Goal: Transaction & Acquisition: Book appointment/travel/reservation

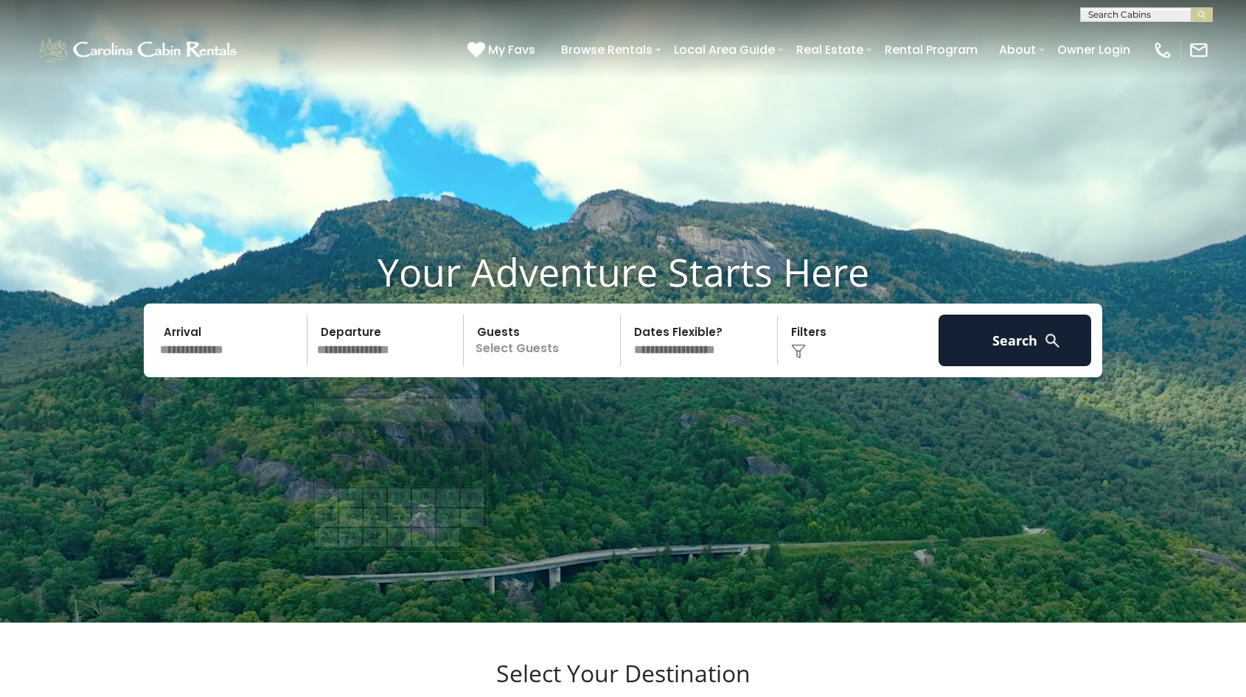
click at [339, 366] on input "text" at bounding box center [388, 341] width 153 height 52
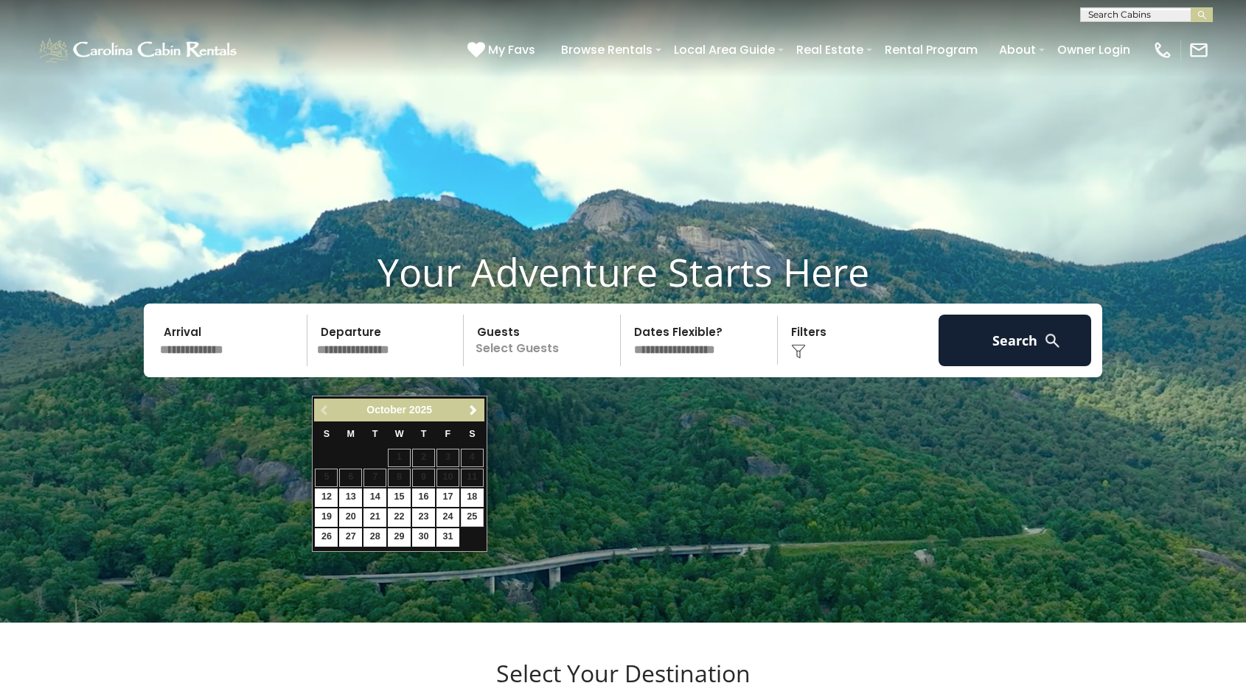
click at [478, 515] on link "25" at bounding box center [472, 518] width 23 height 18
type input "********"
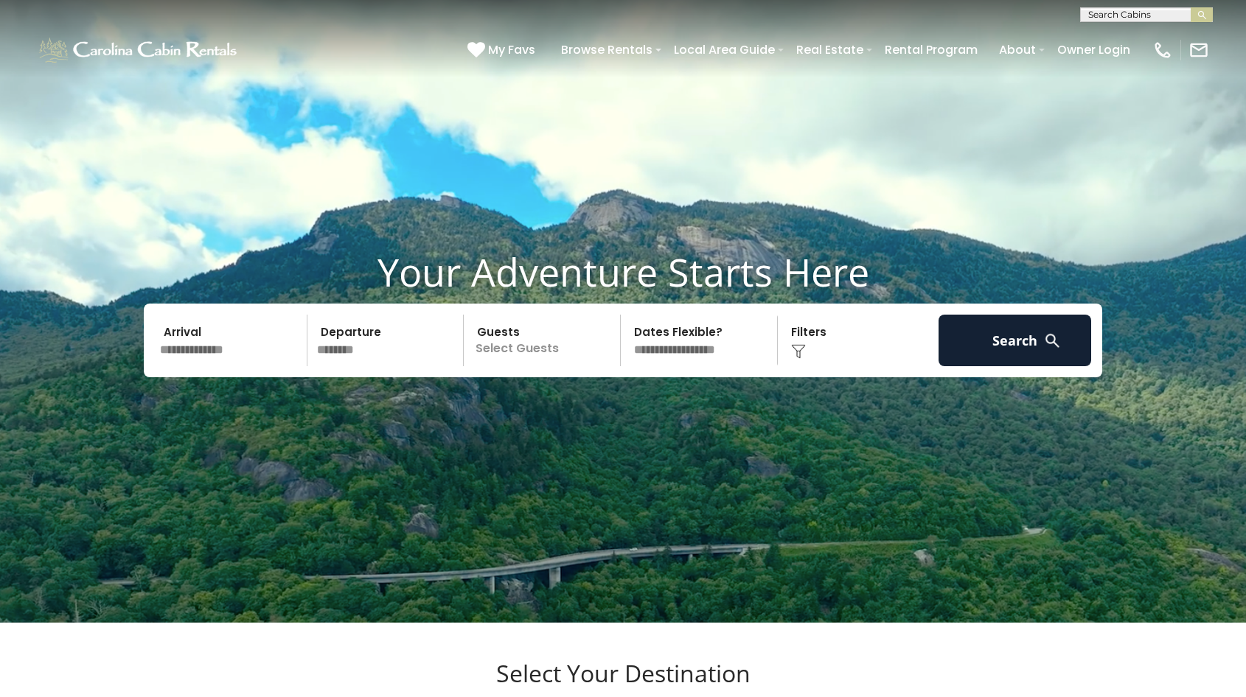
click at [504, 366] on p "Select Guests" at bounding box center [544, 341] width 152 height 52
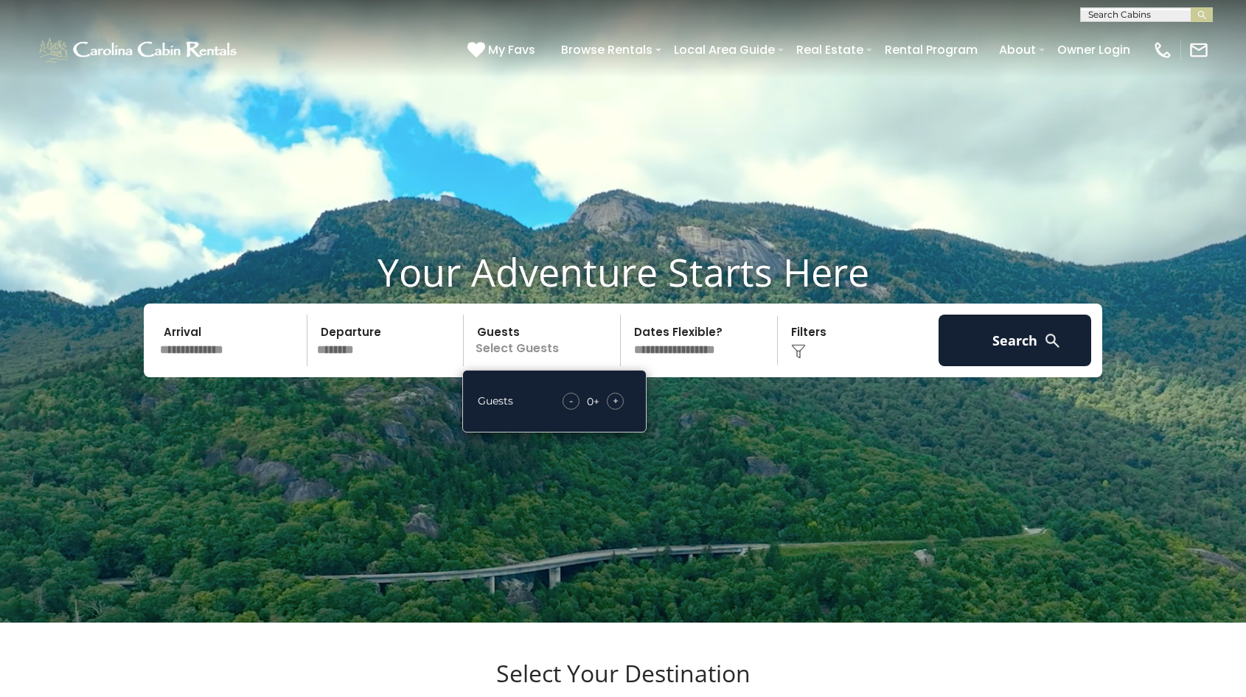
click at [622, 410] on div "+" at bounding box center [615, 401] width 17 height 17
click at [1010, 366] on button "Search" at bounding box center [1014, 341] width 153 height 52
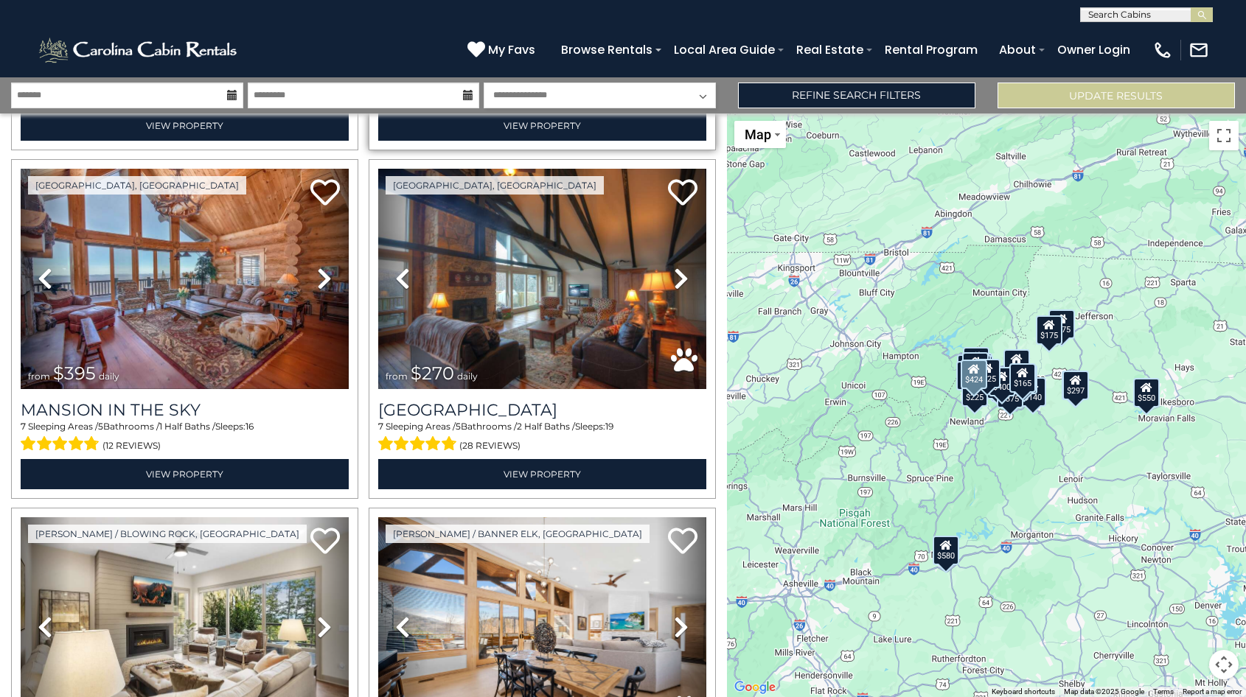
scroll to position [1396, 0]
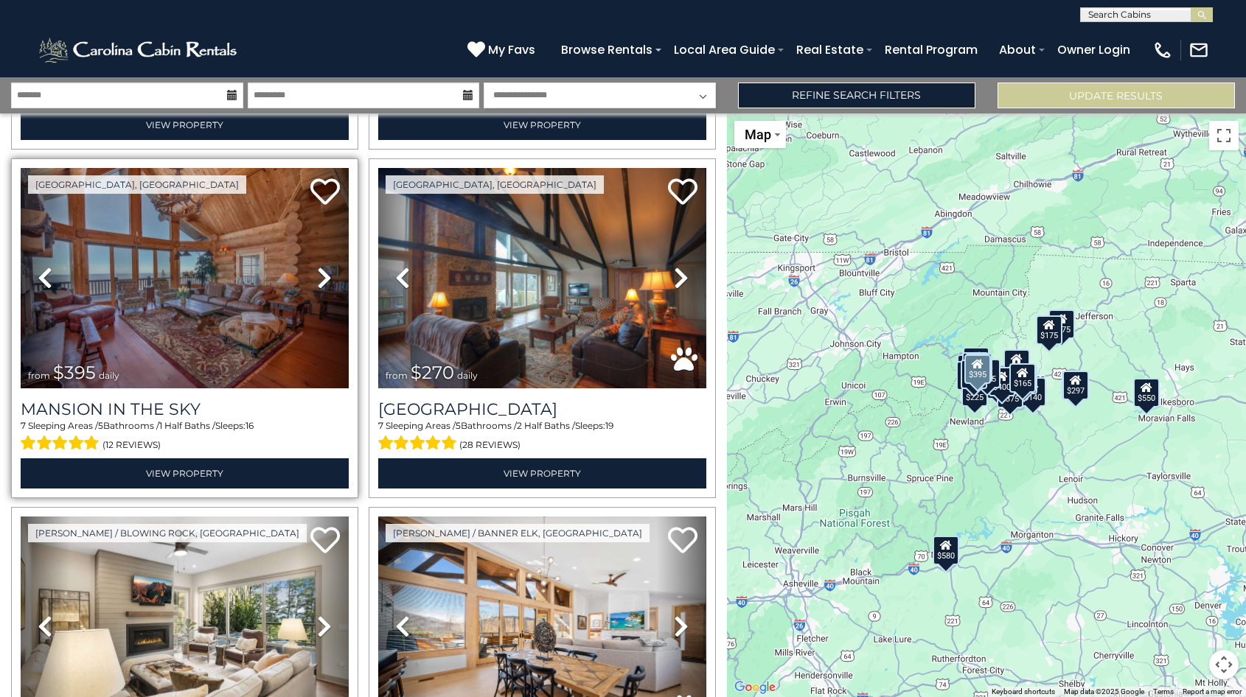
click at [179, 303] on img at bounding box center [185, 278] width 328 height 220
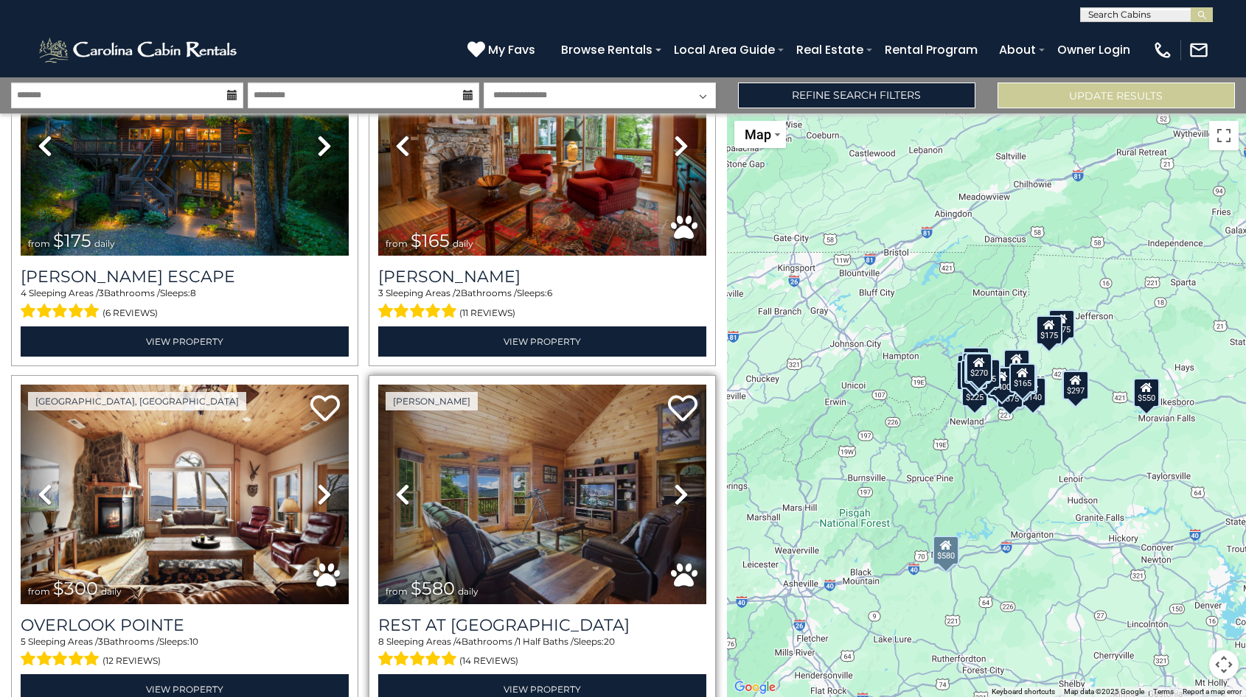
scroll to position [483, 0]
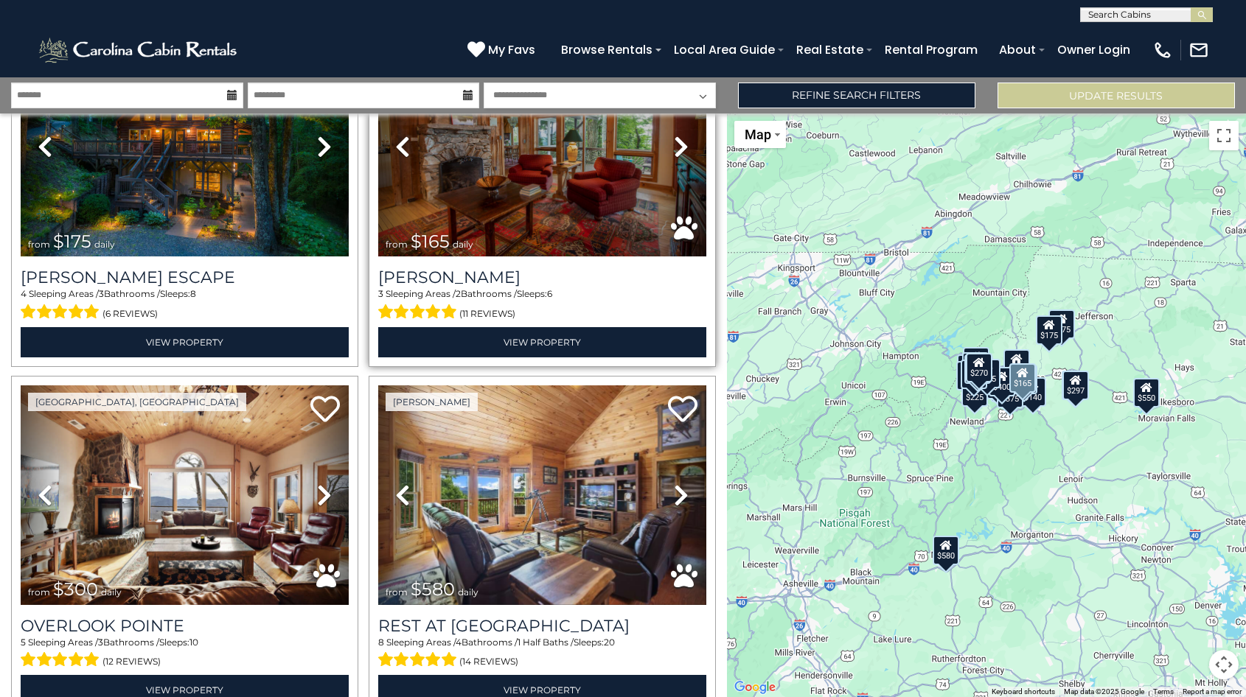
click at [588, 224] on img at bounding box center [542, 147] width 328 height 220
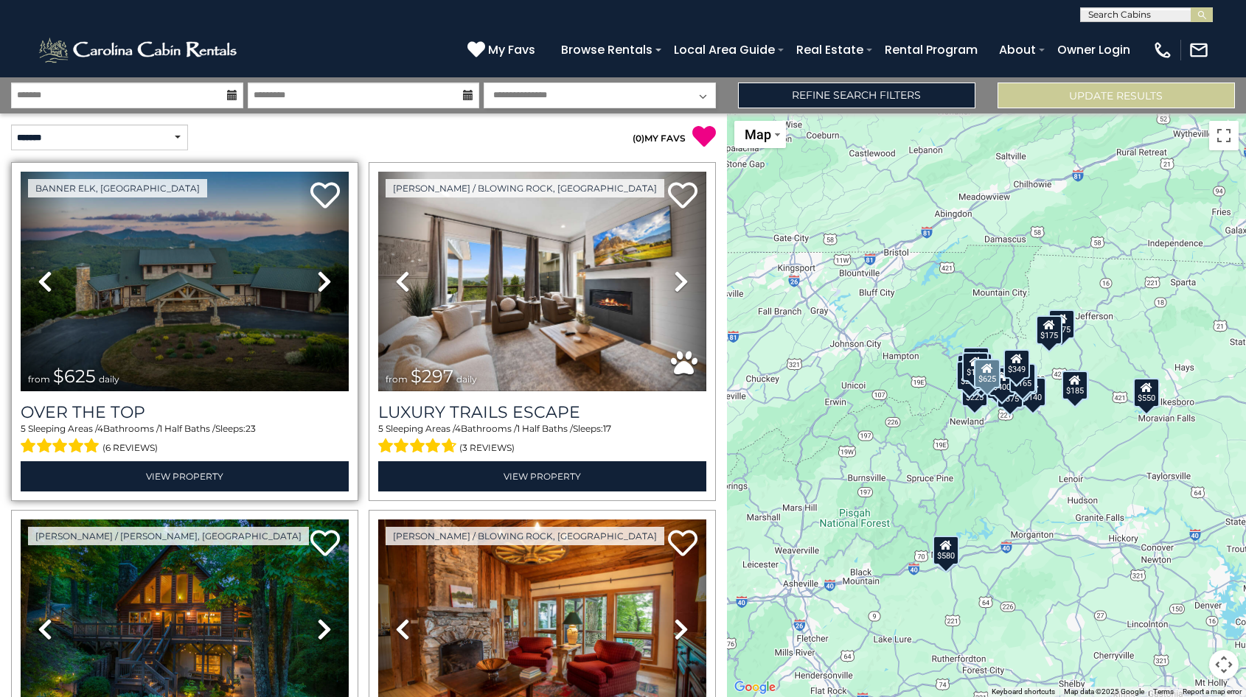
scroll to position [0, 0]
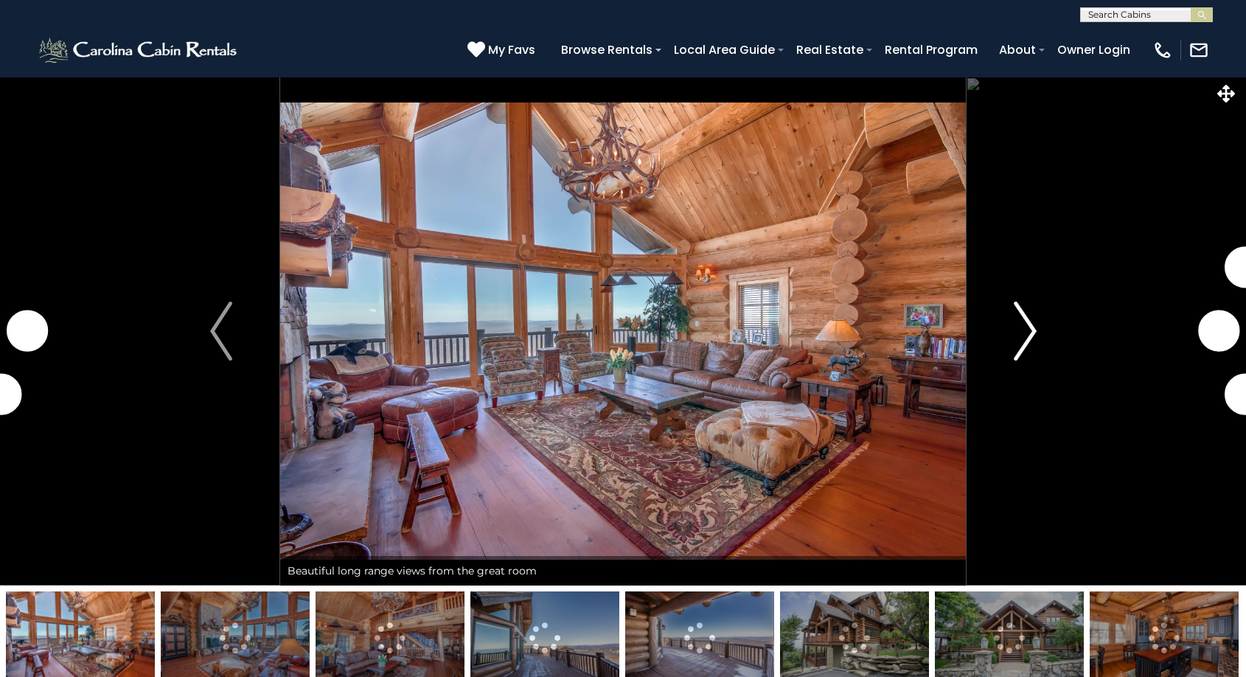
click at [1027, 341] on img "Next" at bounding box center [1025, 331] width 22 height 59
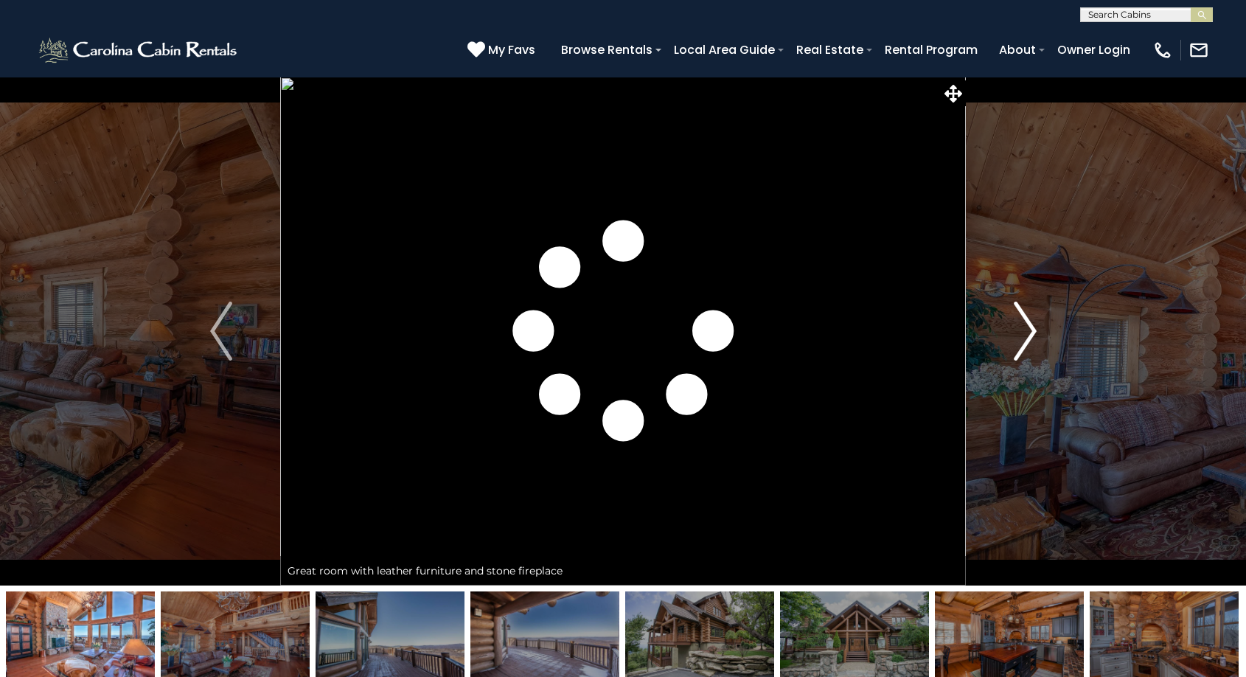
click at [1027, 341] on img "Next" at bounding box center [1025, 331] width 22 height 59
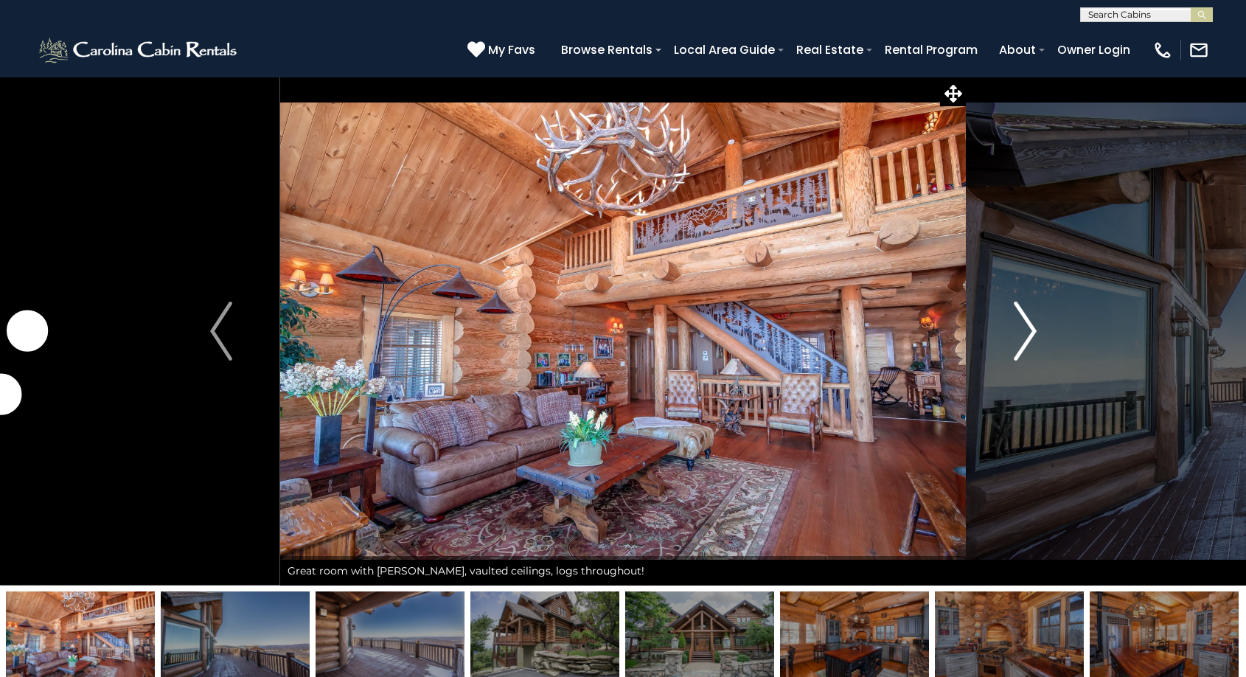
click at [1027, 341] on img "Next" at bounding box center [1025, 331] width 22 height 59
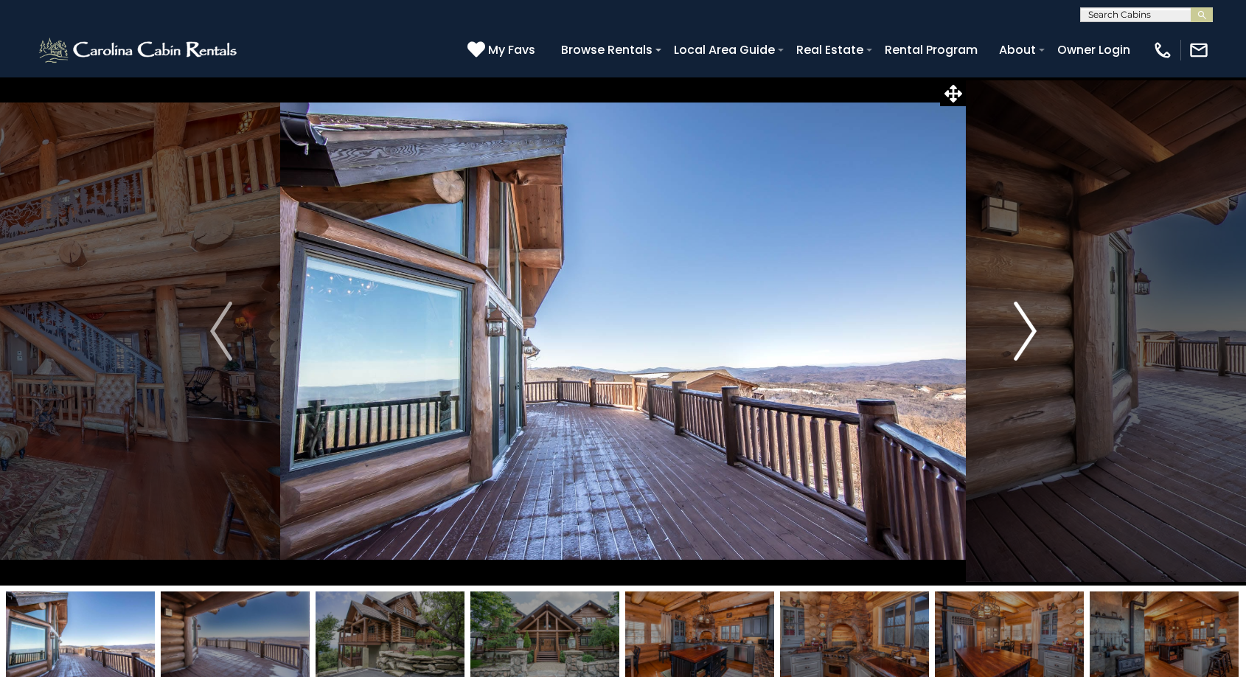
click at [1027, 341] on img "Next" at bounding box center [1025, 331] width 22 height 59
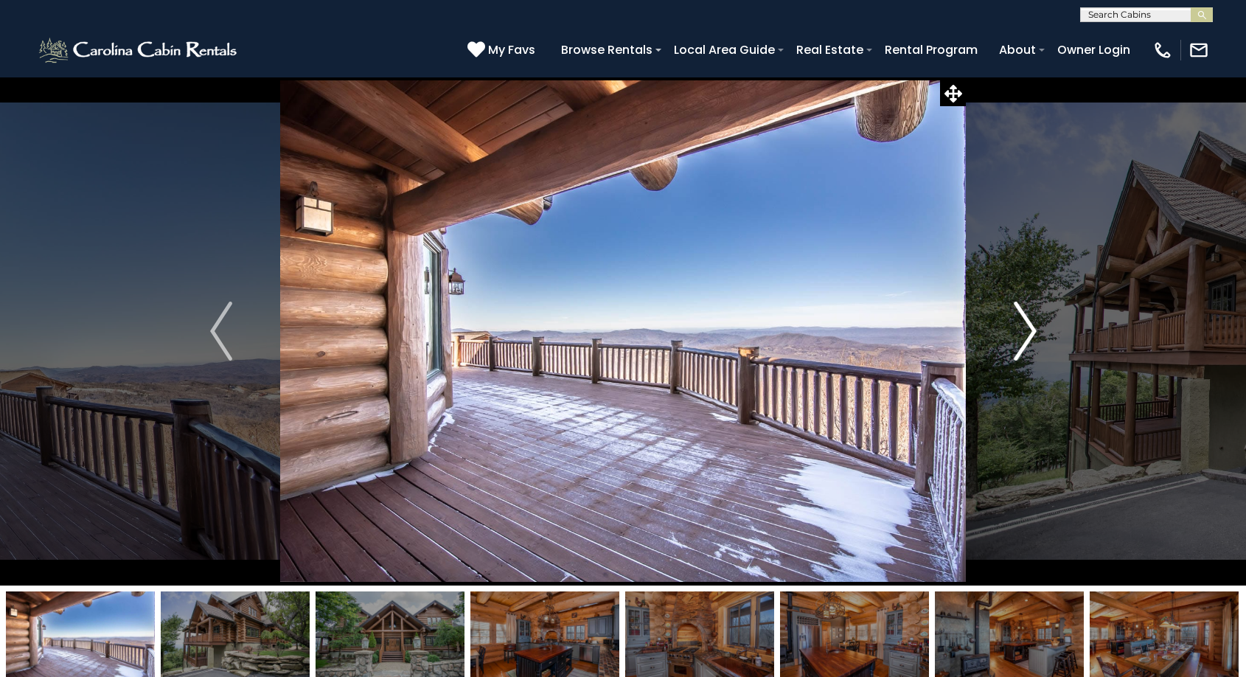
click at [1028, 341] on img "Next" at bounding box center [1025, 331] width 22 height 59
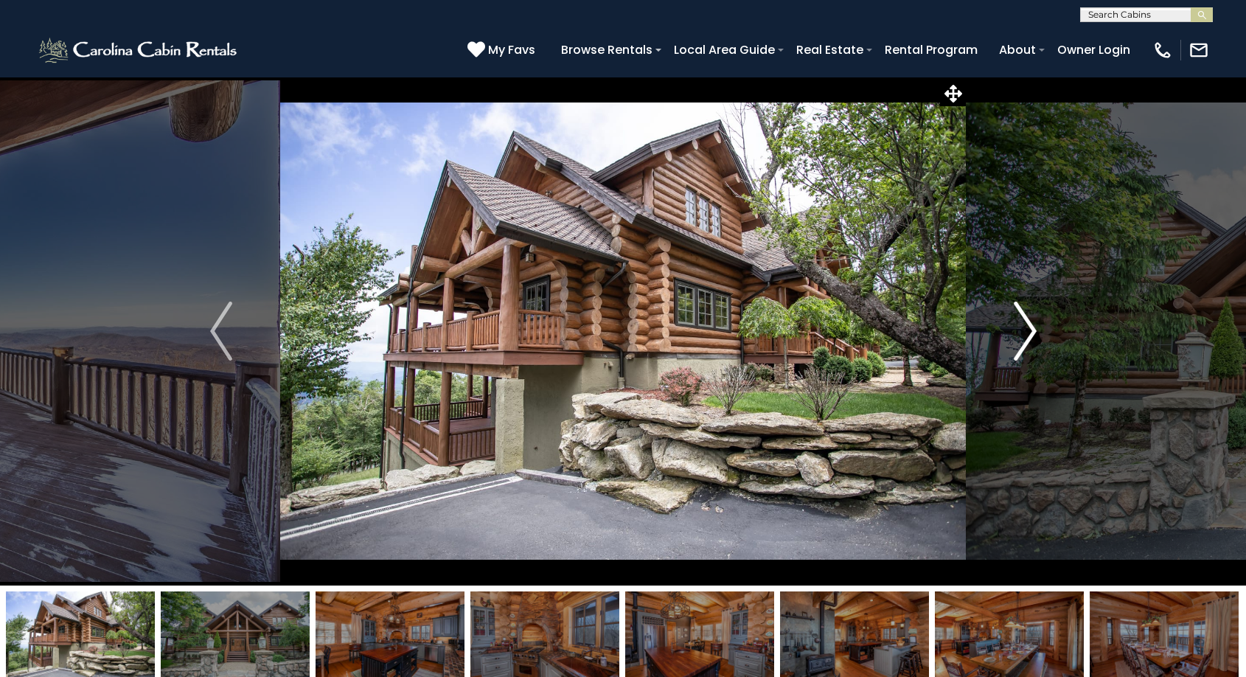
click at [1028, 341] on img "Next" at bounding box center [1025, 331] width 22 height 59
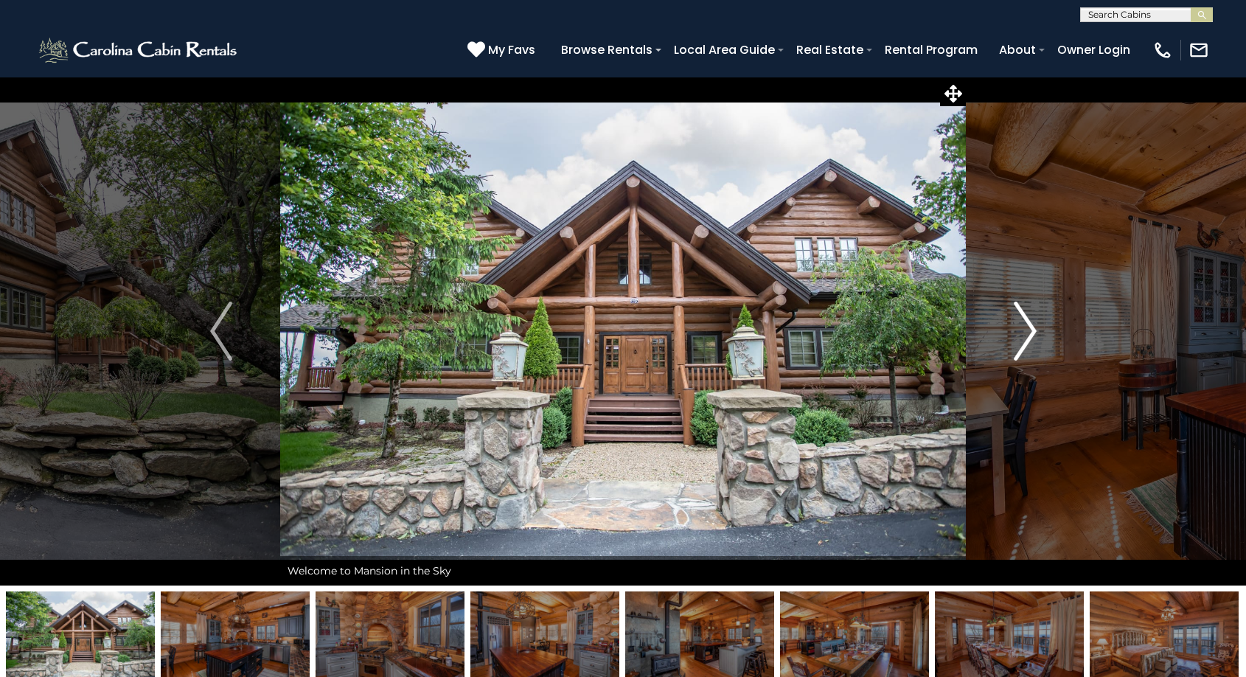
click at [1028, 341] on img "Next" at bounding box center [1025, 331] width 22 height 59
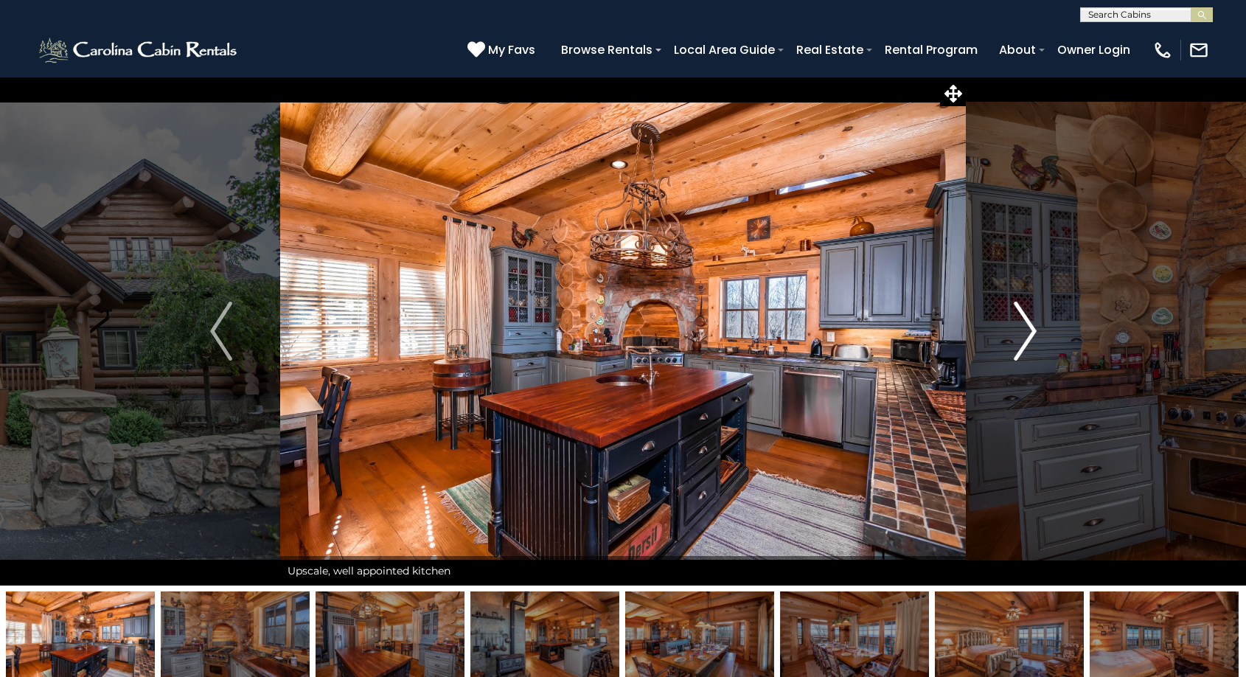
click at [1028, 341] on img "Next" at bounding box center [1025, 331] width 22 height 59
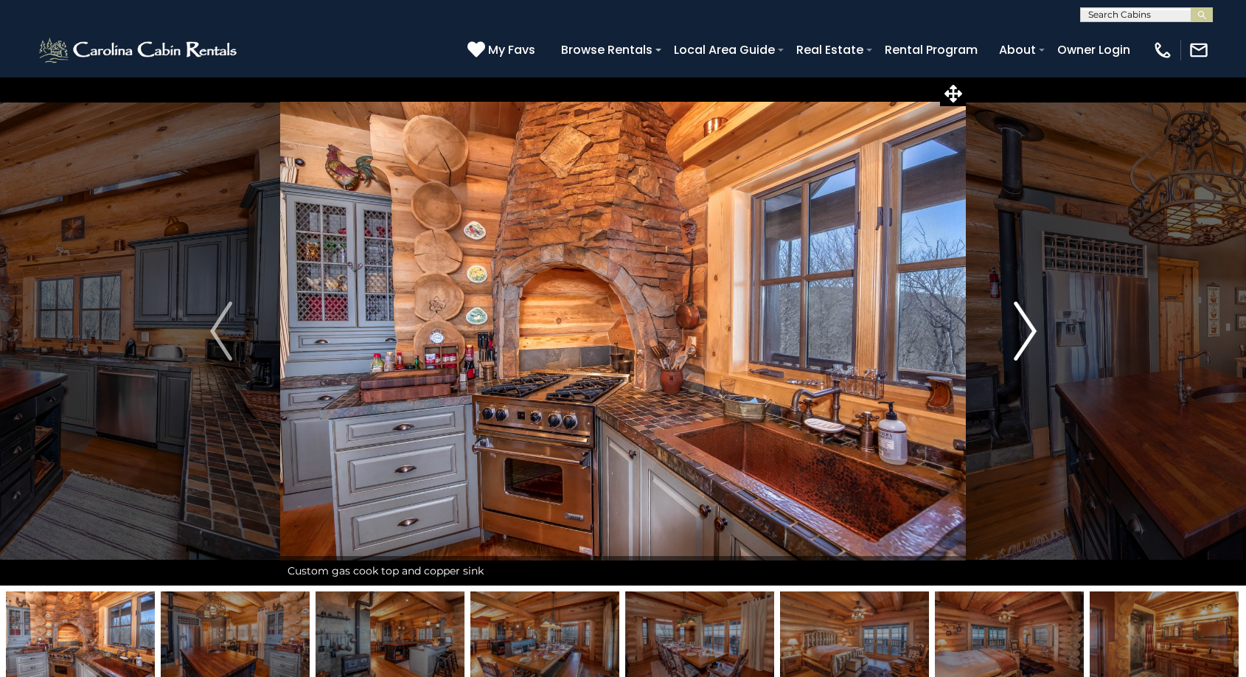
click at [1028, 341] on img "Next" at bounding box center [1025, 331] width 22 height 59
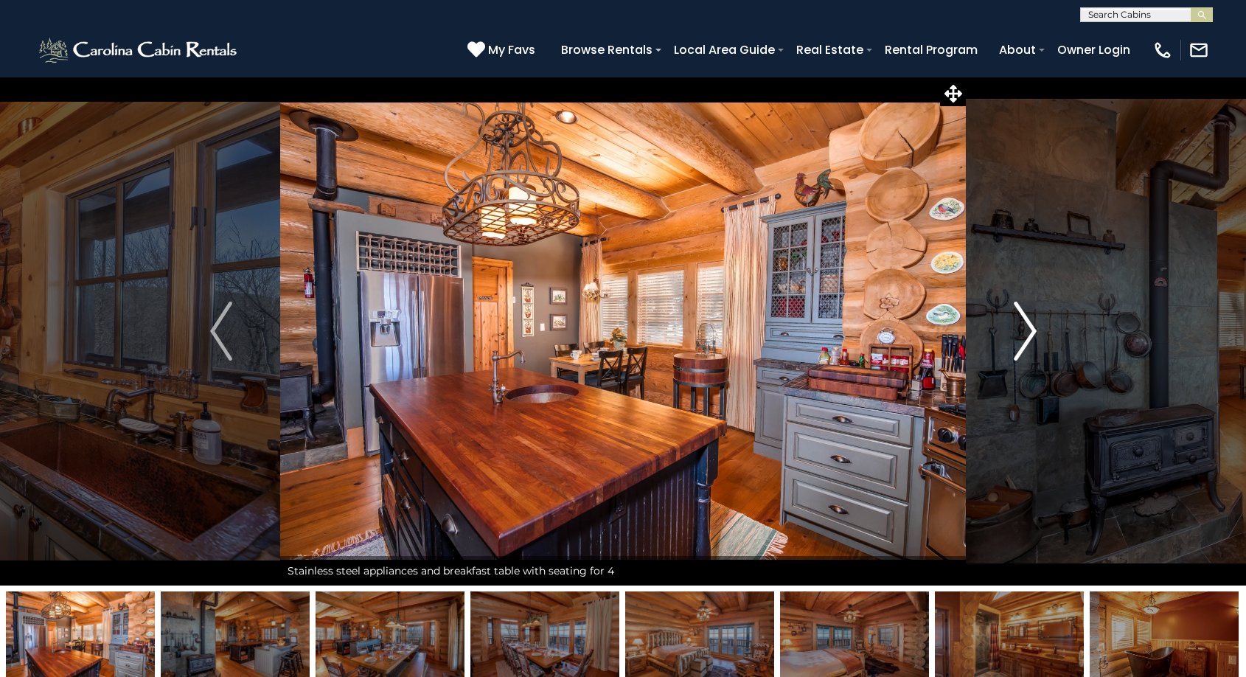
click at [1028, 341] on img "Next" at bounding box center [1025, 331] width 22 height 59
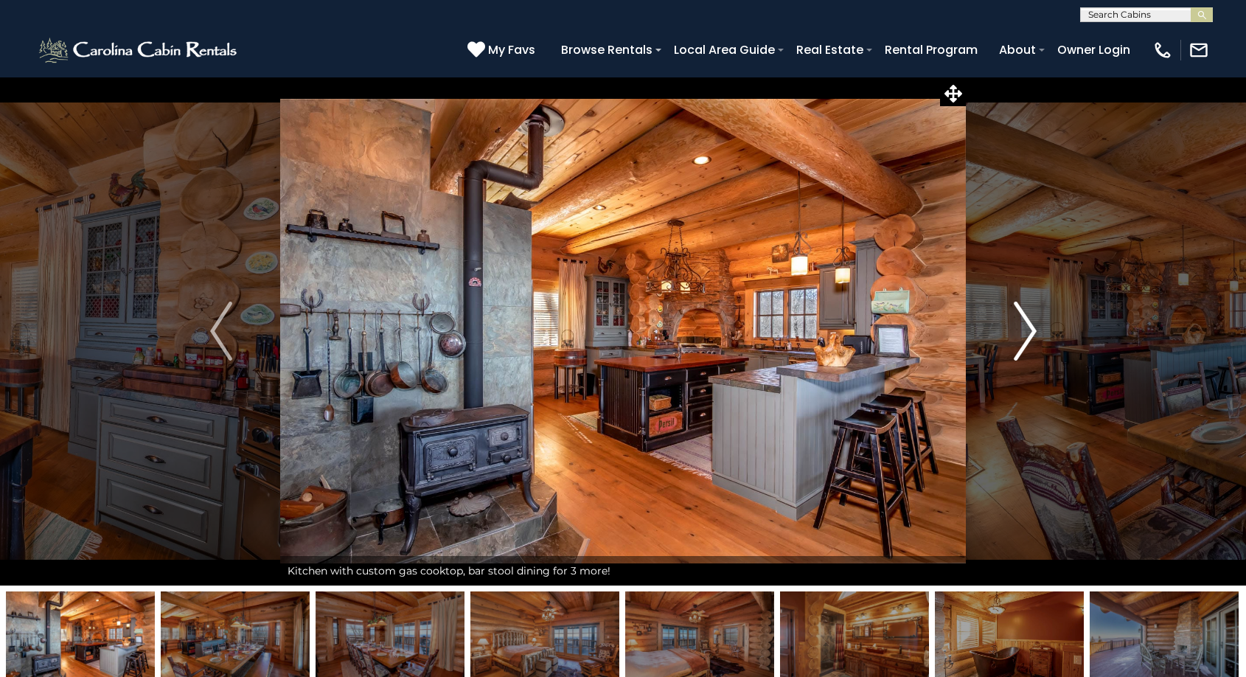
click at [1028, 341] on img "Next" at bounding box center [1025, 331] width 22 height 59
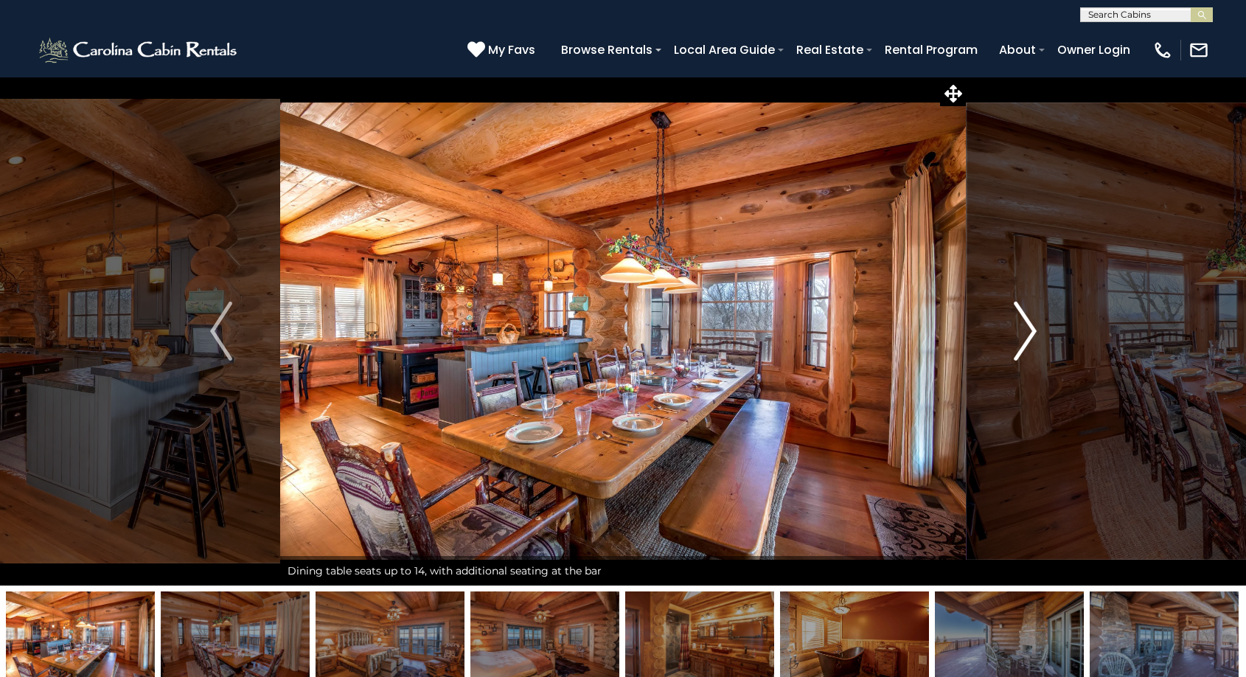
click at [1028, 341] on img "Next" at bounding box center [1025, 331] width 22 height 59
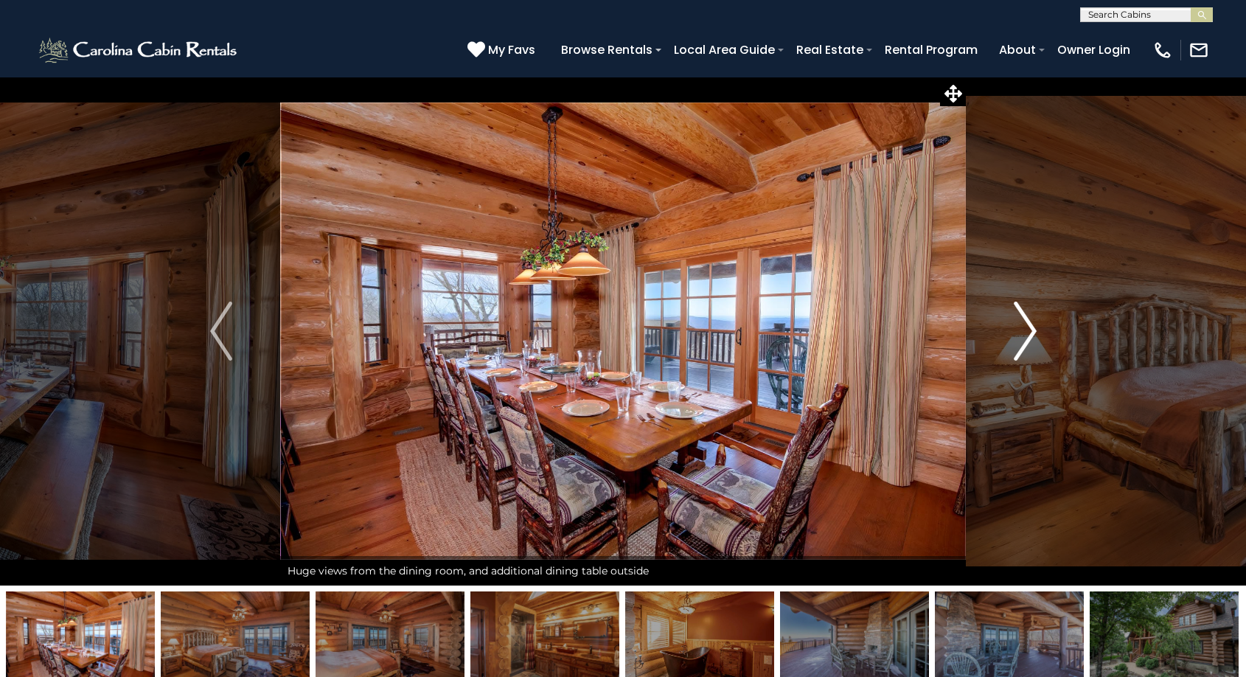
click at [1028, 341] on img "Next" at bounding box center [1025, 331] width 22 height 59
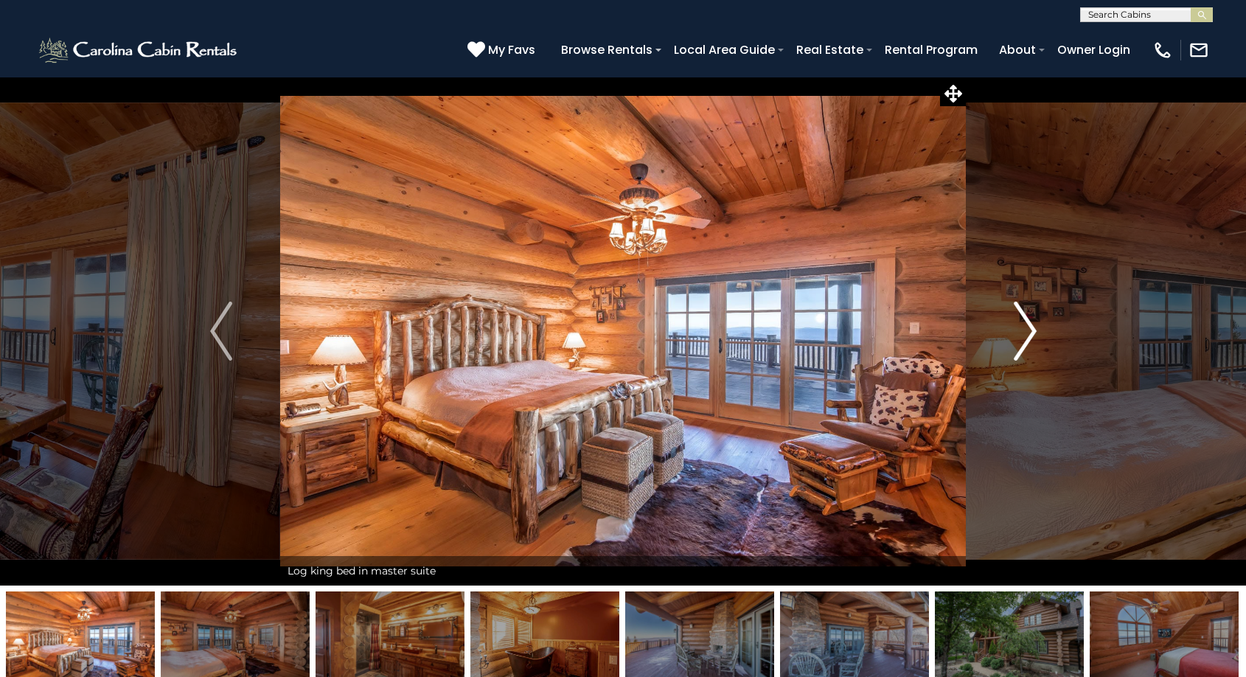
click at [1028, 341] on img "Next" at bounding box center [1025, 331] width 22 height 59
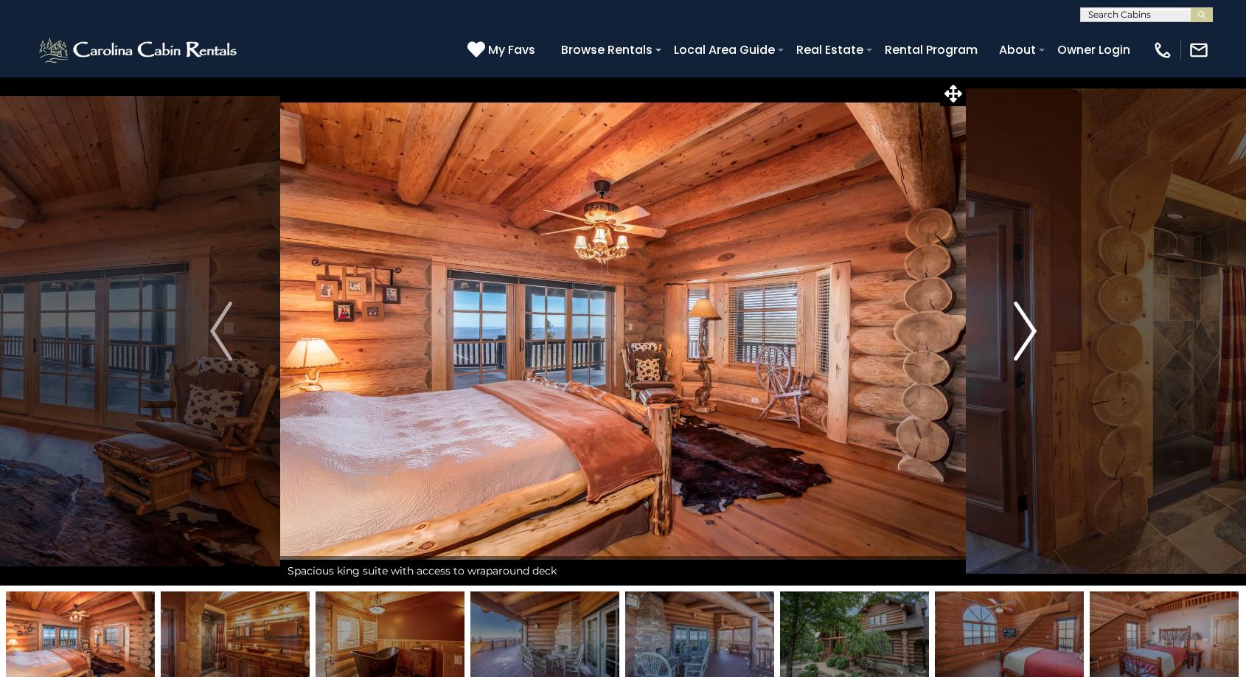
click at [1028, 341] on img "Next" at bounding box center [1025, 331] width 22 height 59
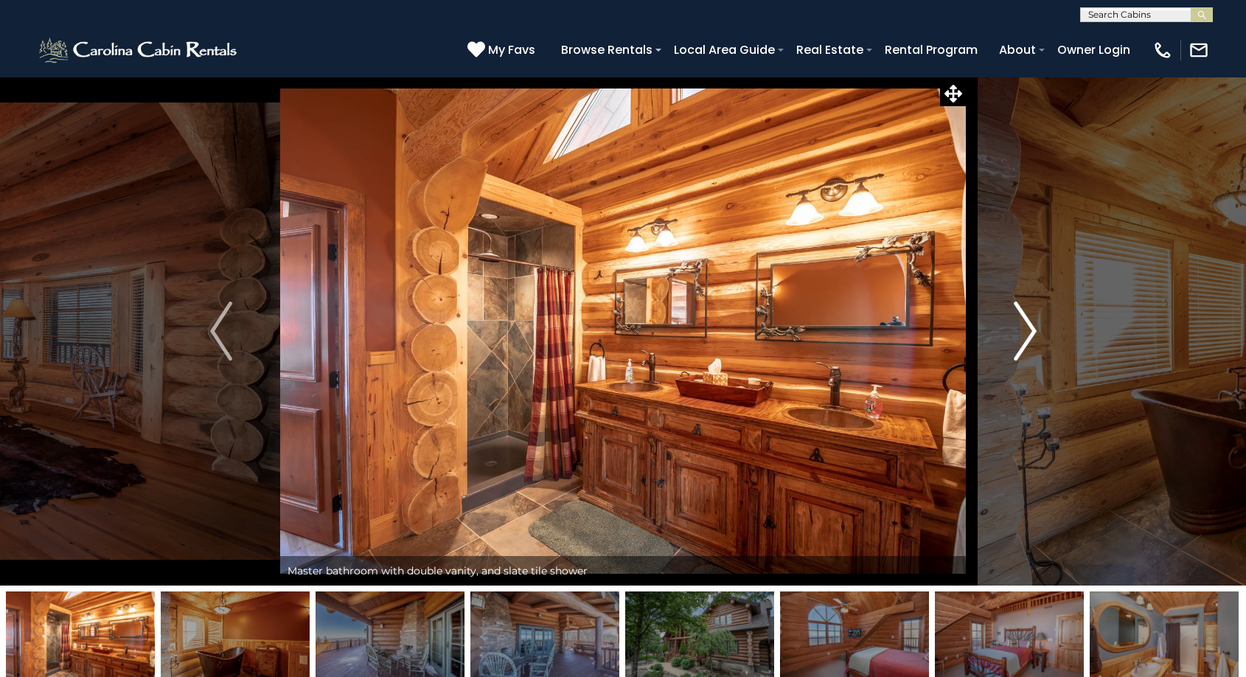
click at [1028, 341] on img "Next" at bounding box center [1025, 331] width 22 height 59
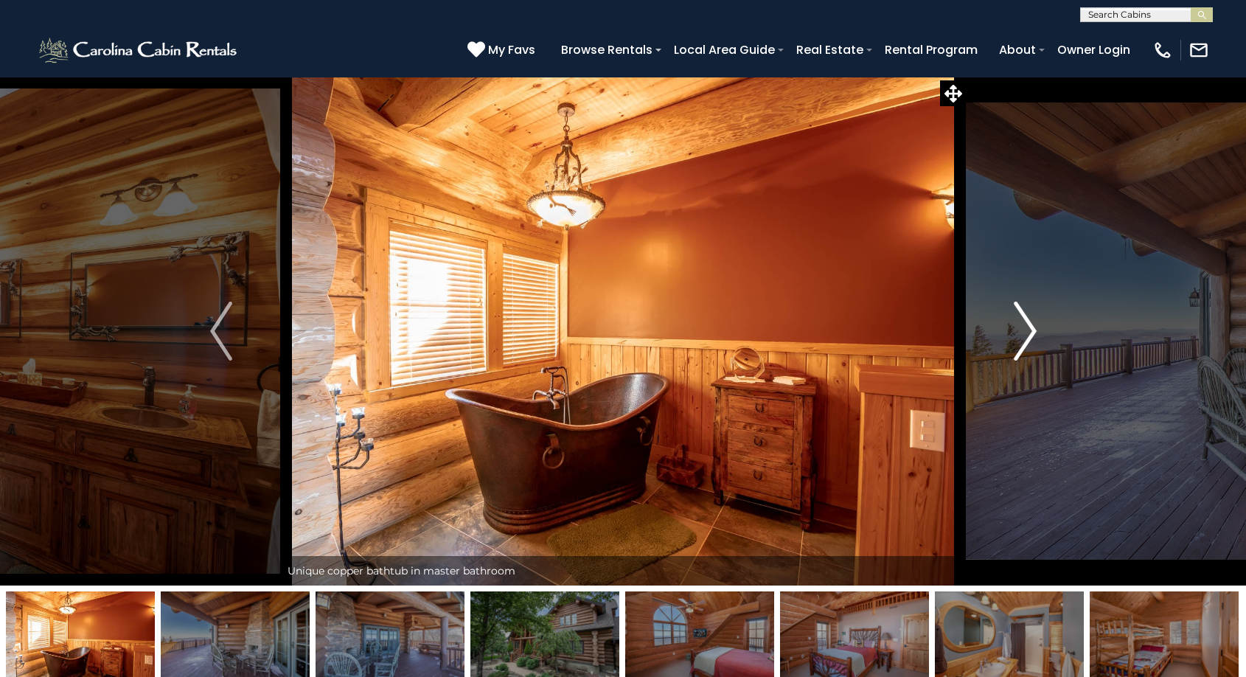
click at [1028, 341] on img "Next" at bounding box center [1025, 331] width 22 height 59
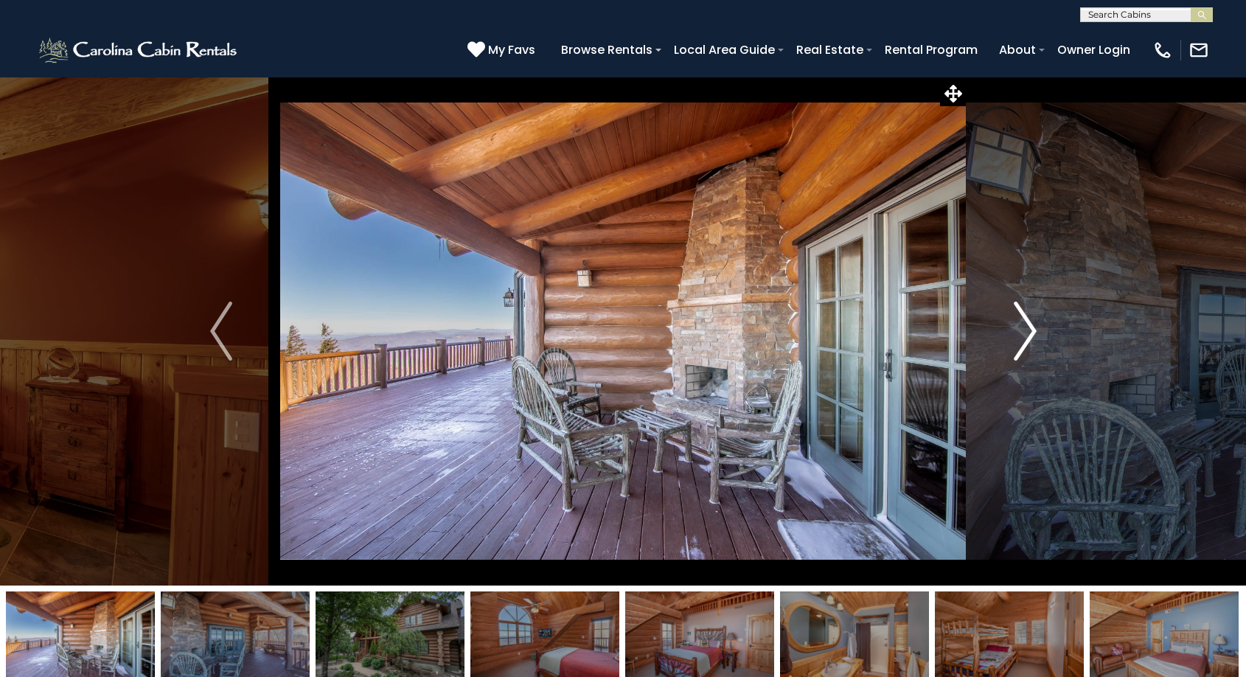
click at [1028, 341] on img "Next" at bounding box center [1025, 331] width 22 height 59
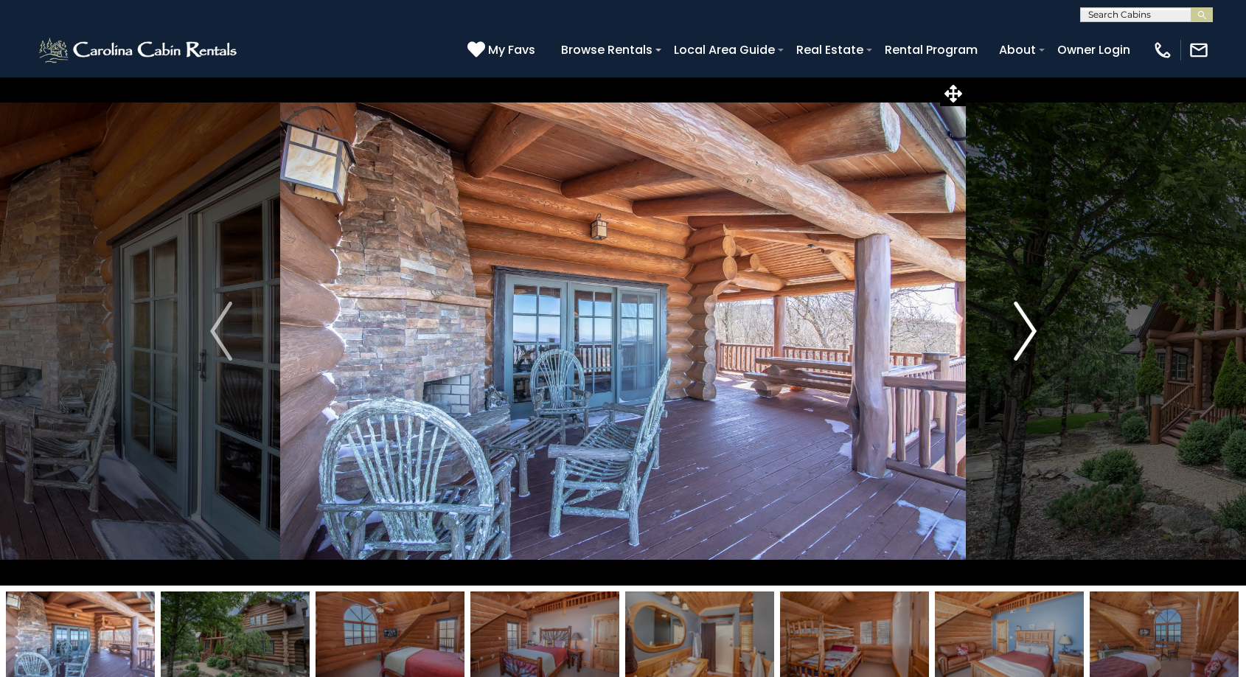
click at [1028, 341] on img "Next" at bounding box center [1025, 331] width 22 height 59
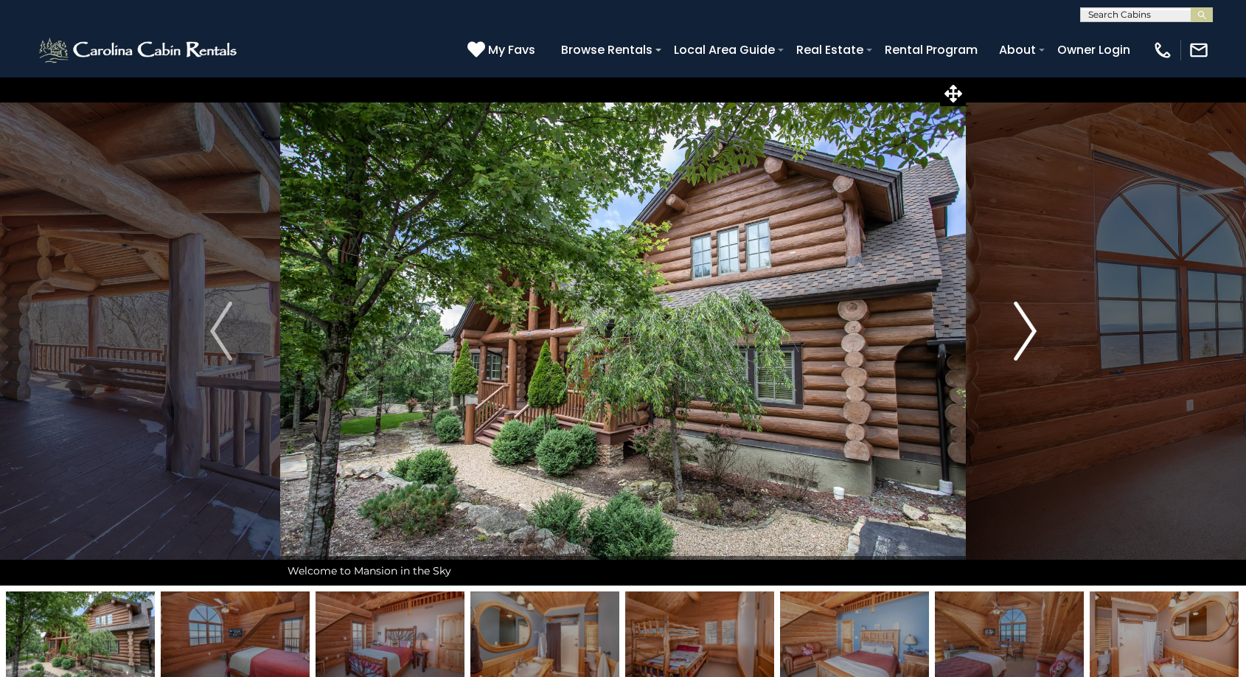
click at [1028, 341] on img "Next" at bounding box center [1025, 331] width 22 height 59
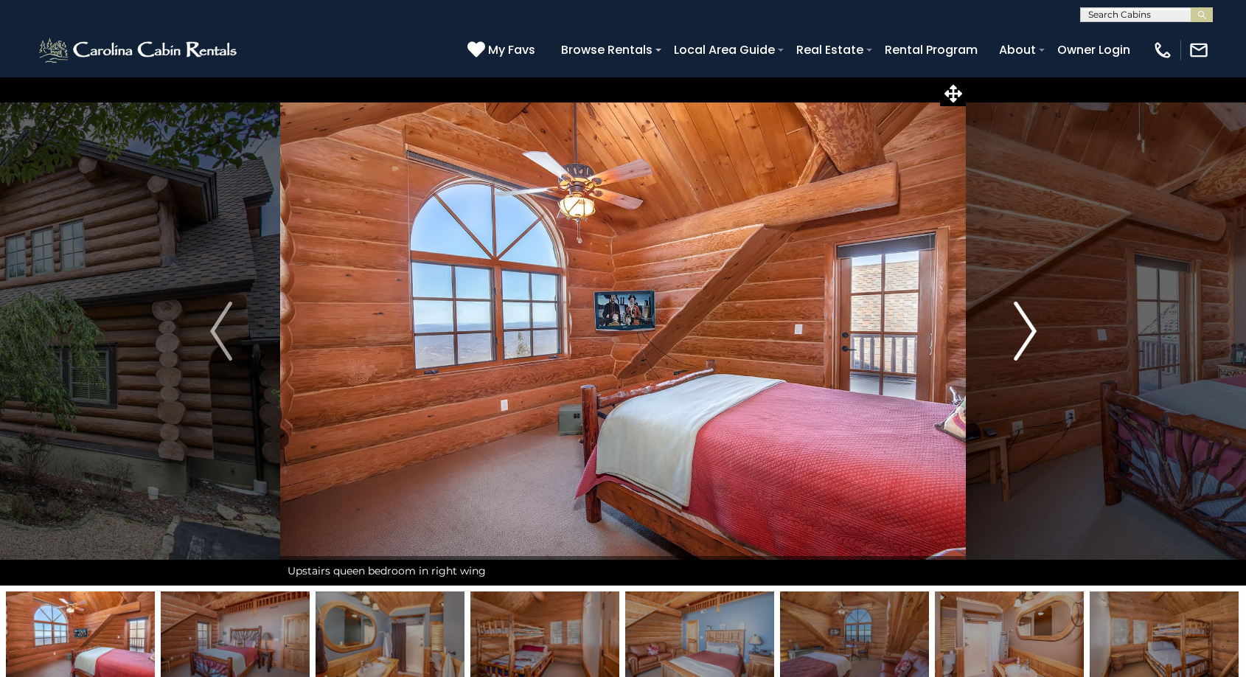
click at [1028, 341] on img "Next" at bounding box center [1025, 331] width 22 height 59
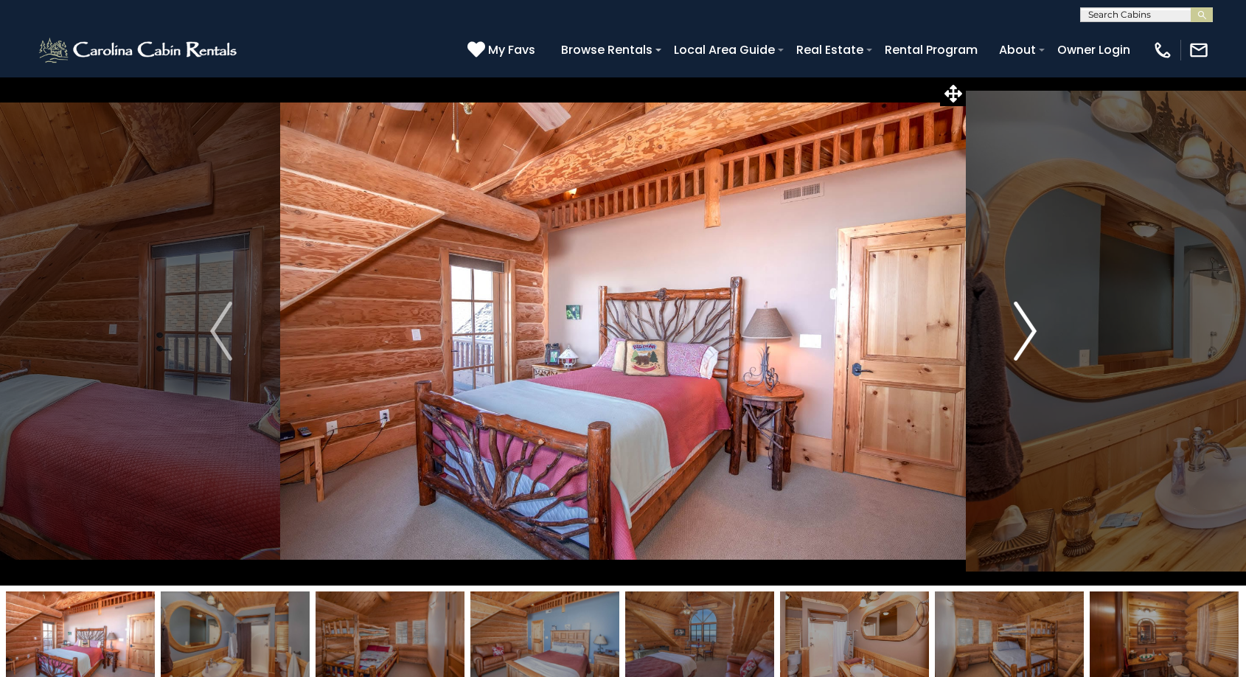
click at [1028, 341] on img "Next" at bounding box center [1025, 331] width 22 height 59
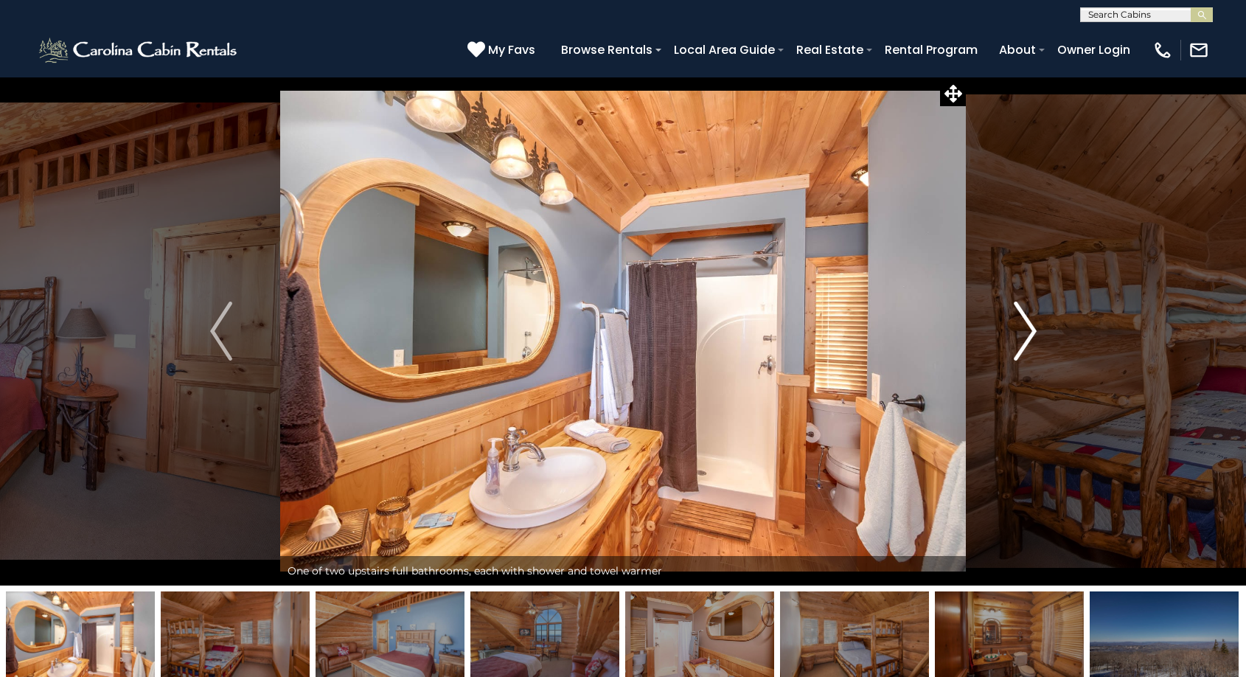
click at [1028, 341] on img "Next" at bounding box center [1025, 331] width 22 height 59
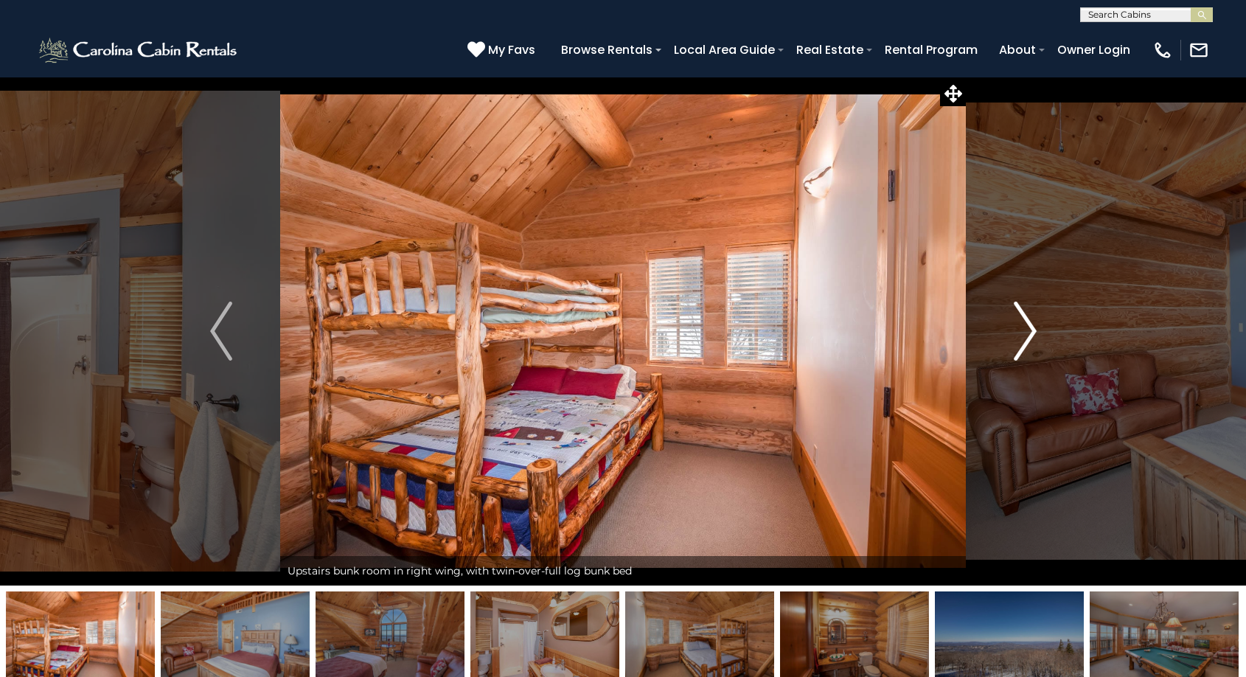
click at [1028, 341] on img "Next" at bounding box center [1025, 331] width 22 height 59
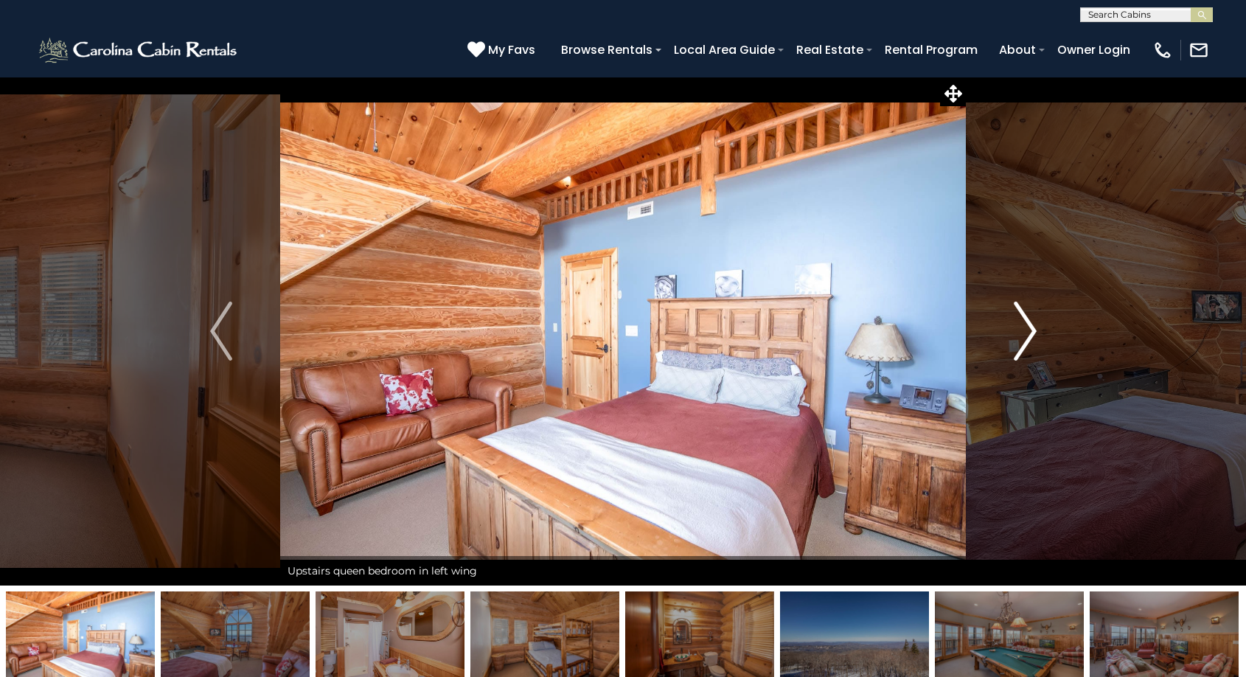
click at [1028, 341] on img "Next" at bounding box center [1025, 331] width 22 height 59
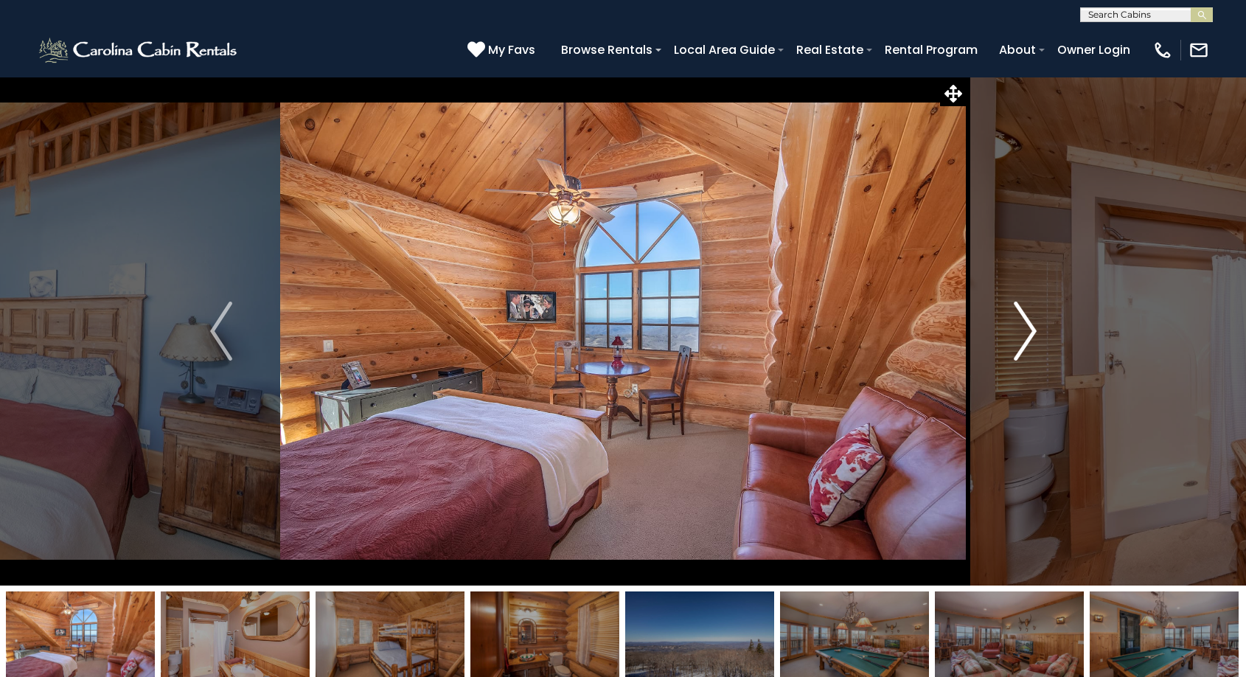
click at [1028, 341] on img "Next" at bounding box center [1025, 331] width 22 height 59
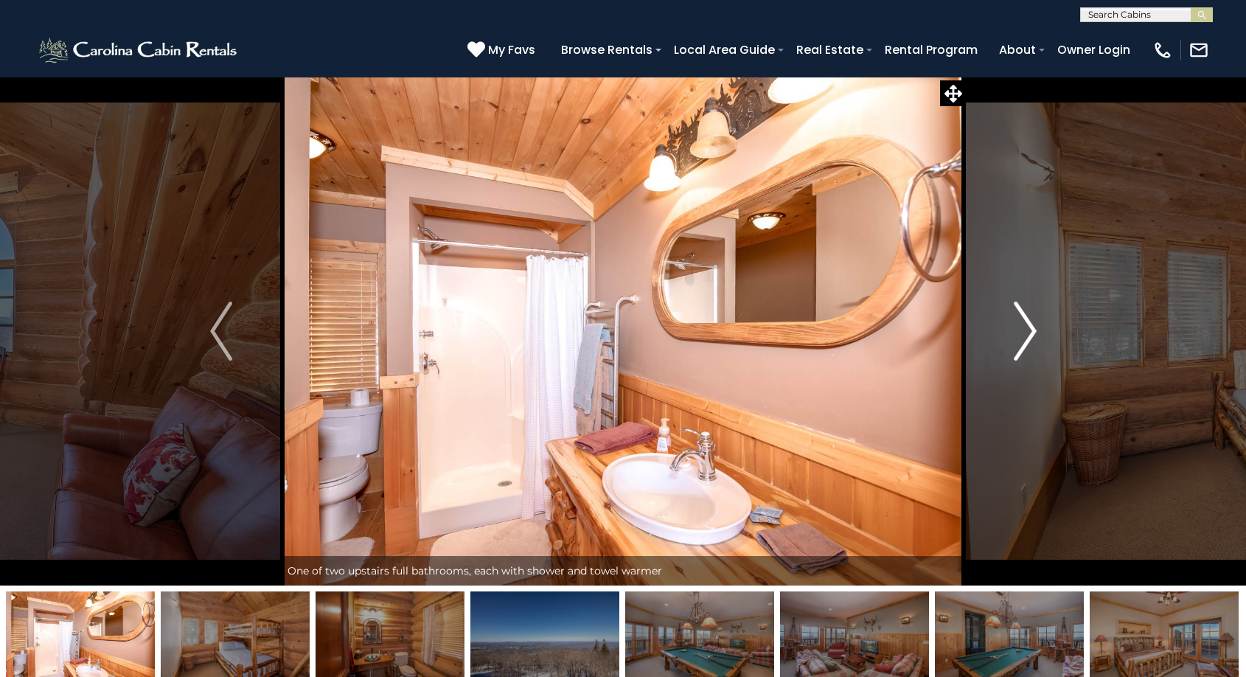
click at [1028, 341] on img "Next" at bounding box center [1025, 331] width 22 height 59
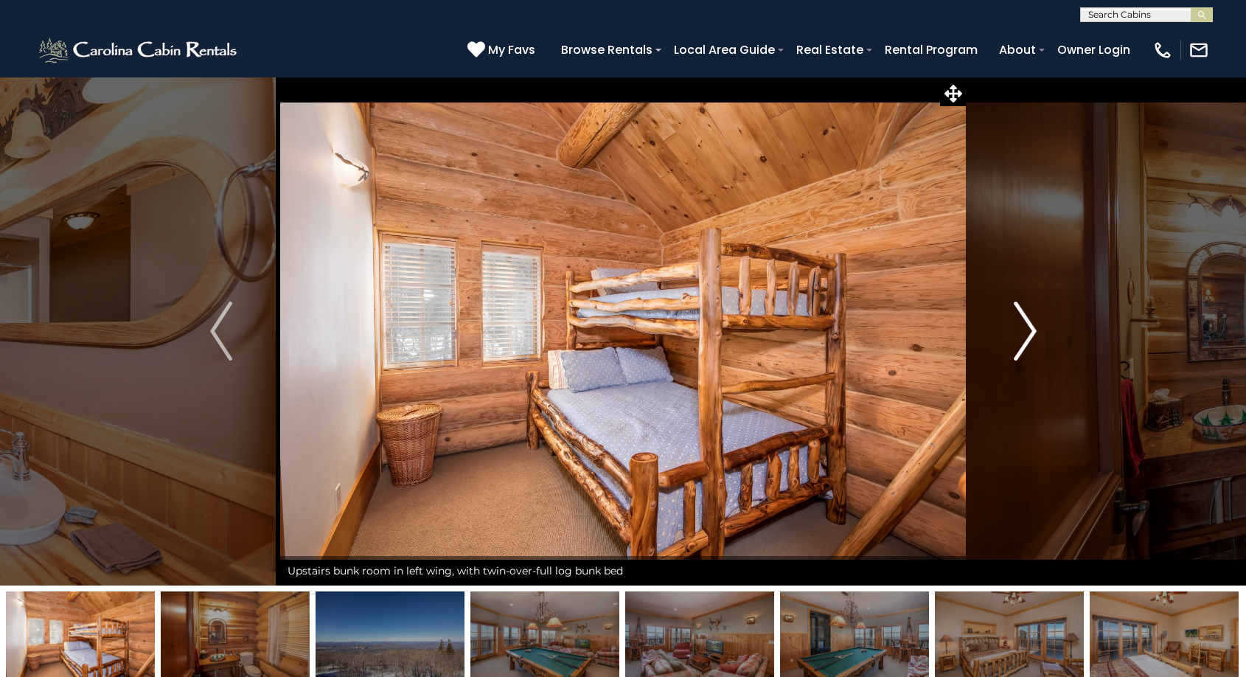
click at [1028, 341] on img "Next" at bounding box center [1025, 331] width 22 height 59
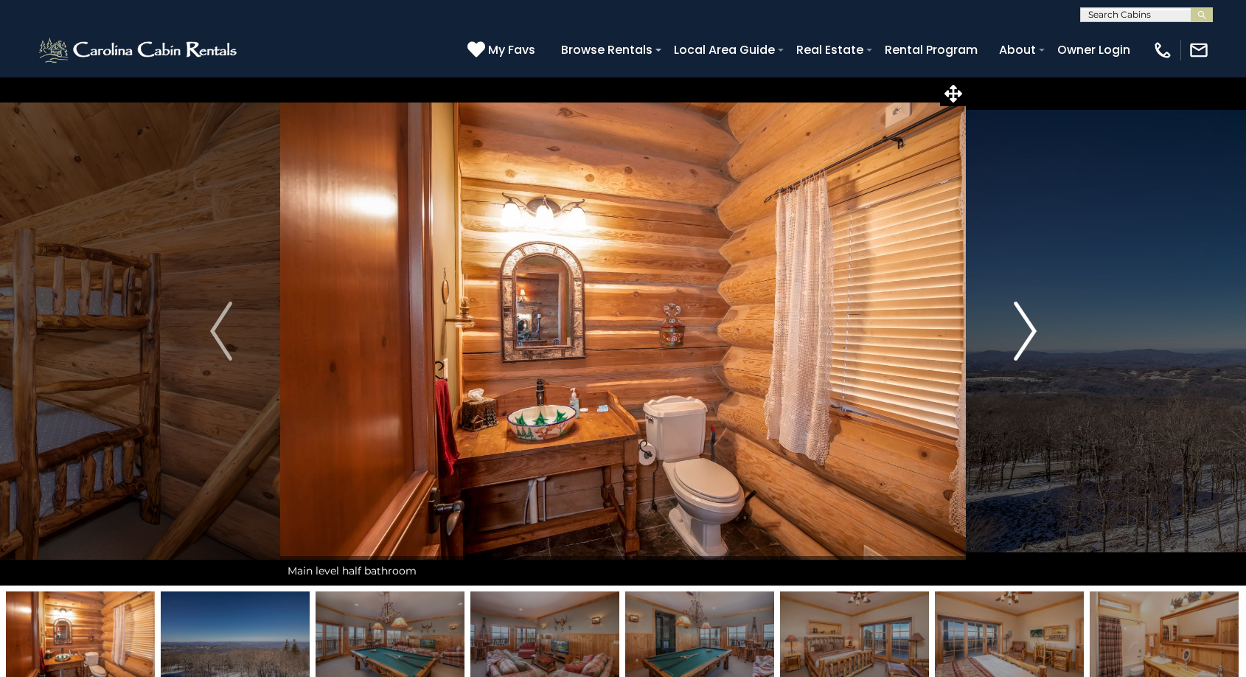
click at [1028, 341] on img "Next" at bounding box center [1025, 331] width 22 height 59
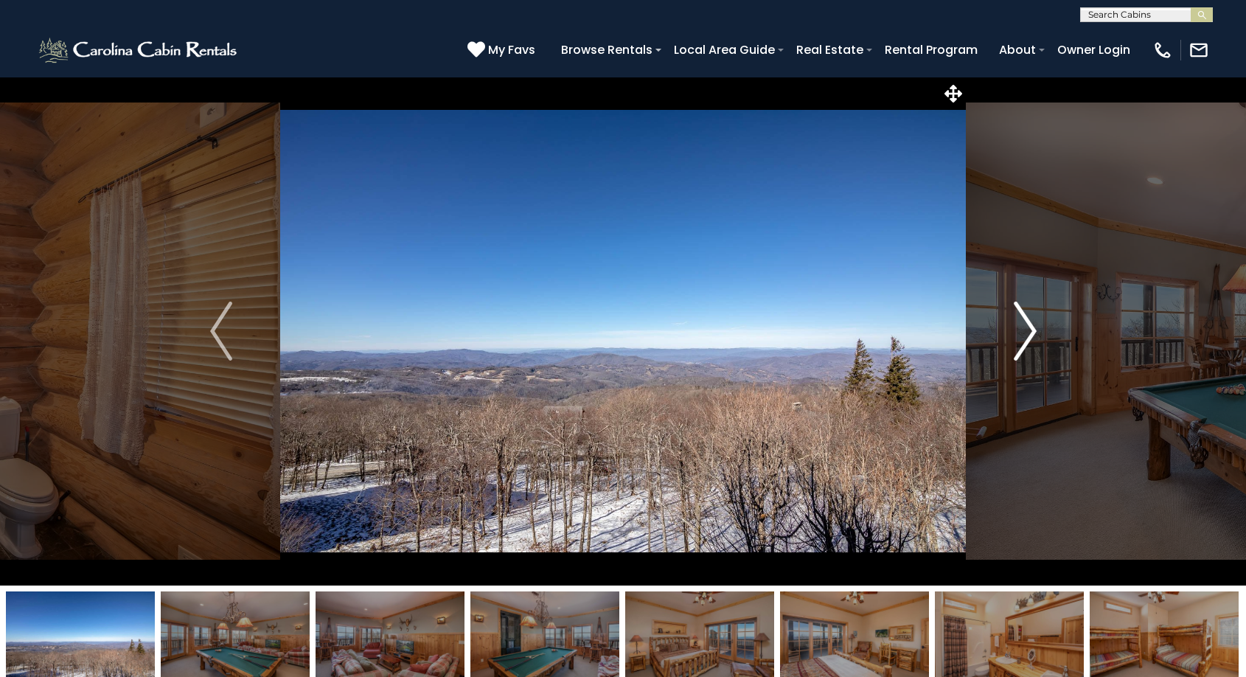
click at [1028, 341] on img "Next" at bounding box center [1025, 331] width 22 height 59
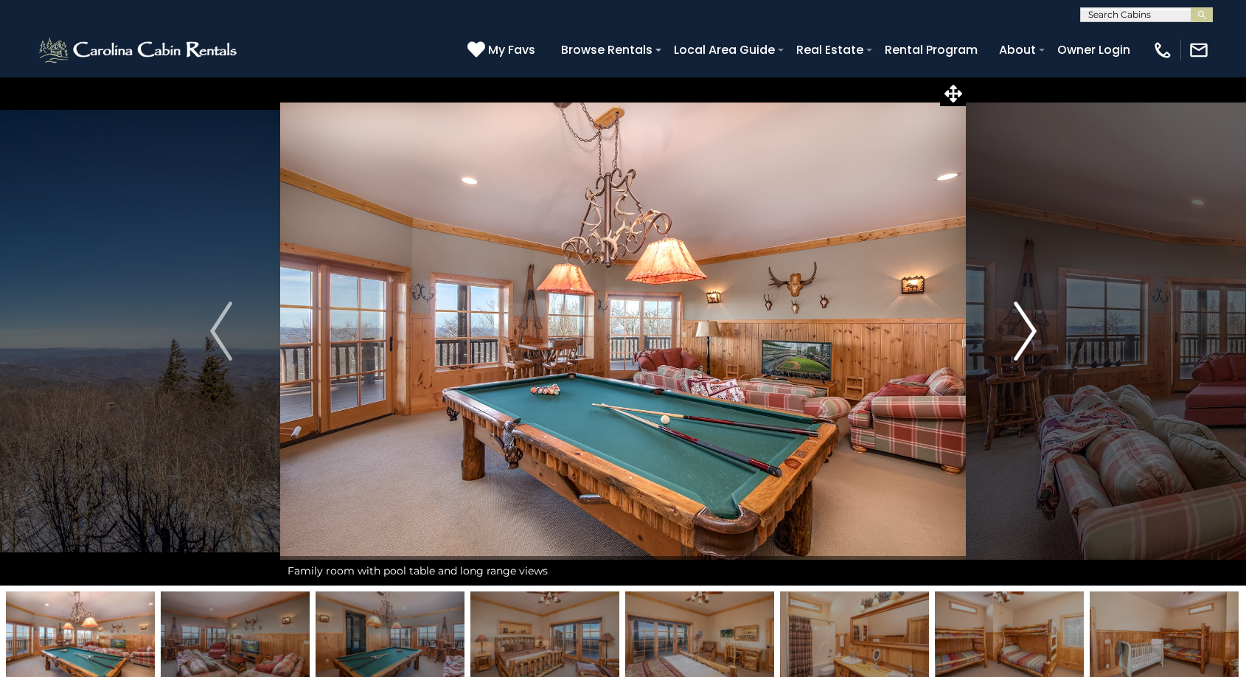
click at [1028, 341] on img "Next" at bounding box center [1025, 331] width 22 height 59
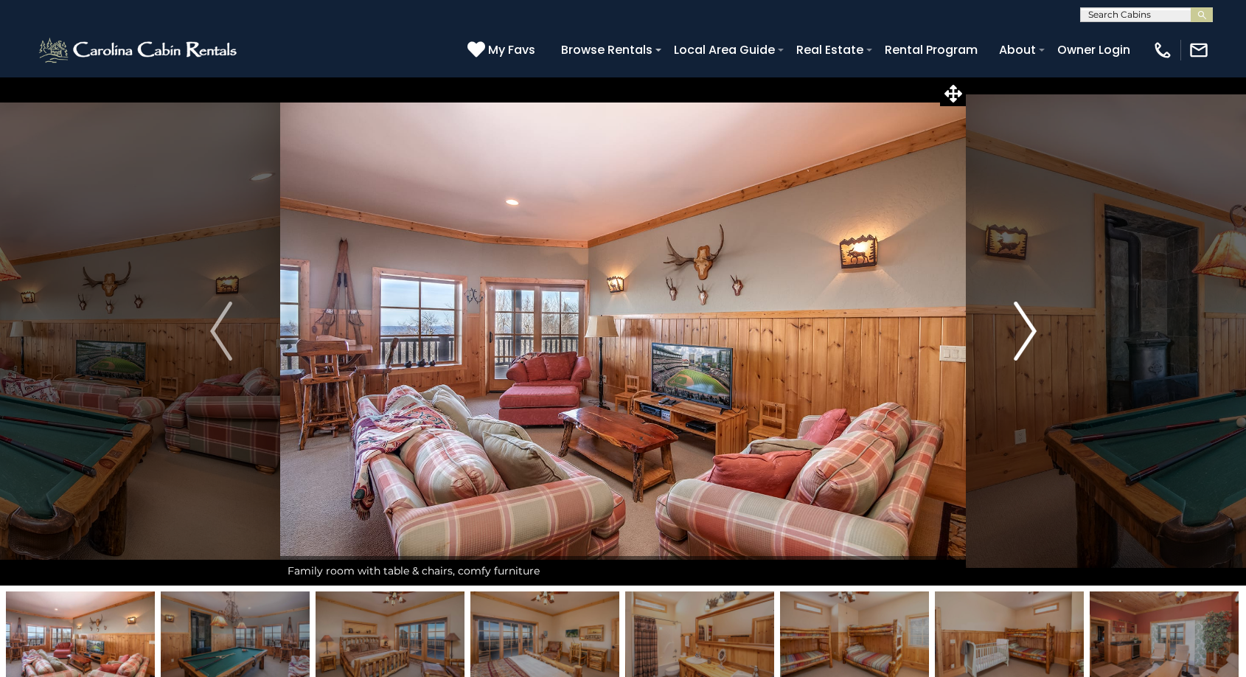
click at [1028, 341] on img "Next" at bounding box center [1025, 331] width 22 height 59
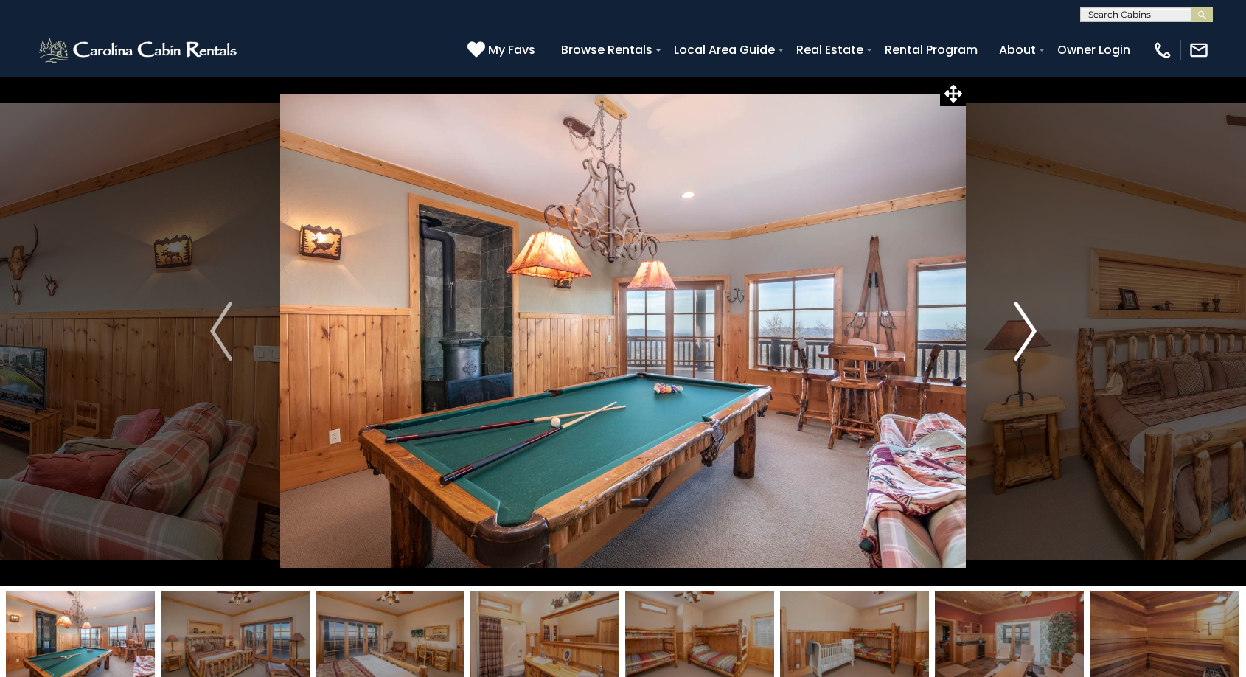
click at [1028, 341] on img "Next" at bounding box center [1025, 331] width 22 height 59
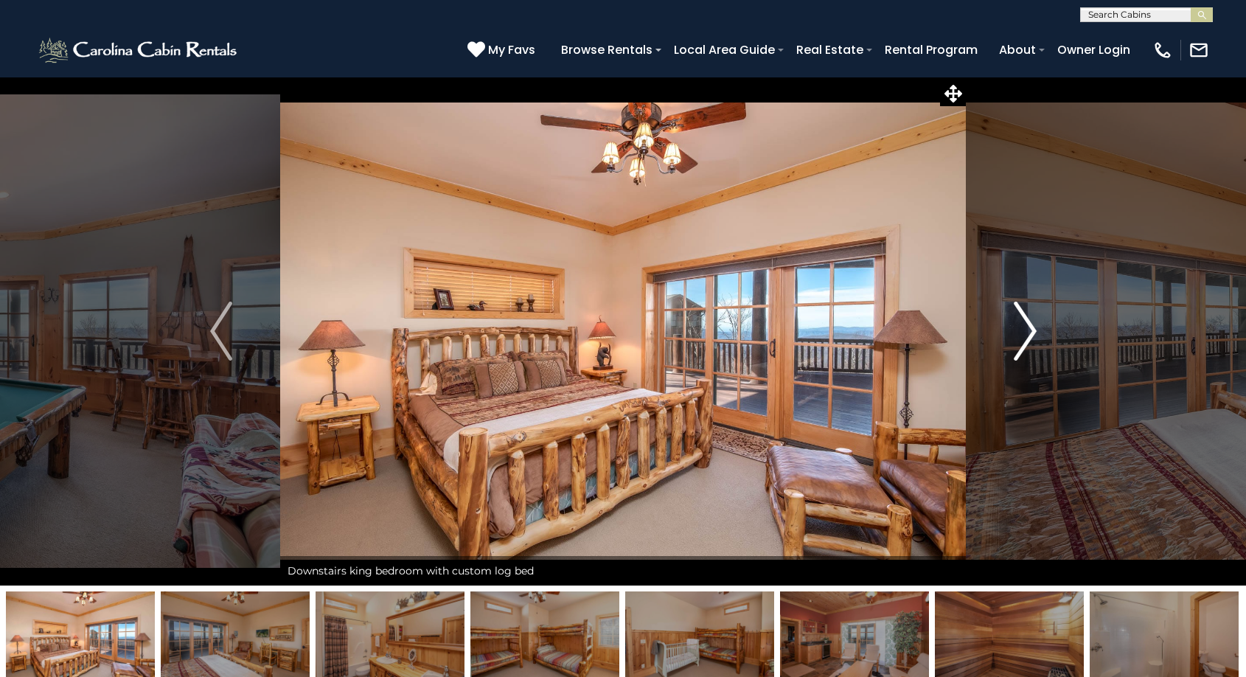
click at [1028, 341] on img "Next" at bounding box center [1025, 331] width 22 height 59
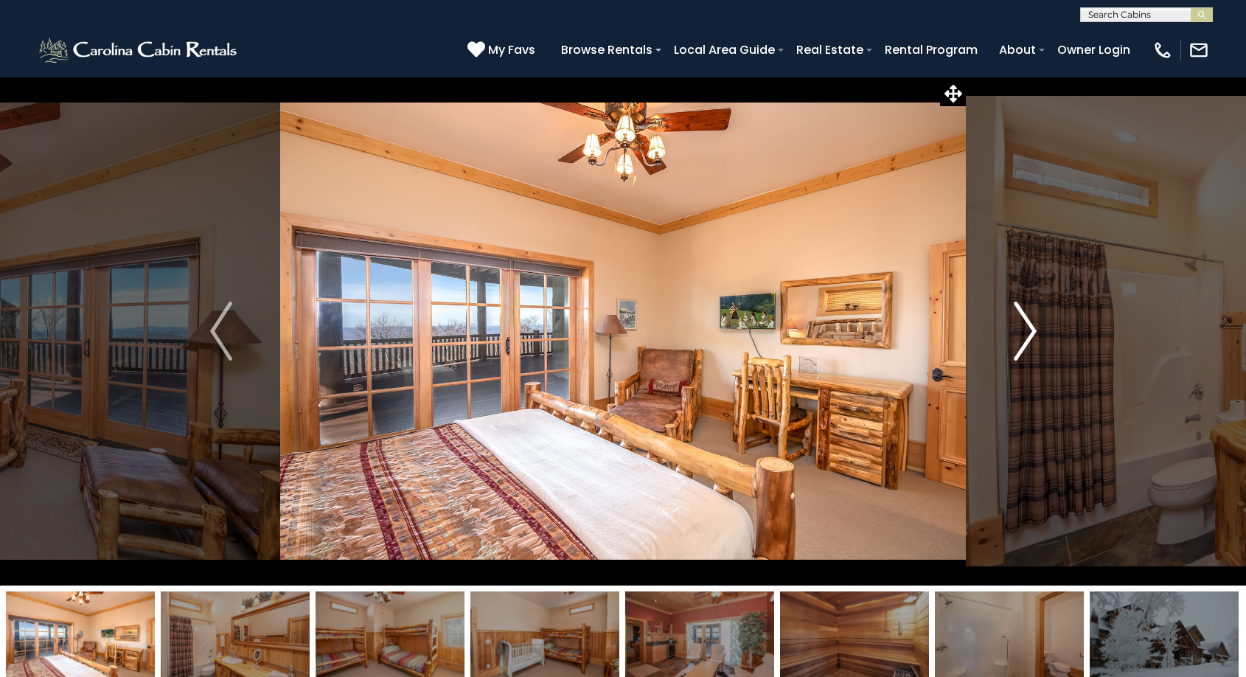
click at [1028, 341] on img "Next" at bounding box center [1025, 331] width 22 height 59
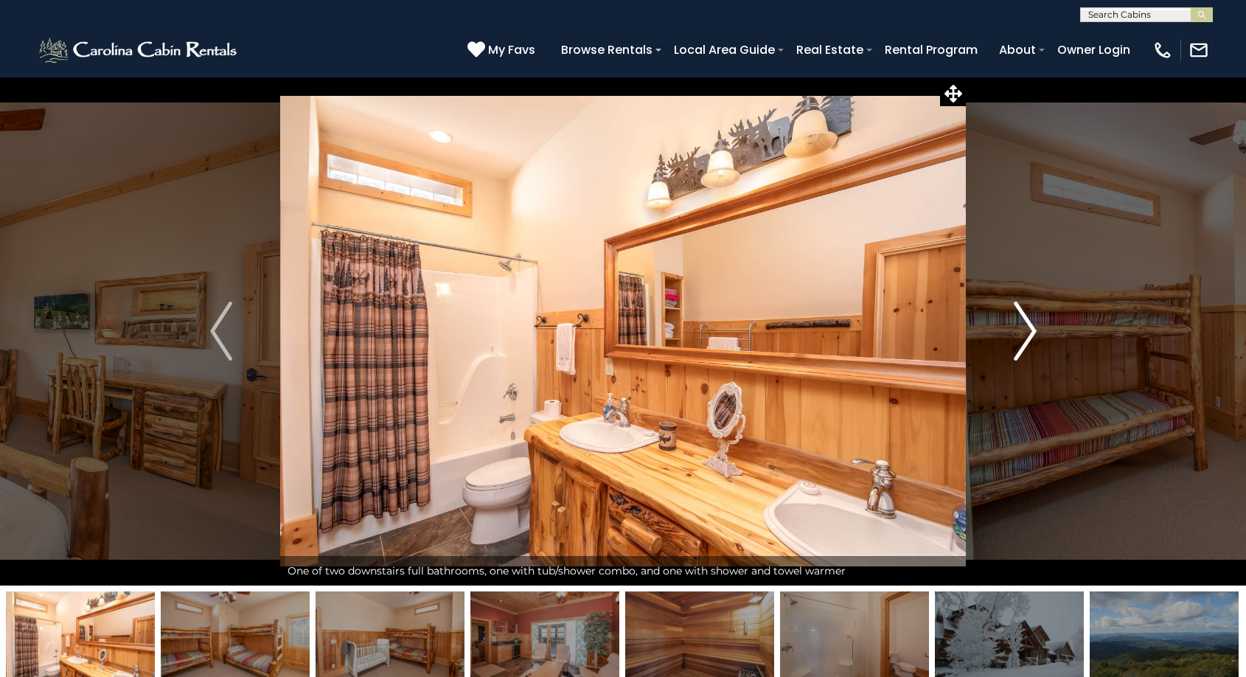
click at [1028, 341] on img "Next" at bounding box center [1025, 331] width 22 height 59
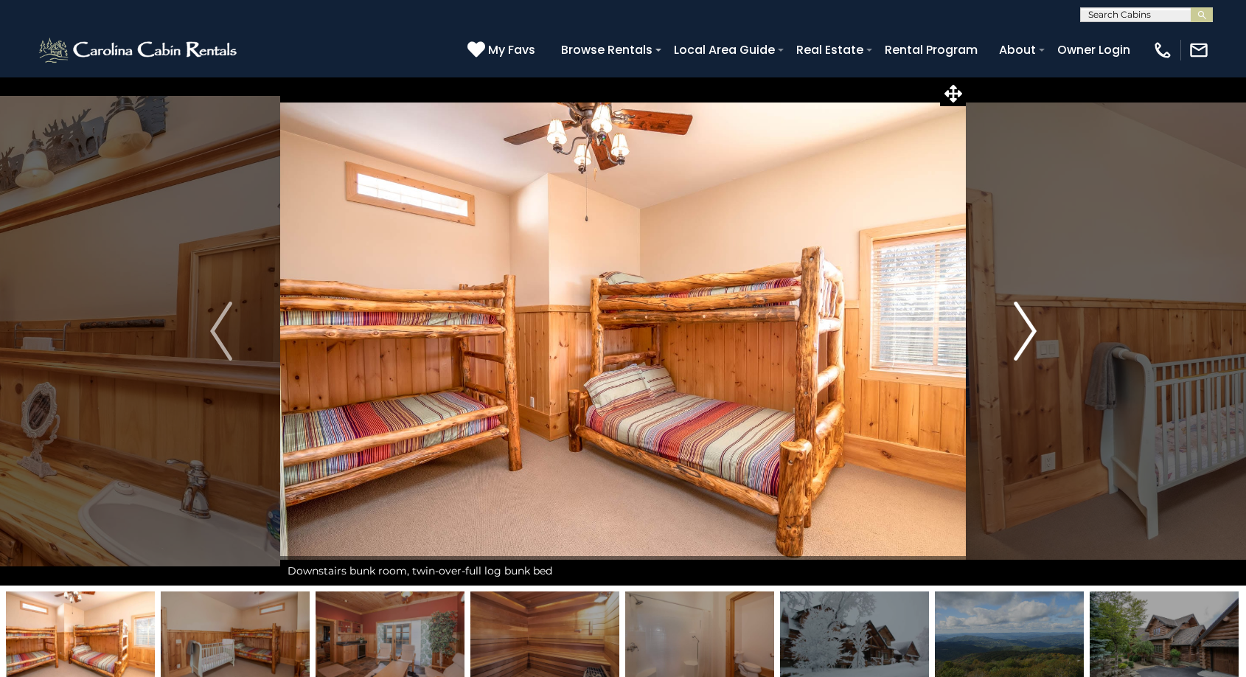
click at [1028, 341] on img "Next" at bounding box center [1025, 331] width 22 height 59
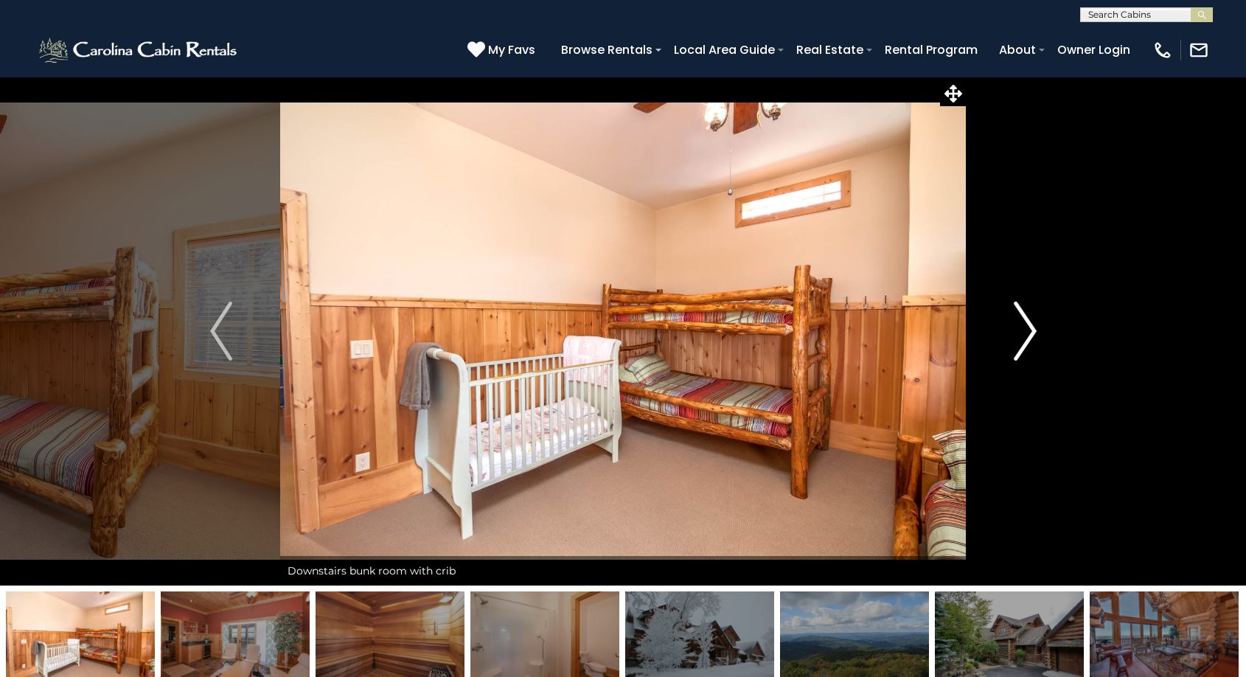
click at [1028, 341] on img "Next" at bounding box center [1025, 331] width 22 height 59
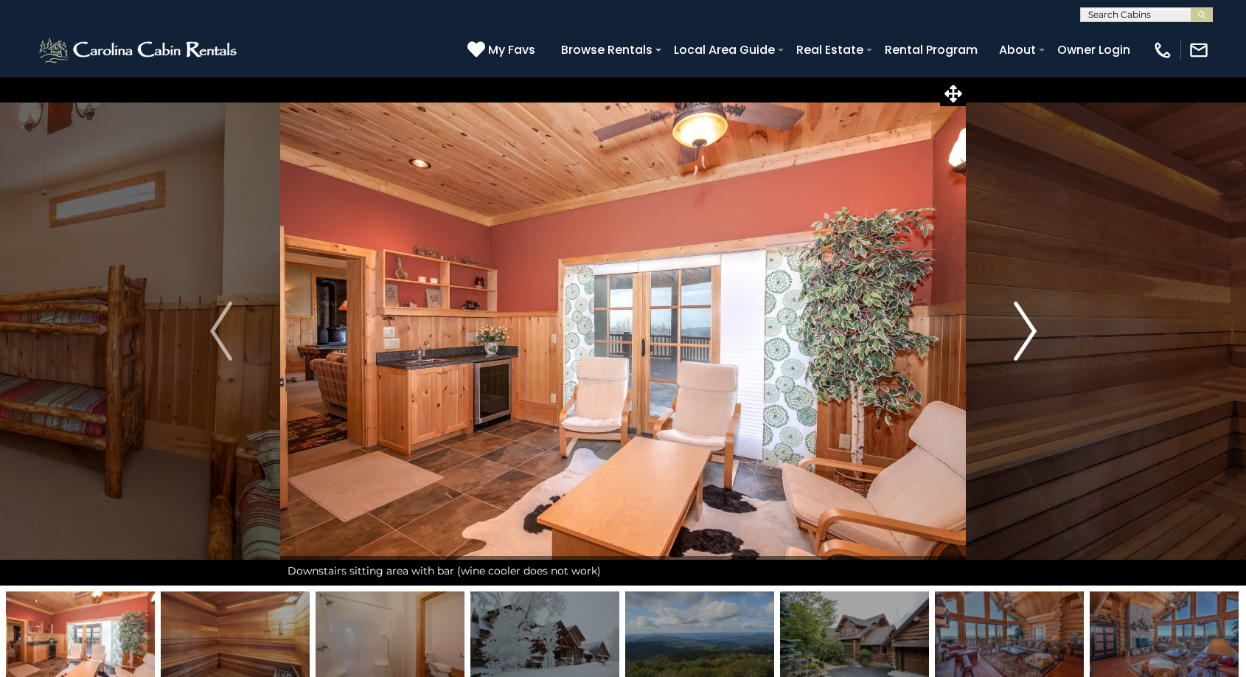
click at [1028, 341] on img "Next" at bounding box center [1025, 331] width 22 height 59
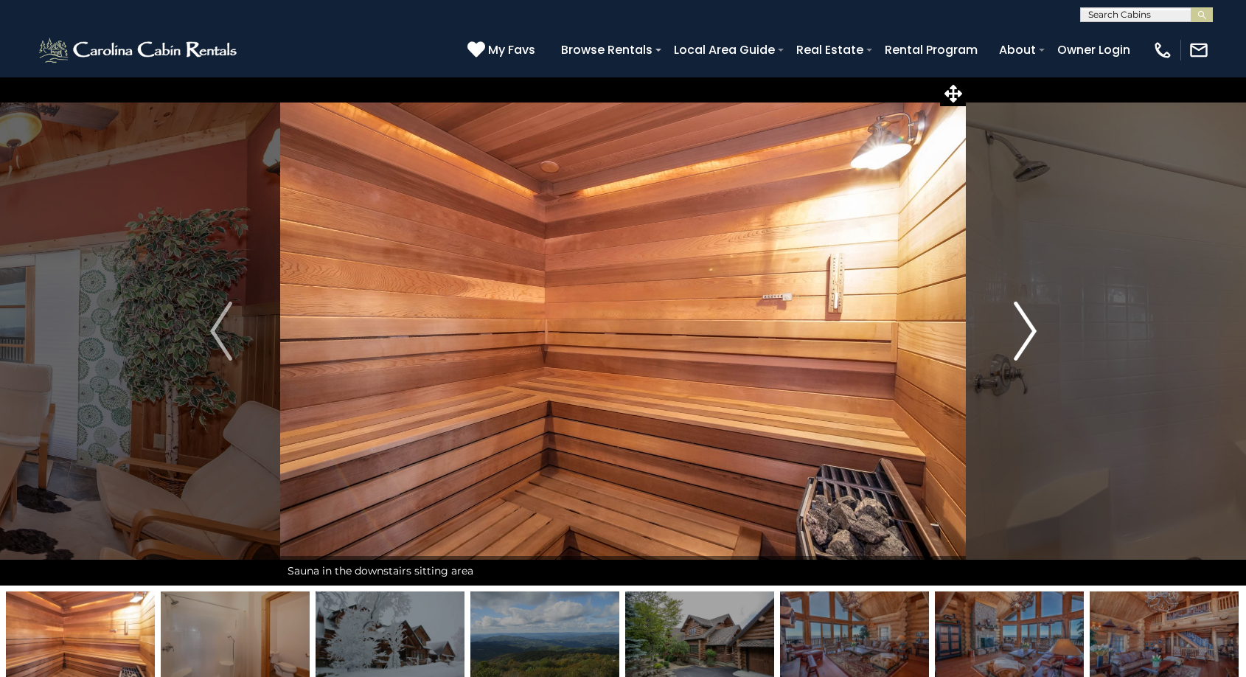
click at [1028, 341] on img "Next" at bounding box center [1025, 331] width 22 height 59
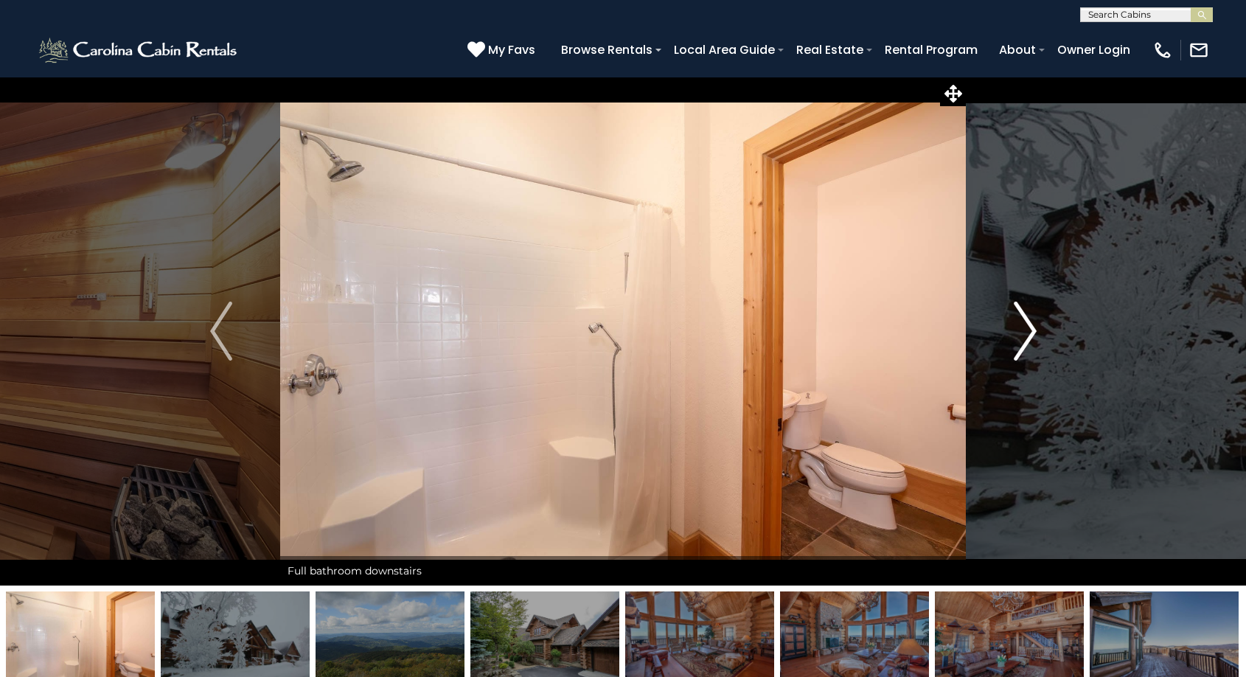
click at [1028, 341] on img "Next" at bounding box center [1025, 331] width 22 height 59
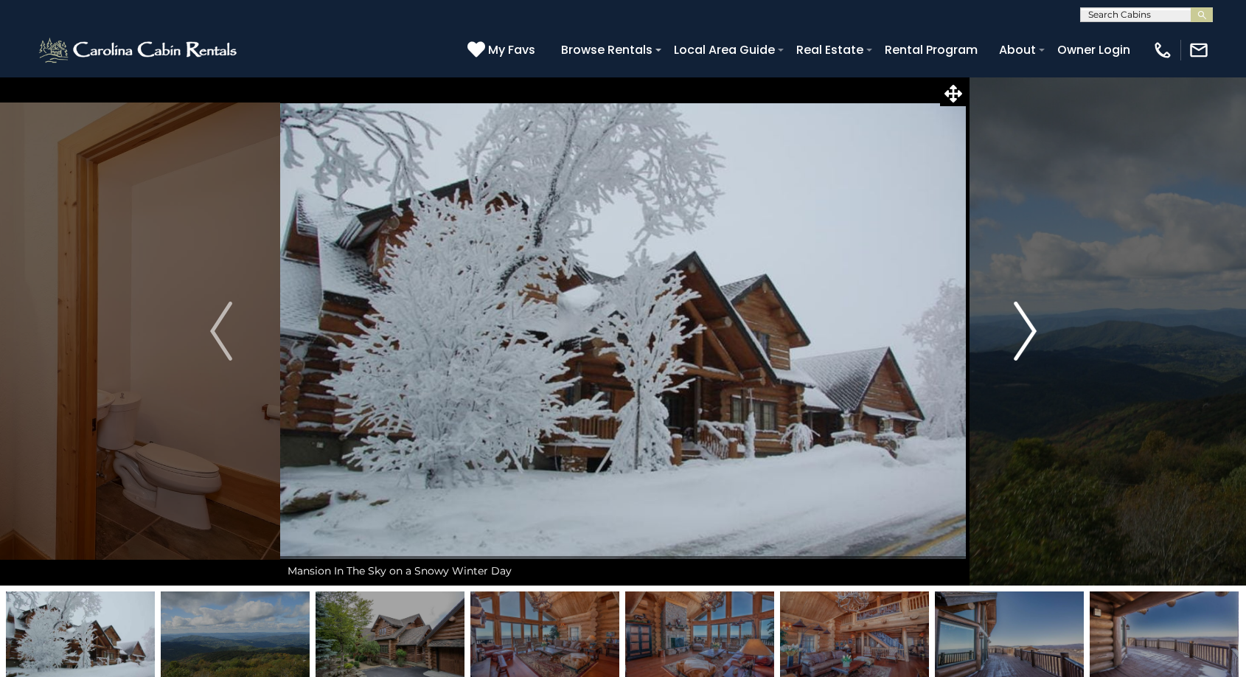
click at [1028, 341] on img "Next" at bounding box center [1025, 331] width 22 height 59
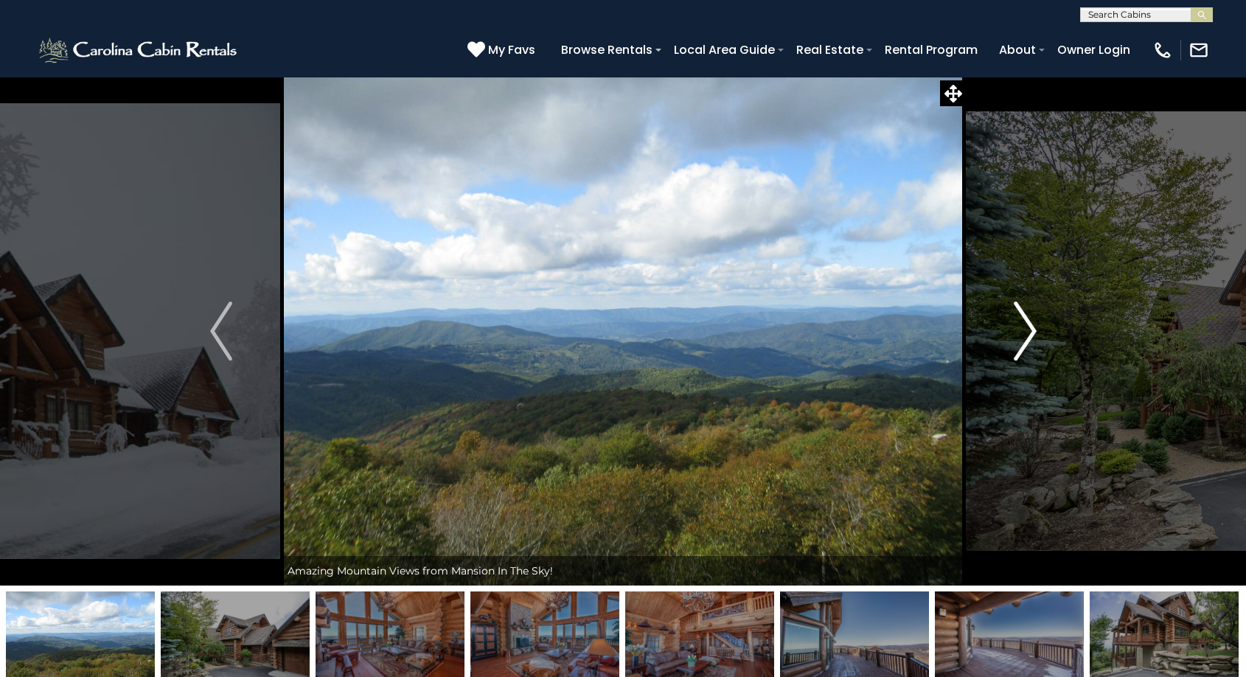
click at [1028, 341] on img "Next" at bounding box center [1025, 331] width 22 height 59
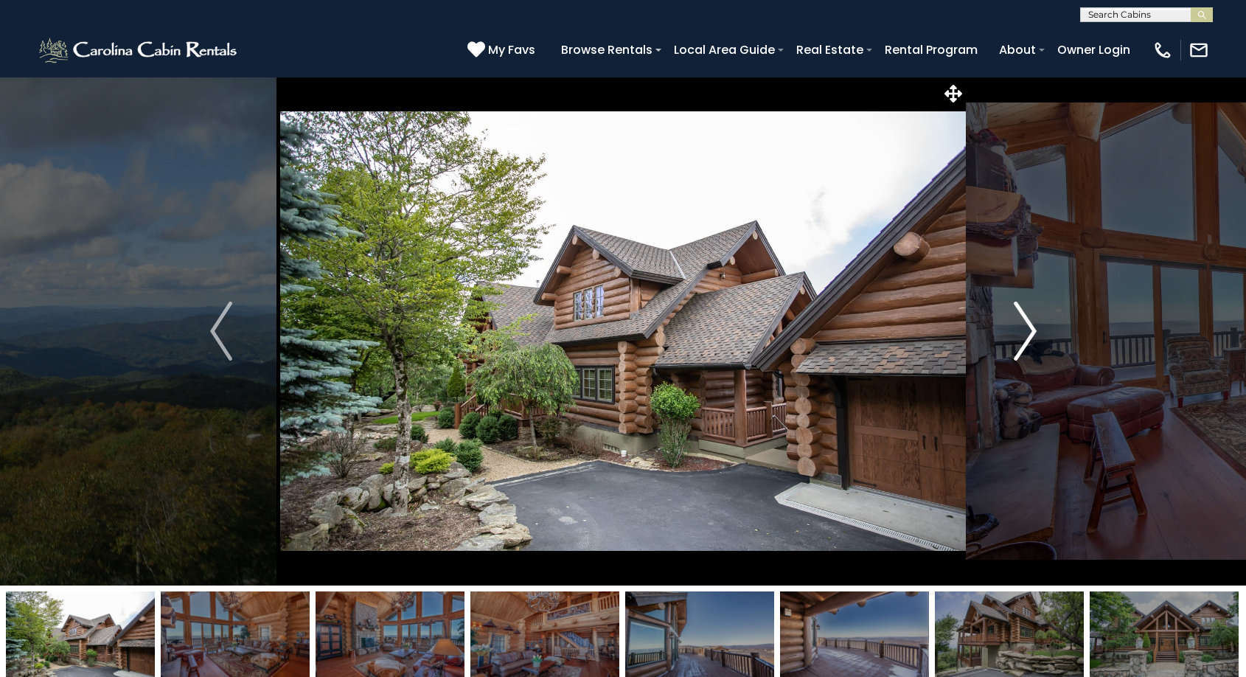
click at [1028, 341] on img "Next" at bounding box center [1025, 331] width 22 height 59
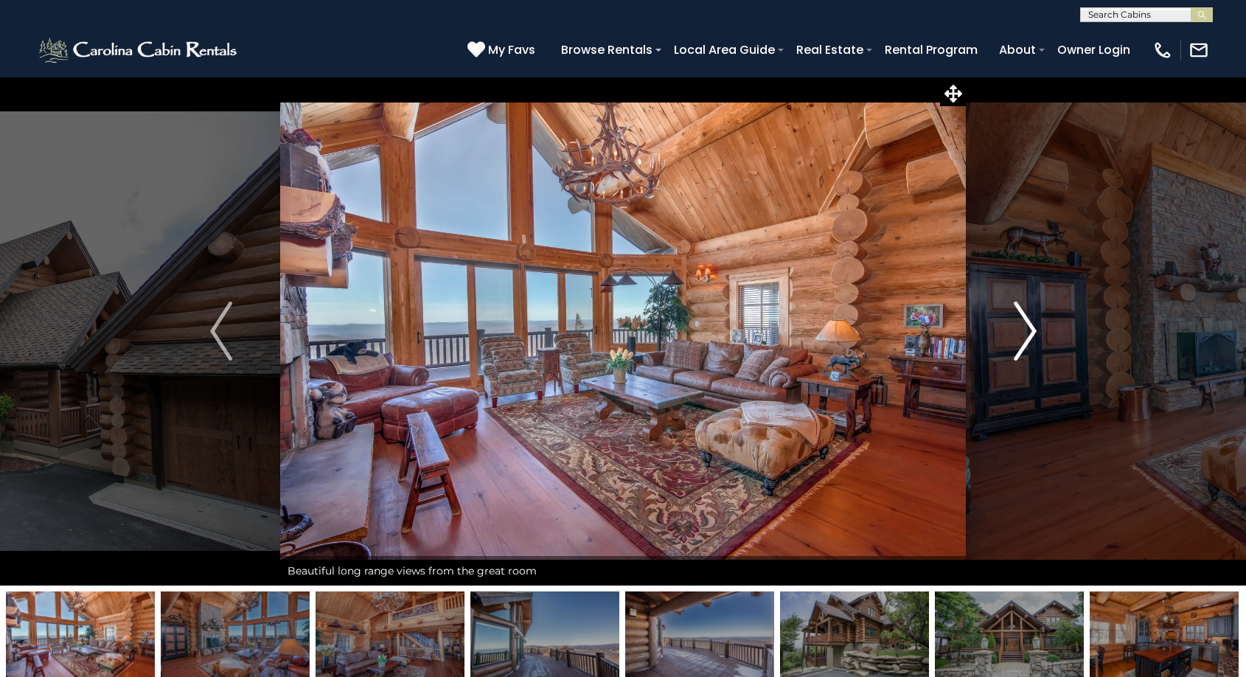
click at [1028, 341] on img "Next" at bounding box center [1025, 331] width 22 height 59
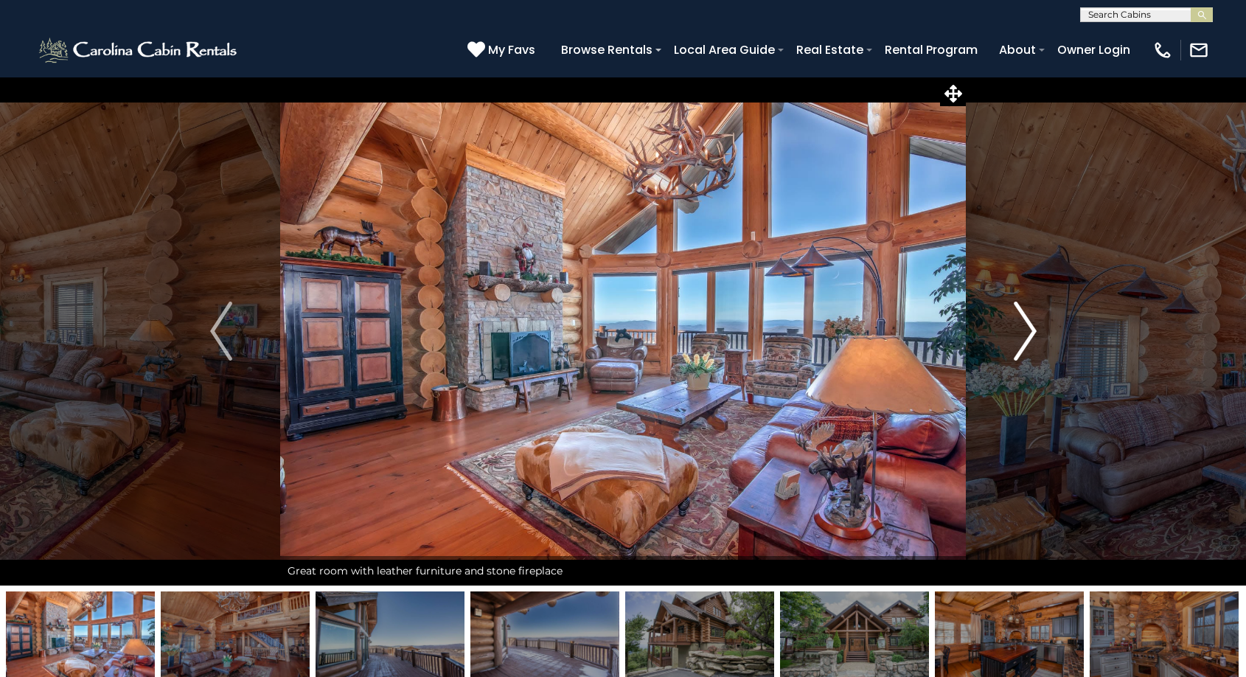
click at [1028, 341] on img "Next" at bounding box center [1025, 331] width 22 height 59
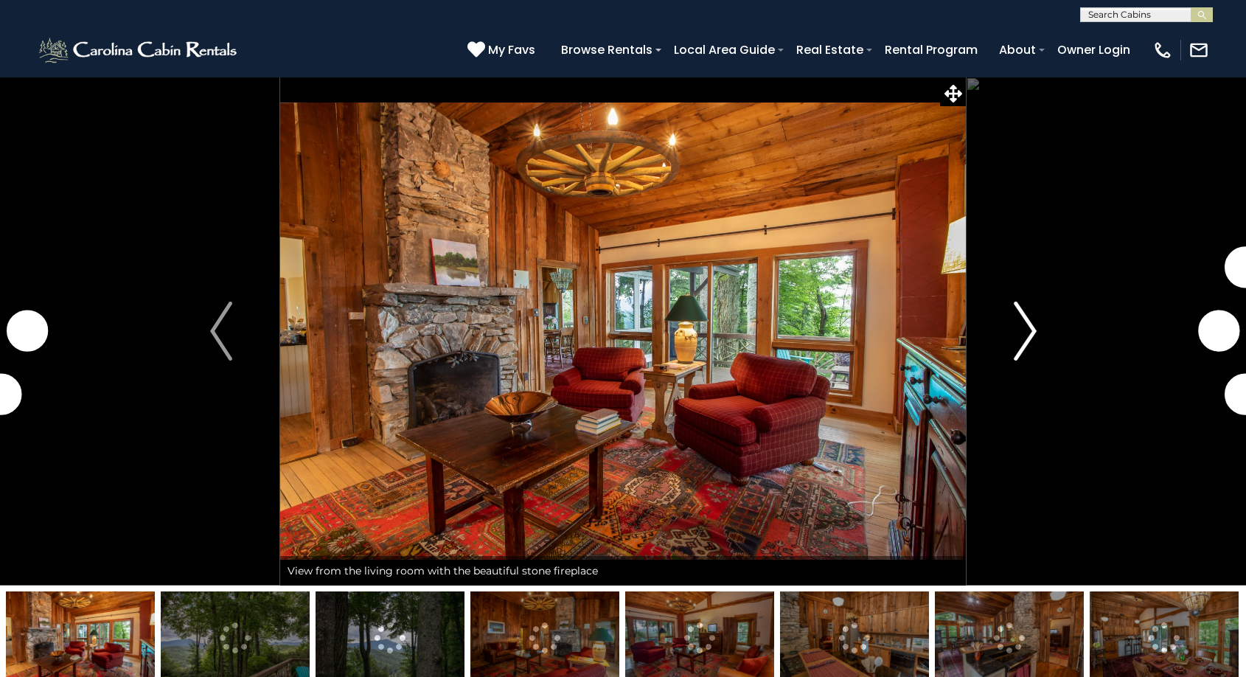
click at [1025, 331] on img "Next" at bounding box center [1025, 331] width 22 height 59
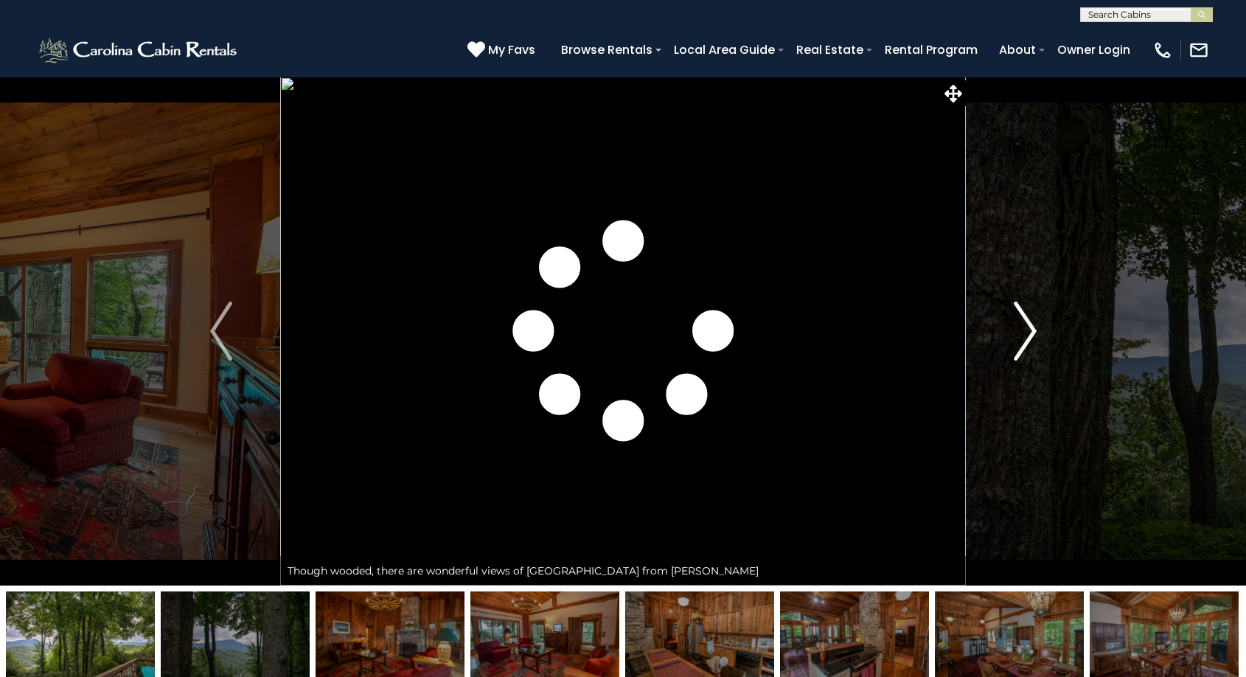
click at [1025, 331] on img "Next" at bounding box center [1025, 331] width 22 height 59
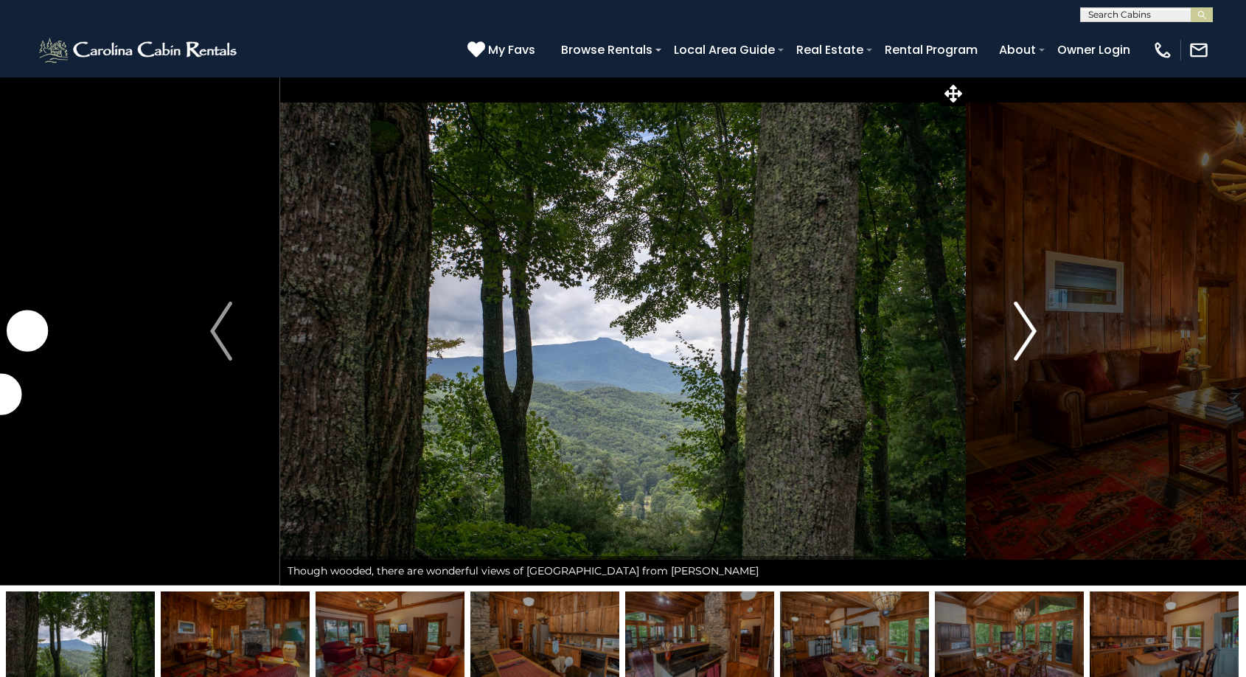
click at [1025, 331] on img "Next" at bounding box center [1025, 331] width 22 height 59
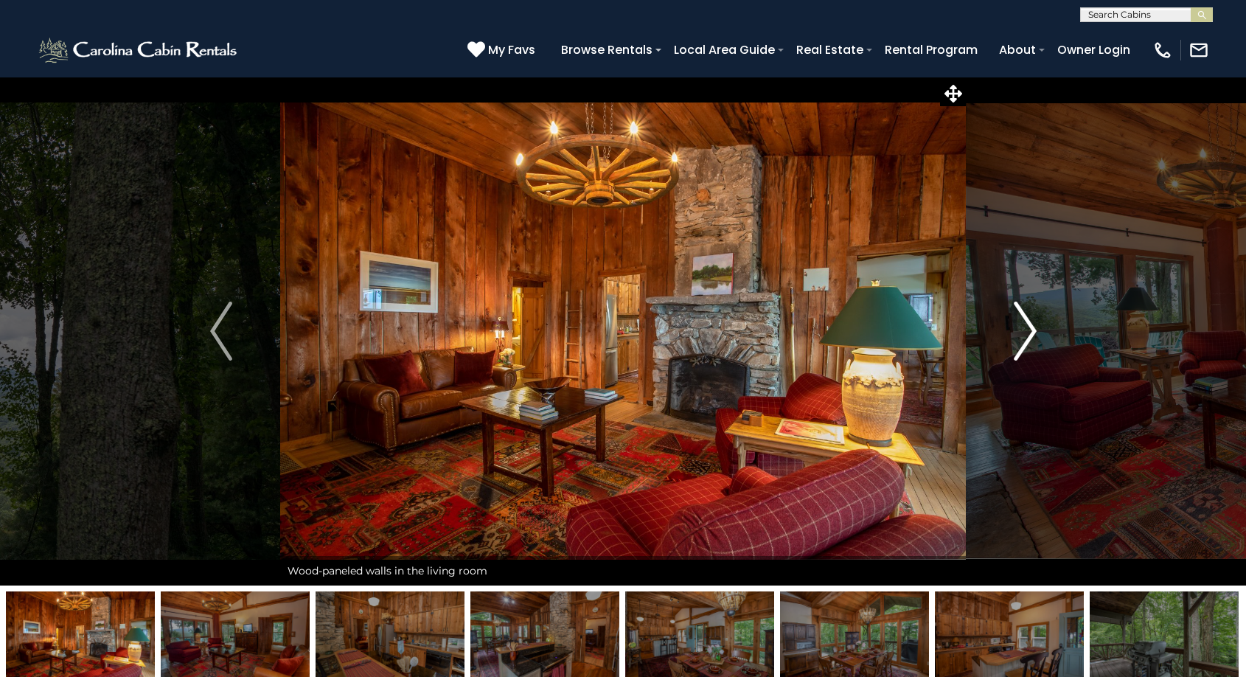
click at [1025, 331] on img "Next" at bounding box center [1025, 331] width 22 height 59
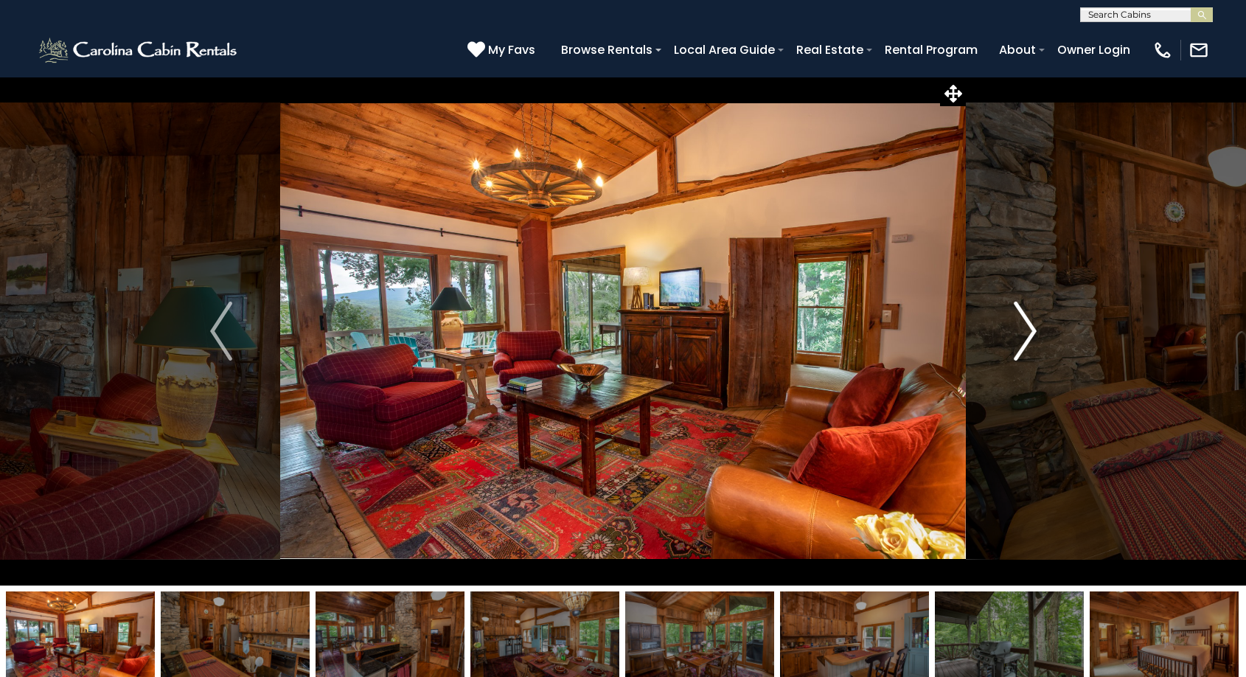
click at [1025, 331] on img "Next" at bounding box center [1025, 331] width 22 height 59
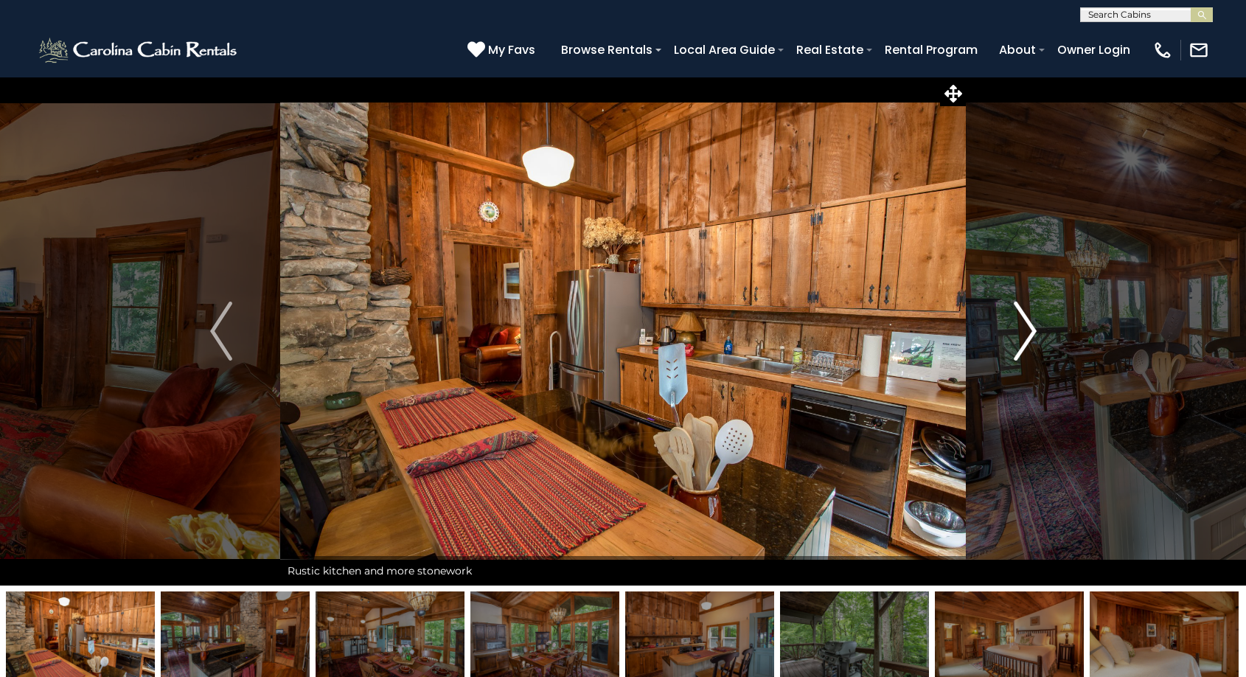
click at [1025, 331] on img "Next" at bounding box center [1025, 331] width 22 height 59
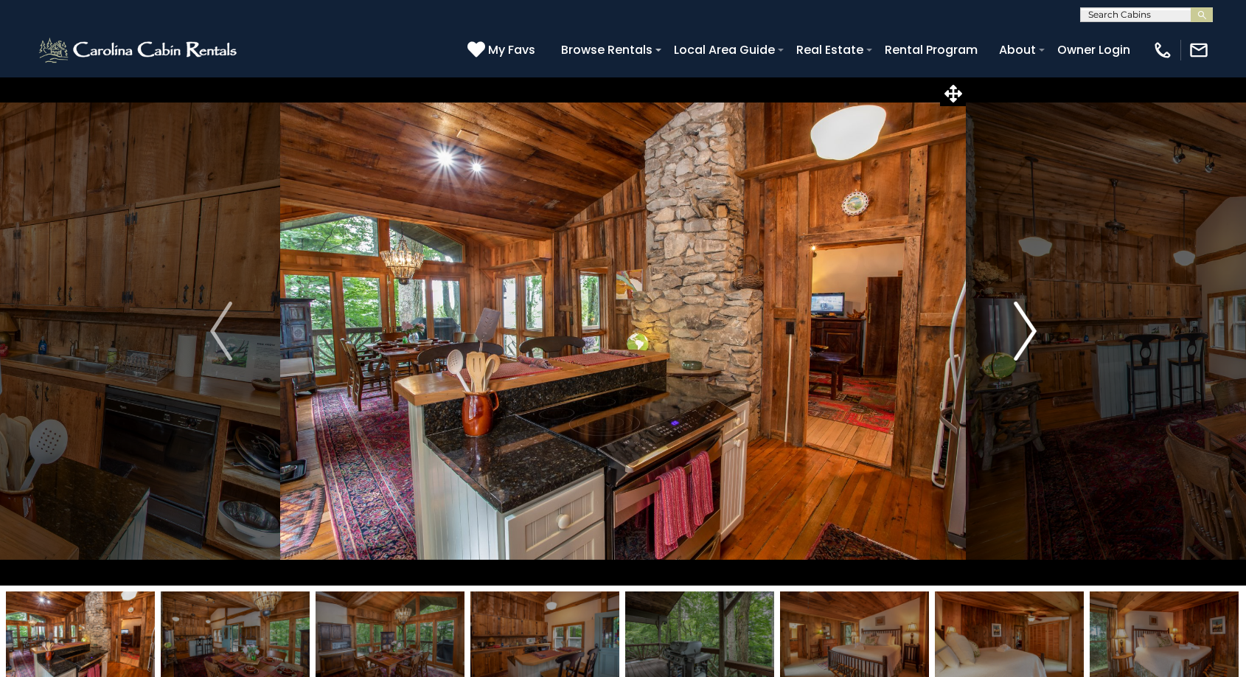
click at [1025, 331] on img "Next" at bounding box center [1025, 331] width 22 height 59
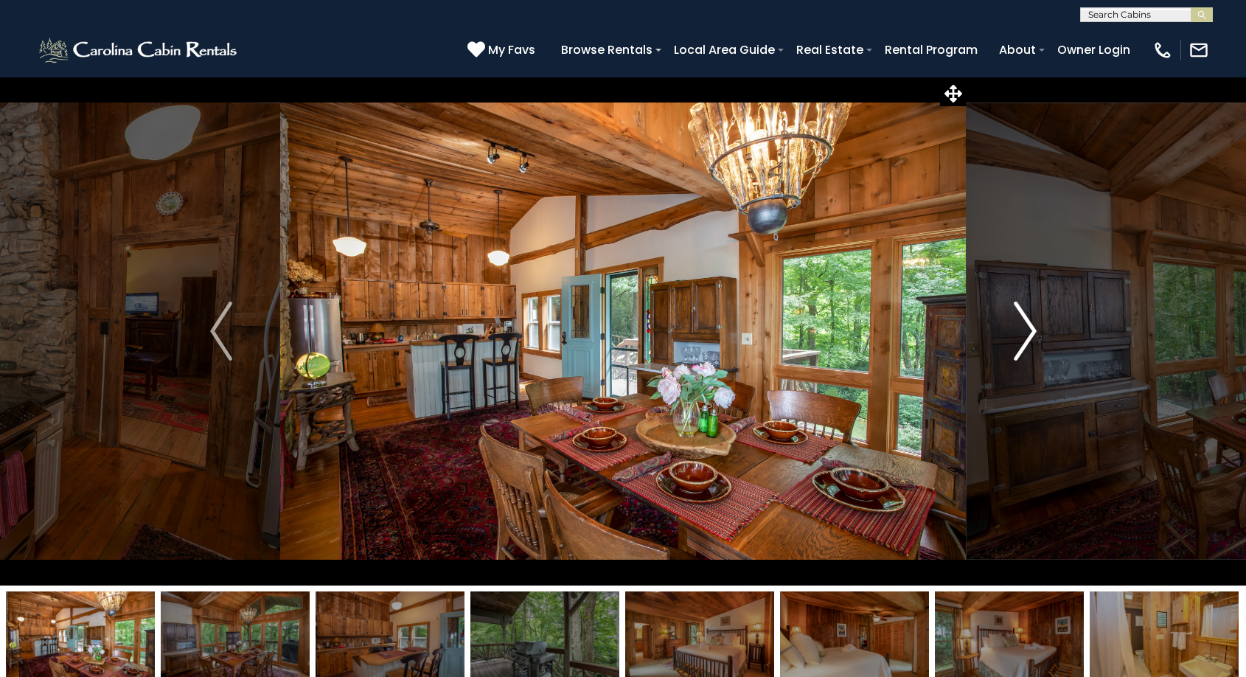
click at [1030, 332] on img "Next" at bounding box center [1025, 331] width 22 height 59
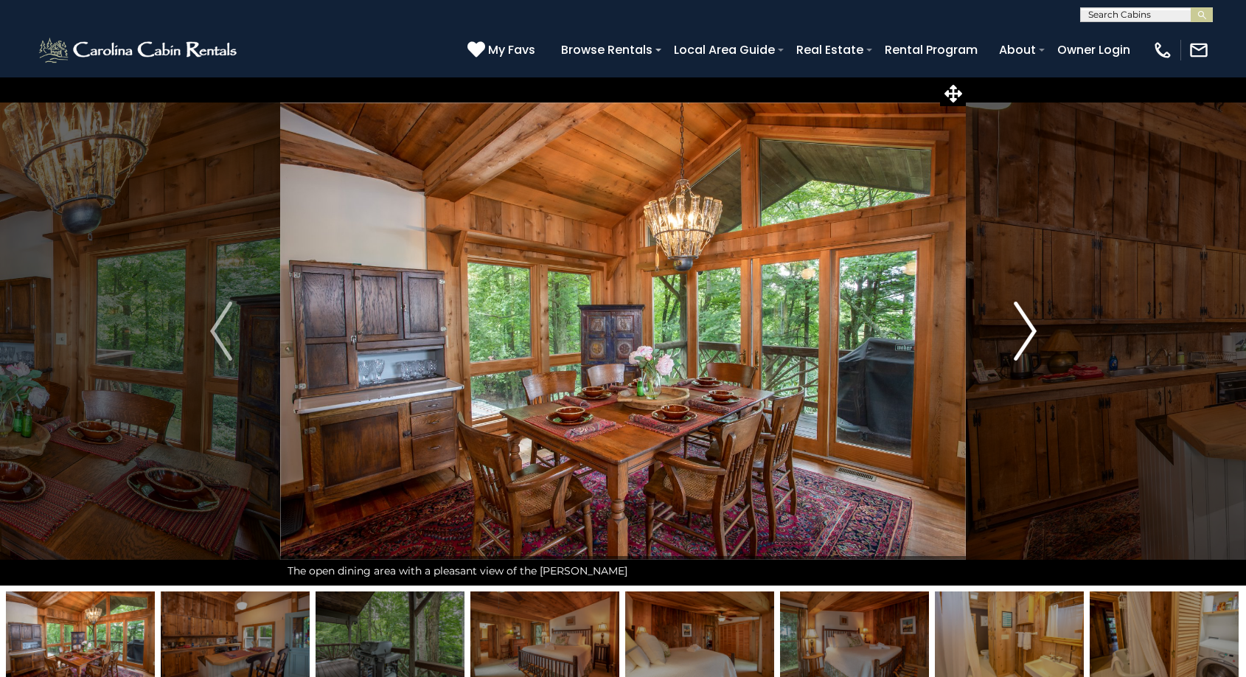
click at [1030, 332] on img "Next" at bounding box center [1025, 331] width 22 height 59
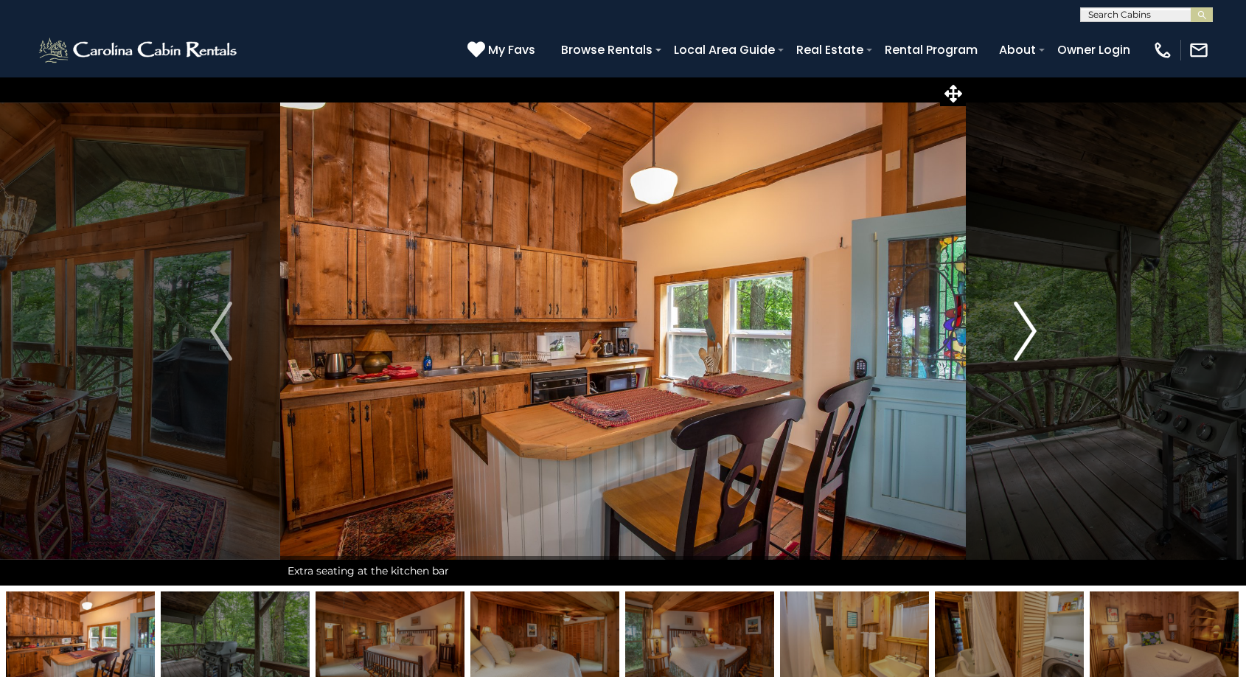
click at [1030, 332] on img "Next" at bounding box center [1025, 331] width 22 height 59
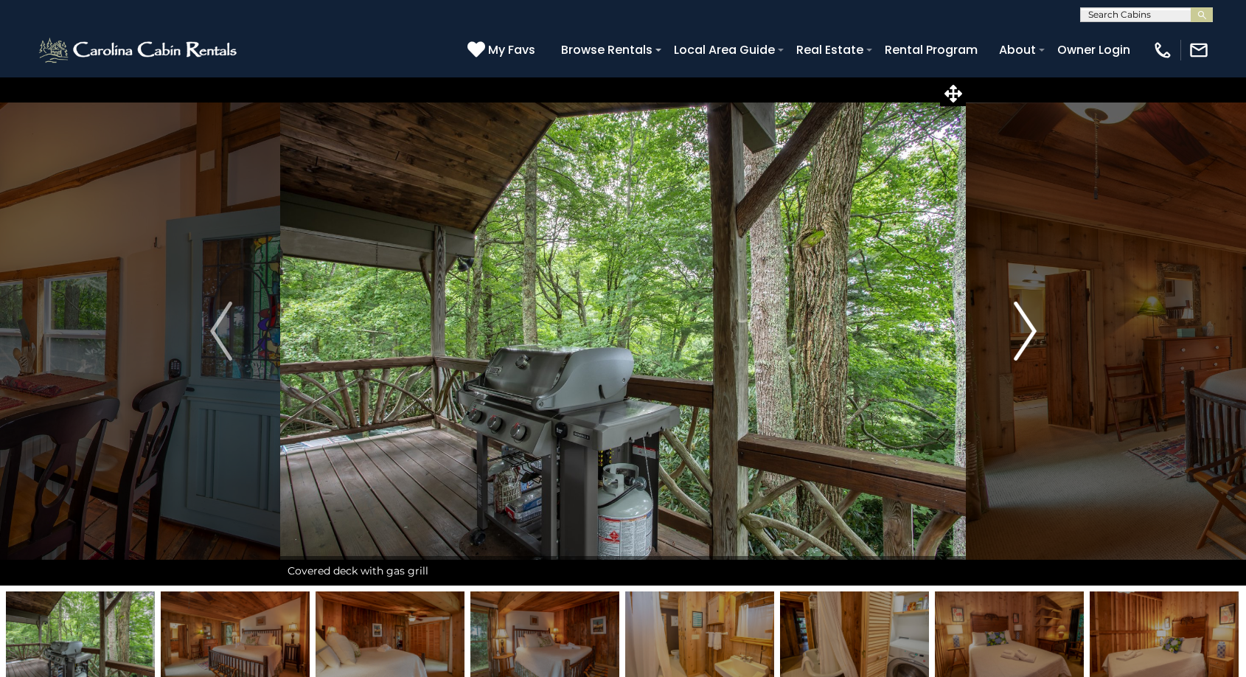
click at [1030, 332] on img "Next" at bounding box center [1025, 331] width 22 height 59
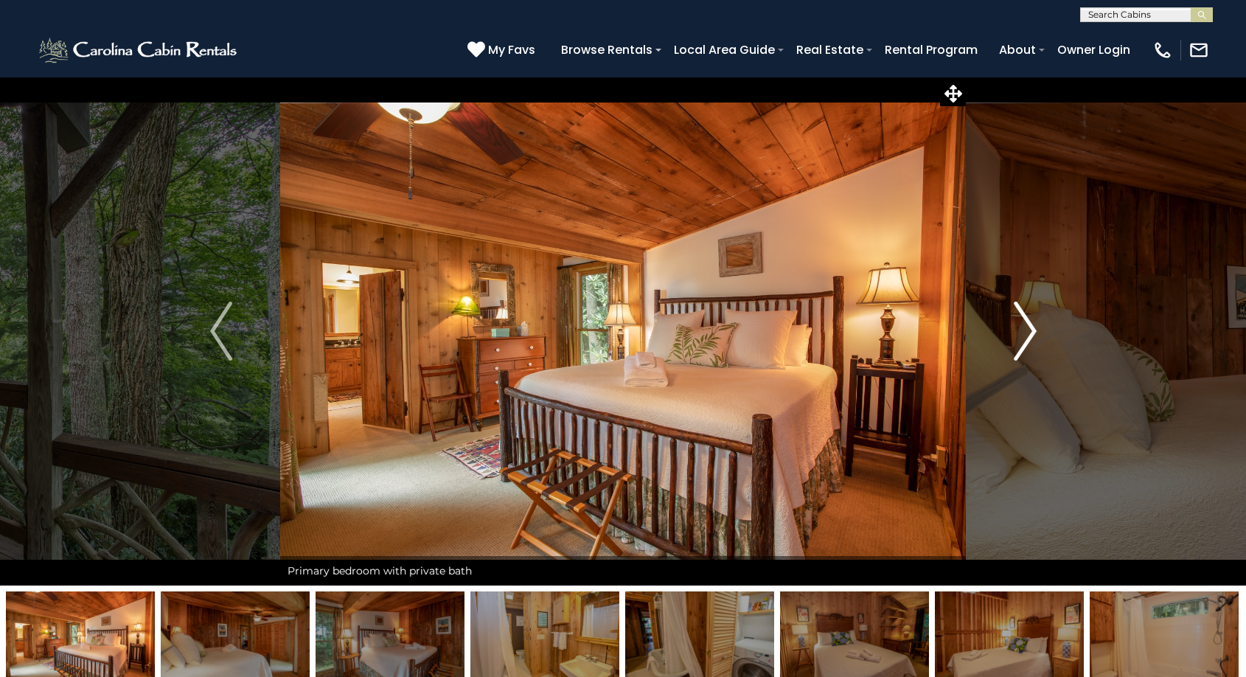
click at [1030, 332] on img "Next" at bounding box center [1025, 331] width 22 height 59
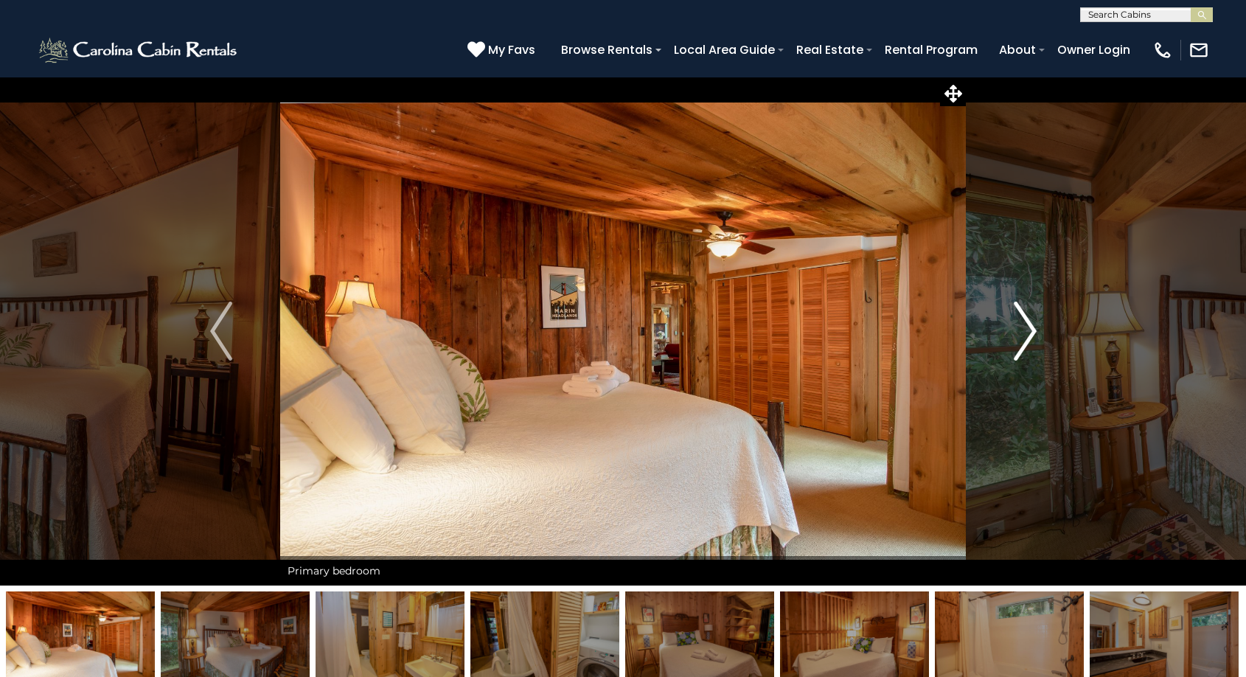
click at [1030, 332] on img "Next" at bounding box center [1025, 331] width 22 height 59
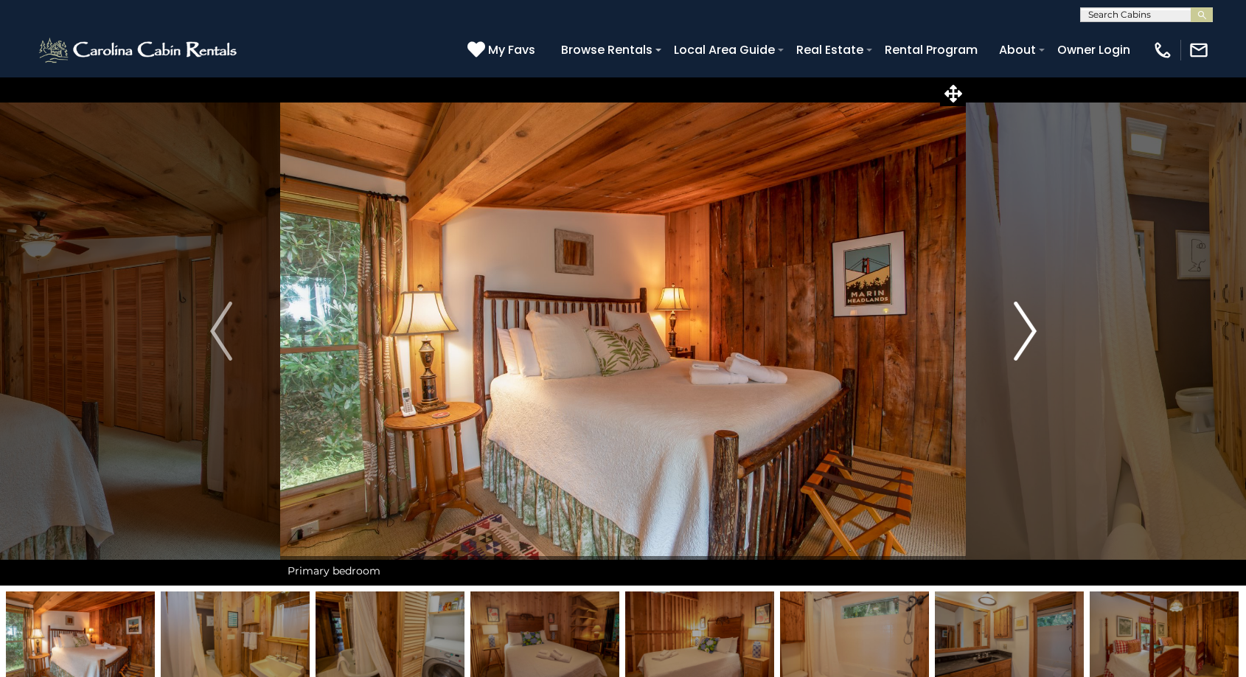
click at [1030, 332] on img "Next" at bounding box center [1025, 331] width 22 height 59
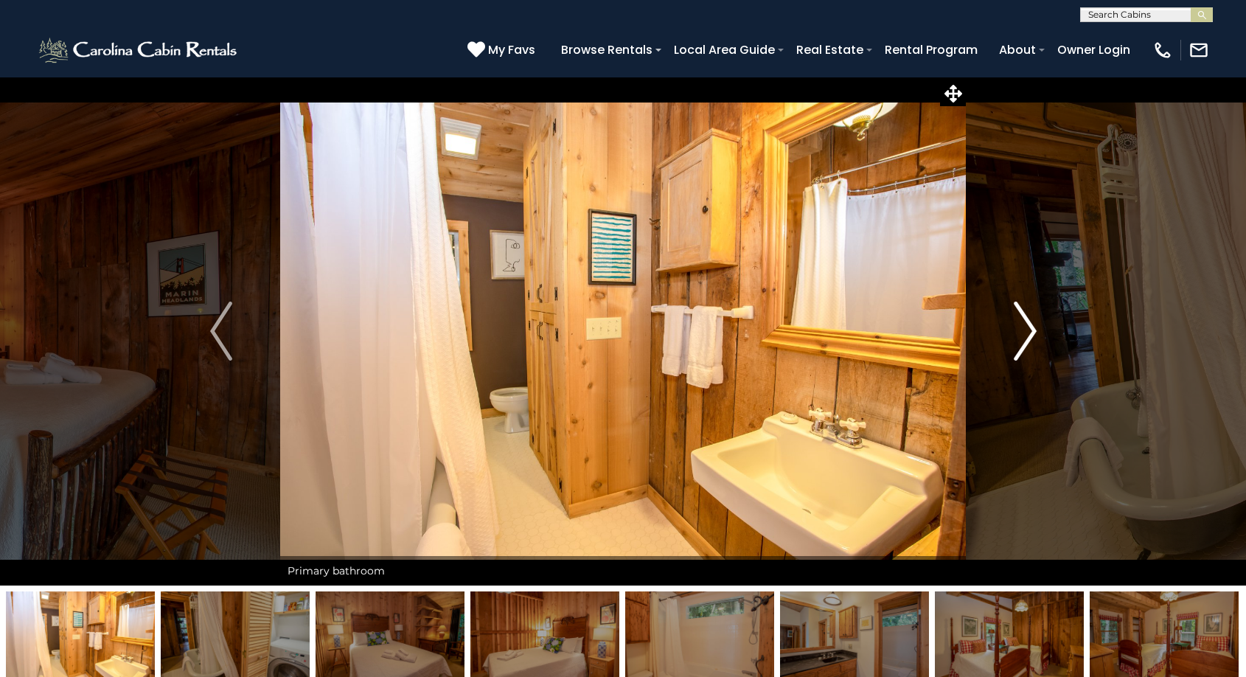
click at [1030, 332] on img "Next" at bounding box center [1025, 331] width 22 height 59
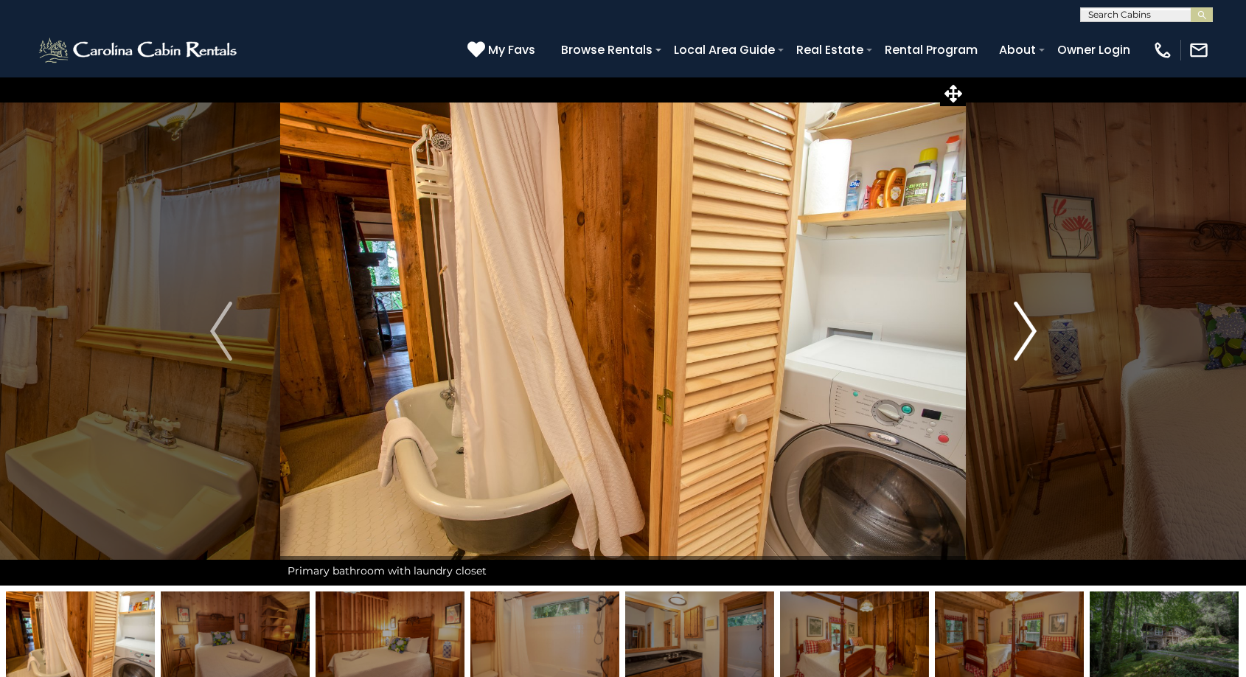
click at [1030, 332] on img "Next" at bounding box center [1025, 331] width 22 height 59
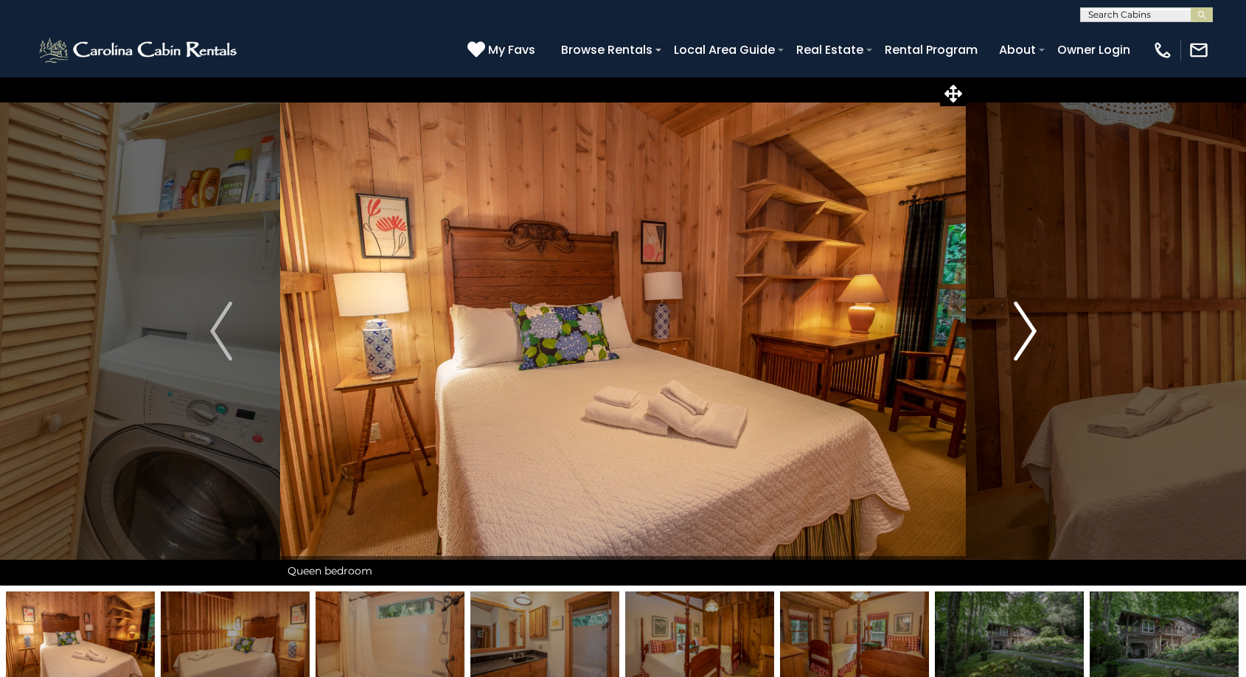
click at [1030, 332] on img "Next" at bounding box center [1025, 331] width 22 height 59
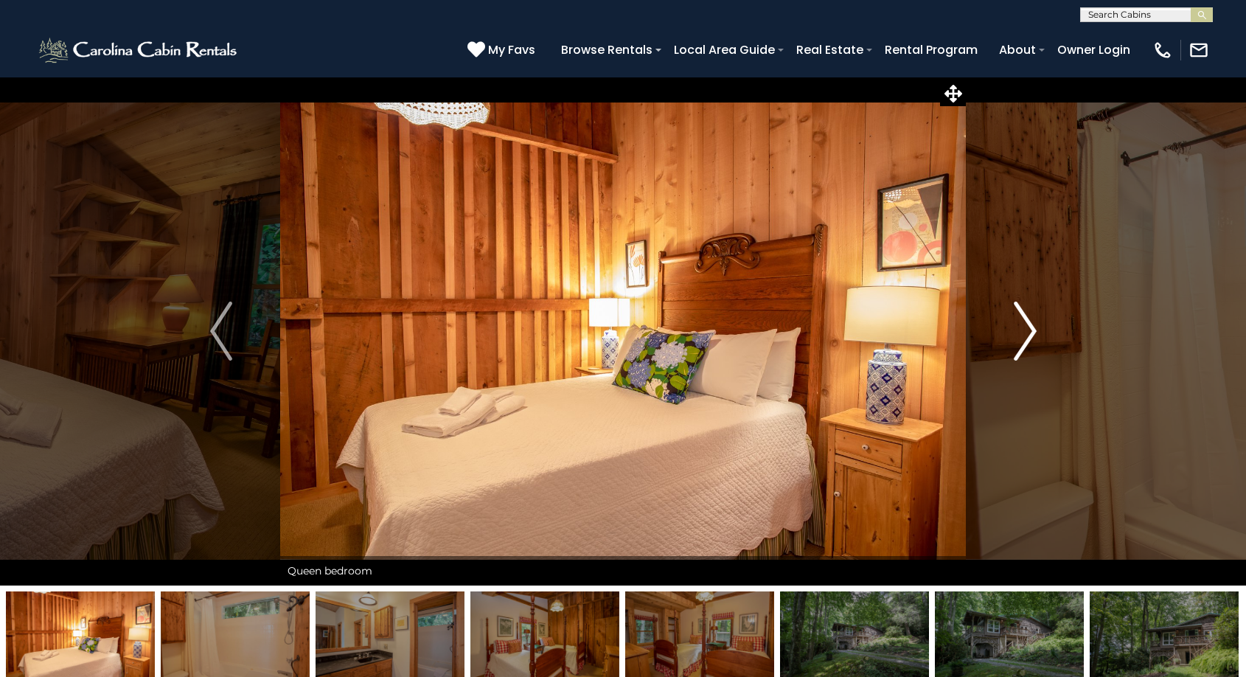
click at [1030, 332] on img "Next" at bounding box center [1025, 331] width 22 height 59
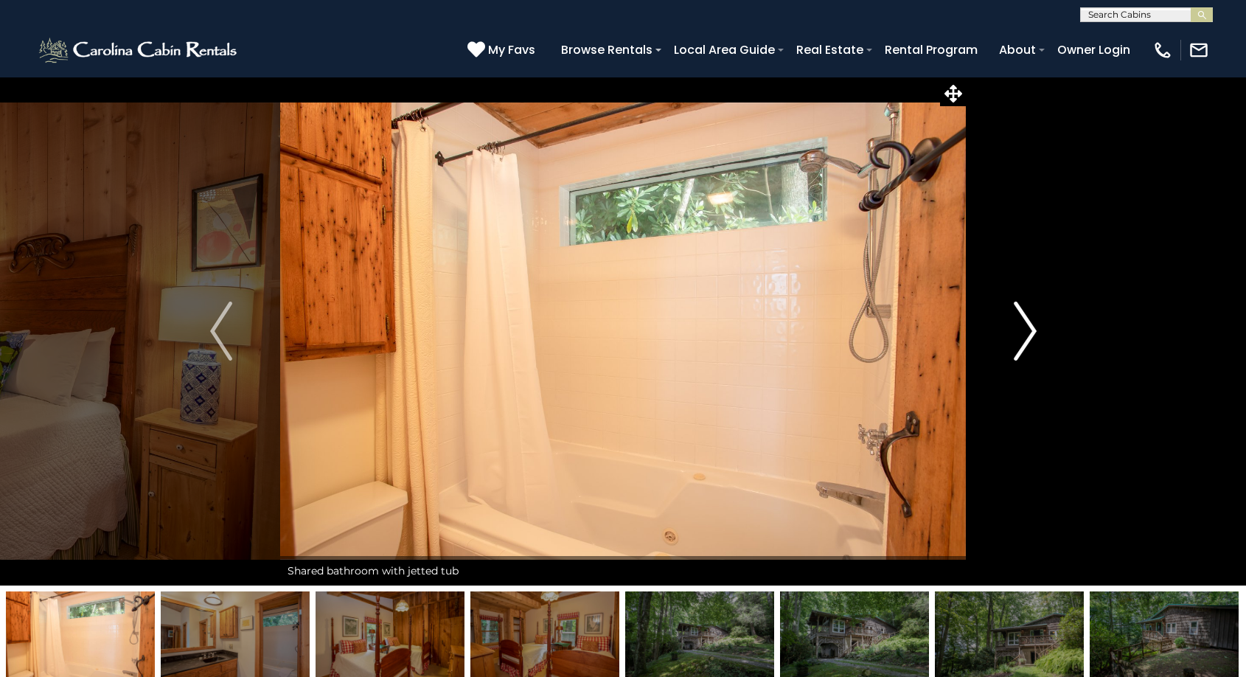
click at [1030, 332] on img "Next" at bounding box center [1025, 331] width 22 height 59
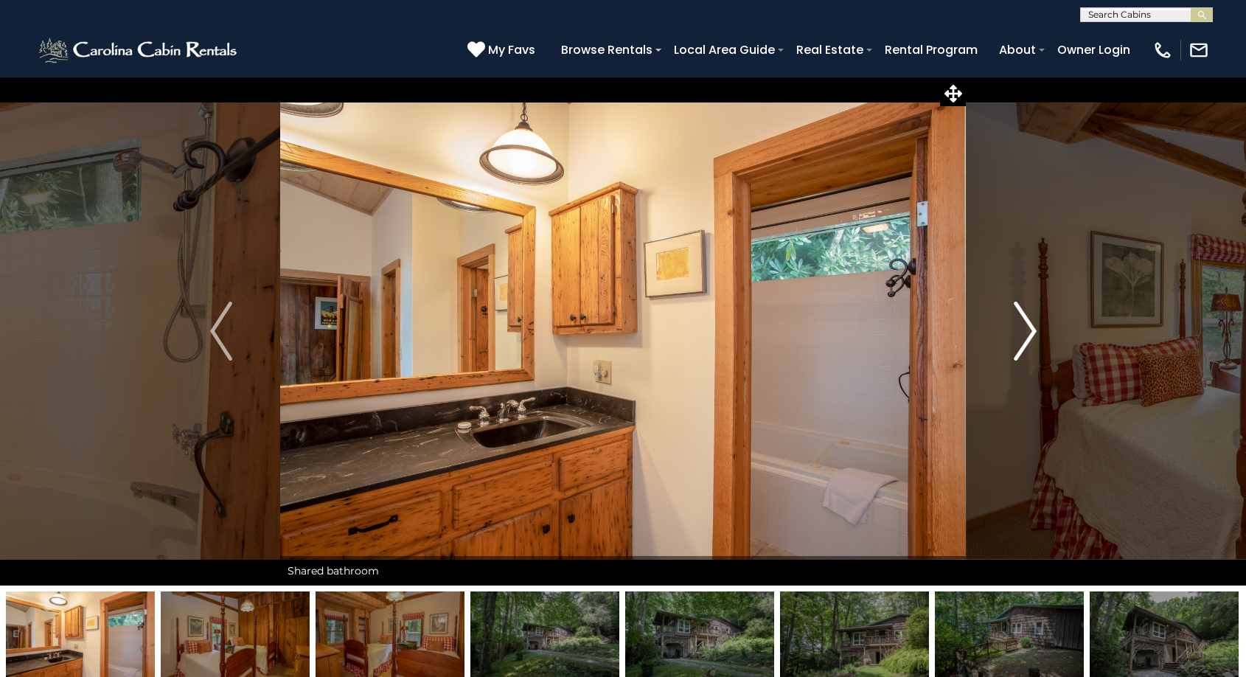
click at [1030, 332] on img "Next" at bounding box center [1025, 331] width 22 height 59
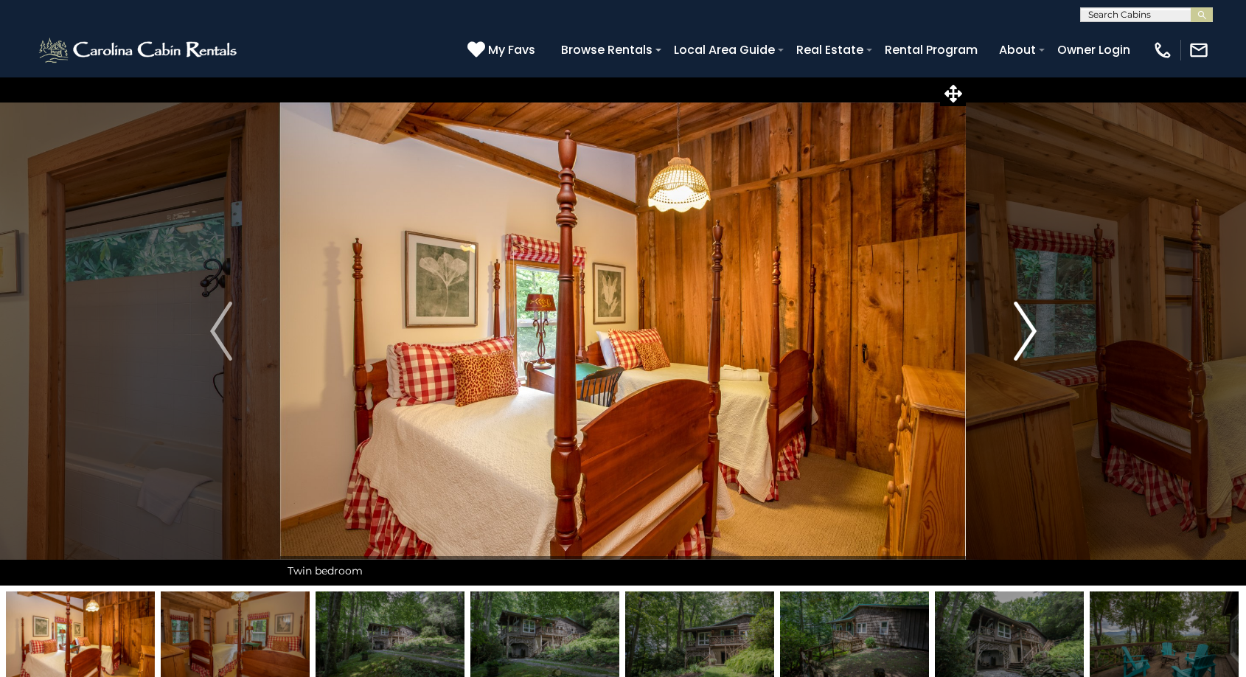
click at [1030, 332] on img "Next" at bounding box center [1025, 331] width 22 height 59
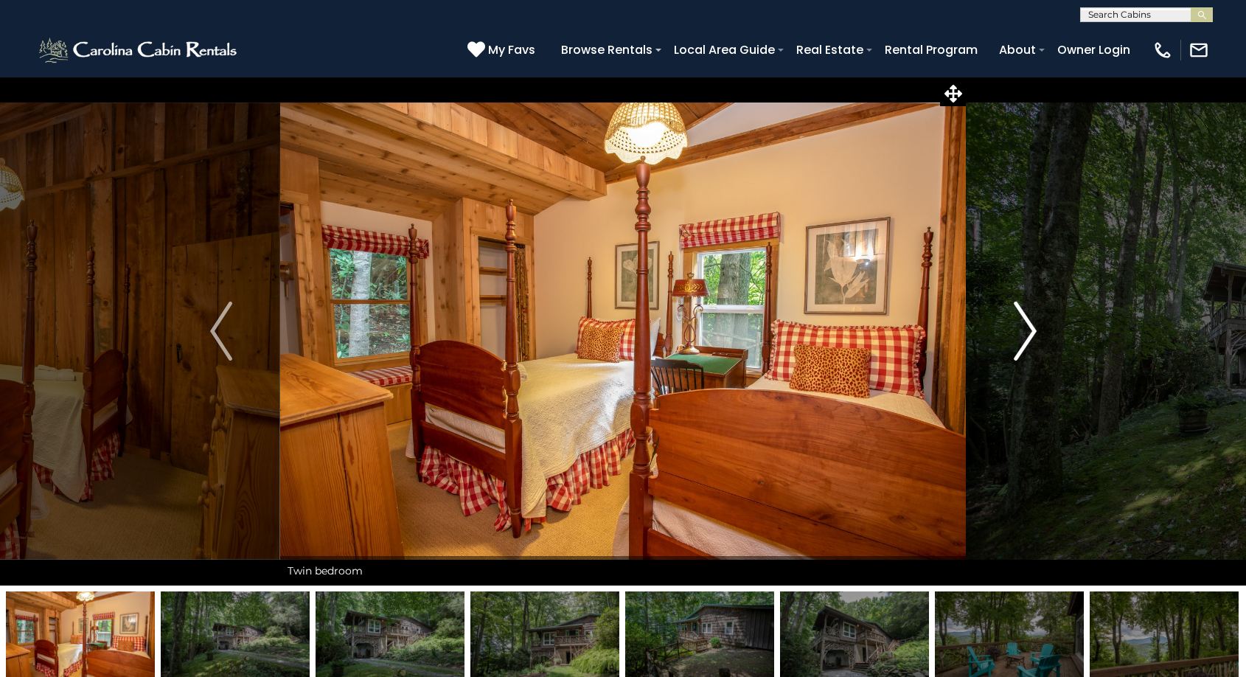
click at [1030, 332] on img "Next" at bounding box center [1025, 331] width 22 height 59
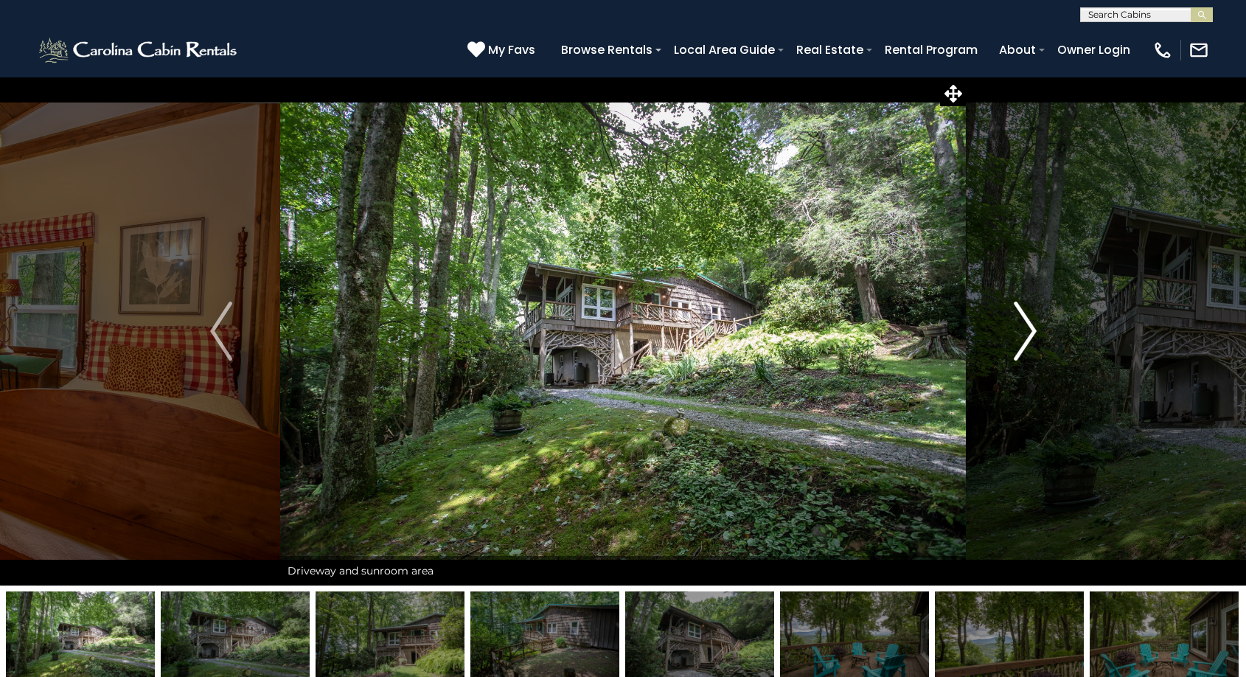
click at [1030, 332] on img "Next" at bounding box center [1025, 331] width 22 height 59
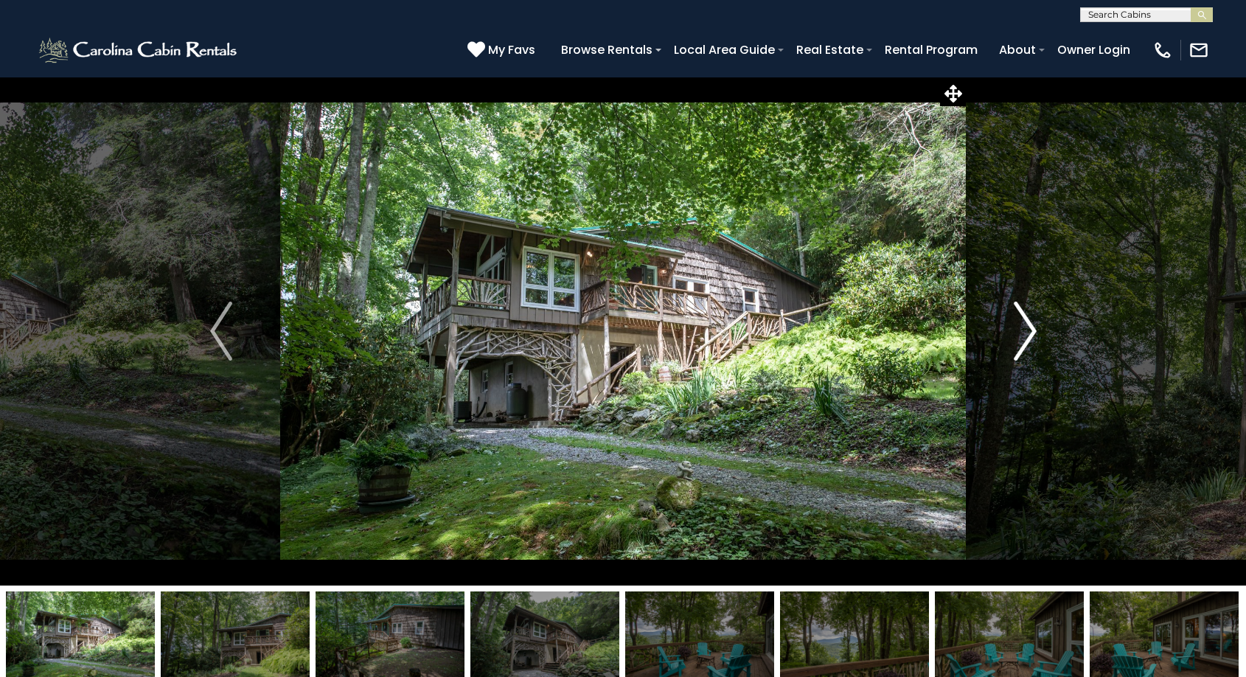
click at [1030, 332] on img "Next" at bounding box center [1025, 331] width 22 height 59
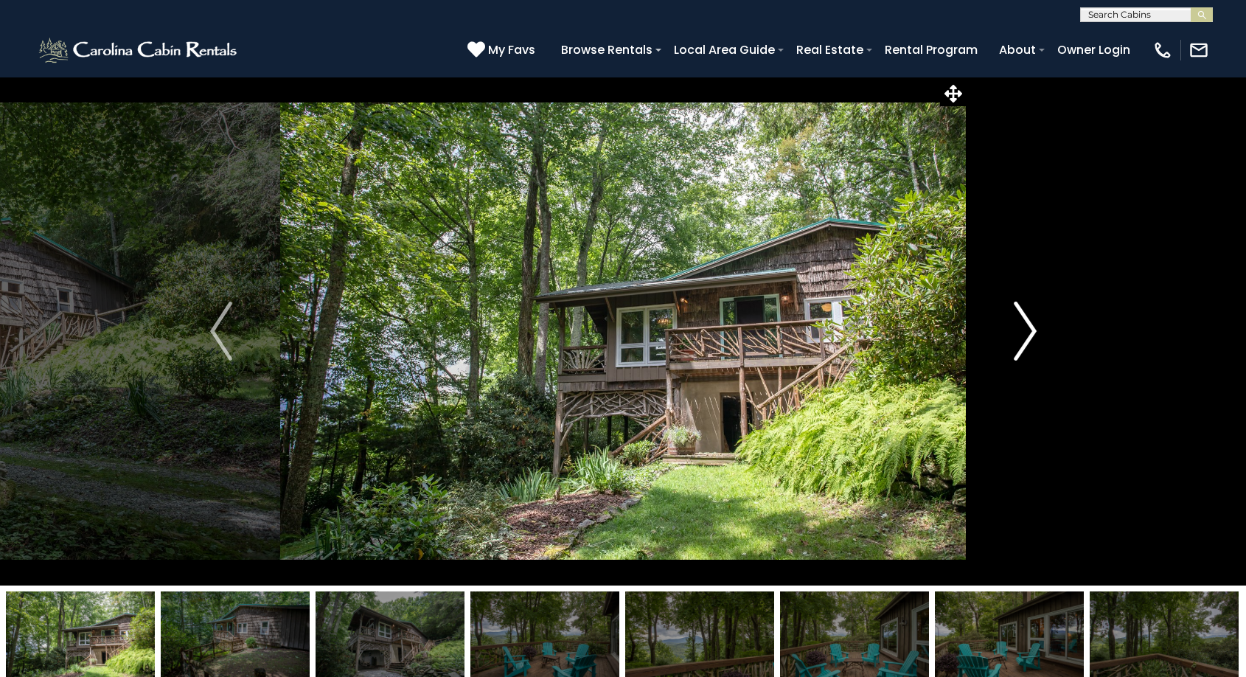
click at [1030, 332] on img "Next" at bounding box center [1025, 331] width 22 height 59
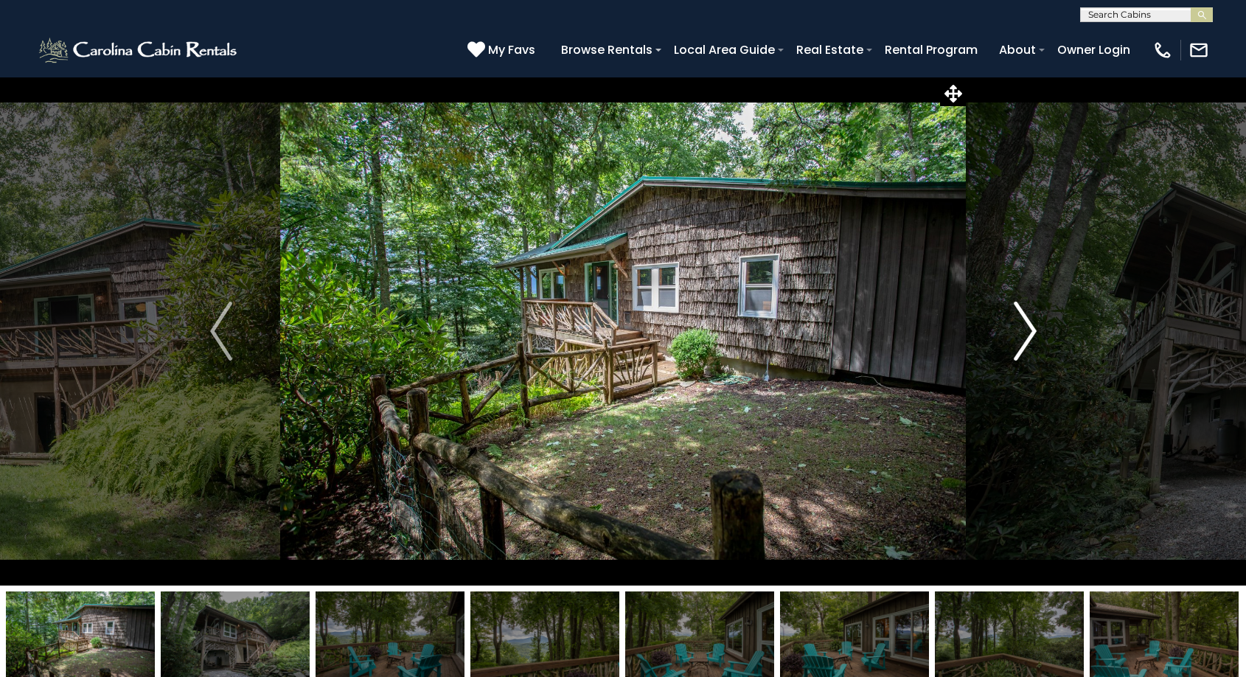
click at [1030, 332] on img "Next" at bounding box center [1025, 331] width 22 height 59
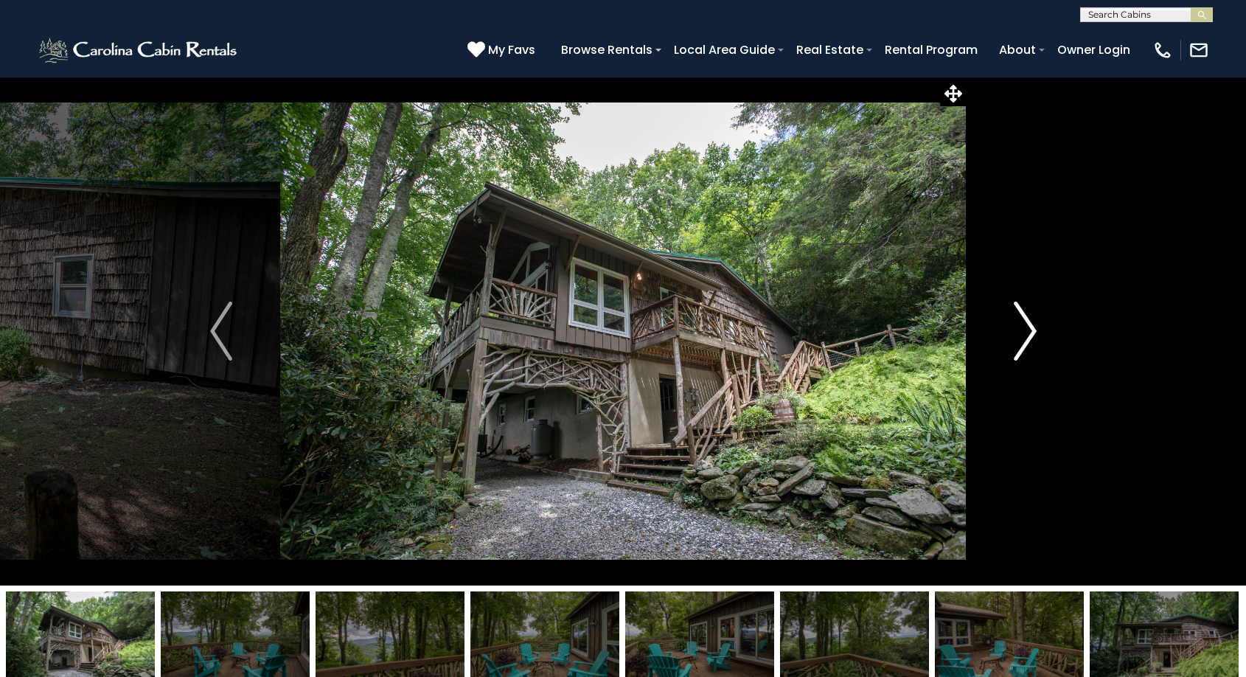
click at [1030, 332] on img "Next" at bounding box center [1025, 331] width 22 height 59
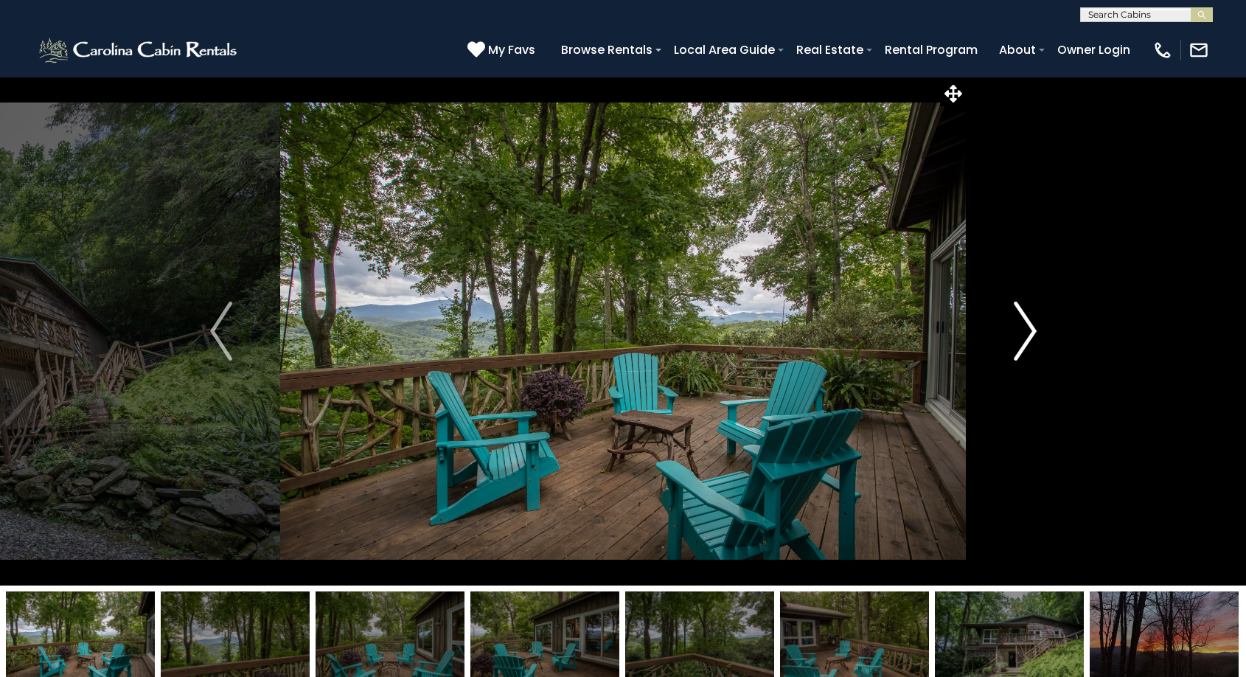
click at [1030, 332] on img "Next" at bounding box center [1025, 331] width 22 height 59
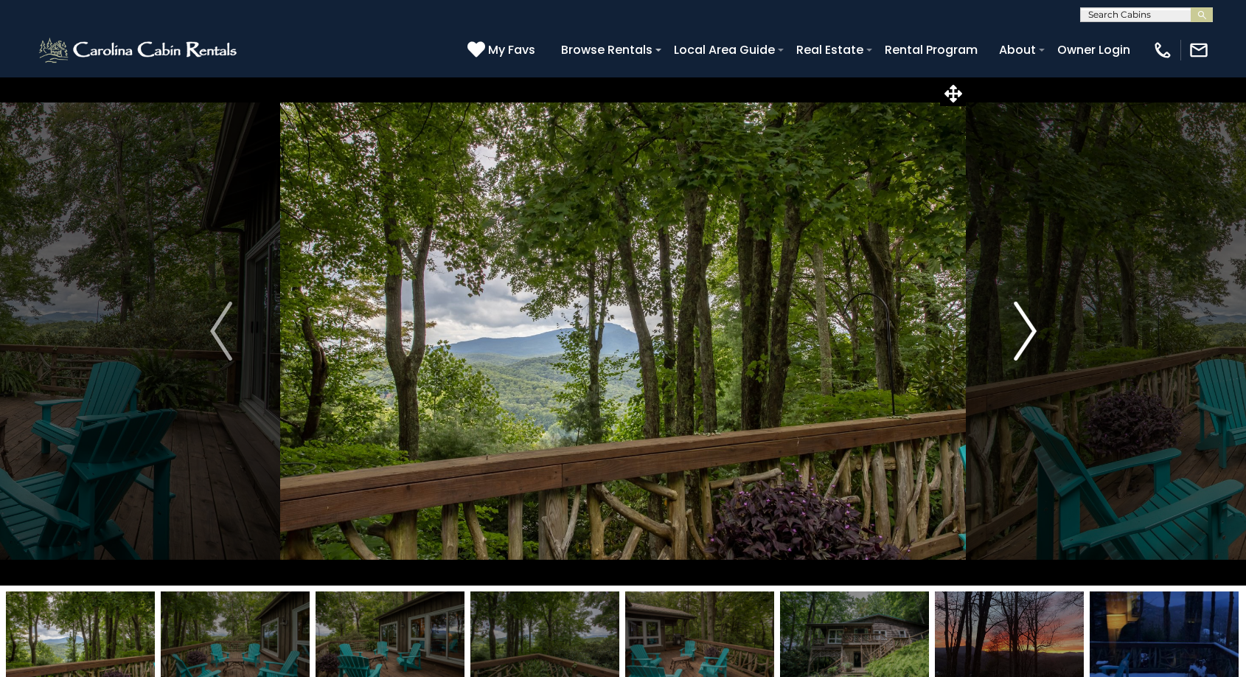
click at [1030, 332] on img "Next" at bounding box center [1025, 331] width 22 height 59
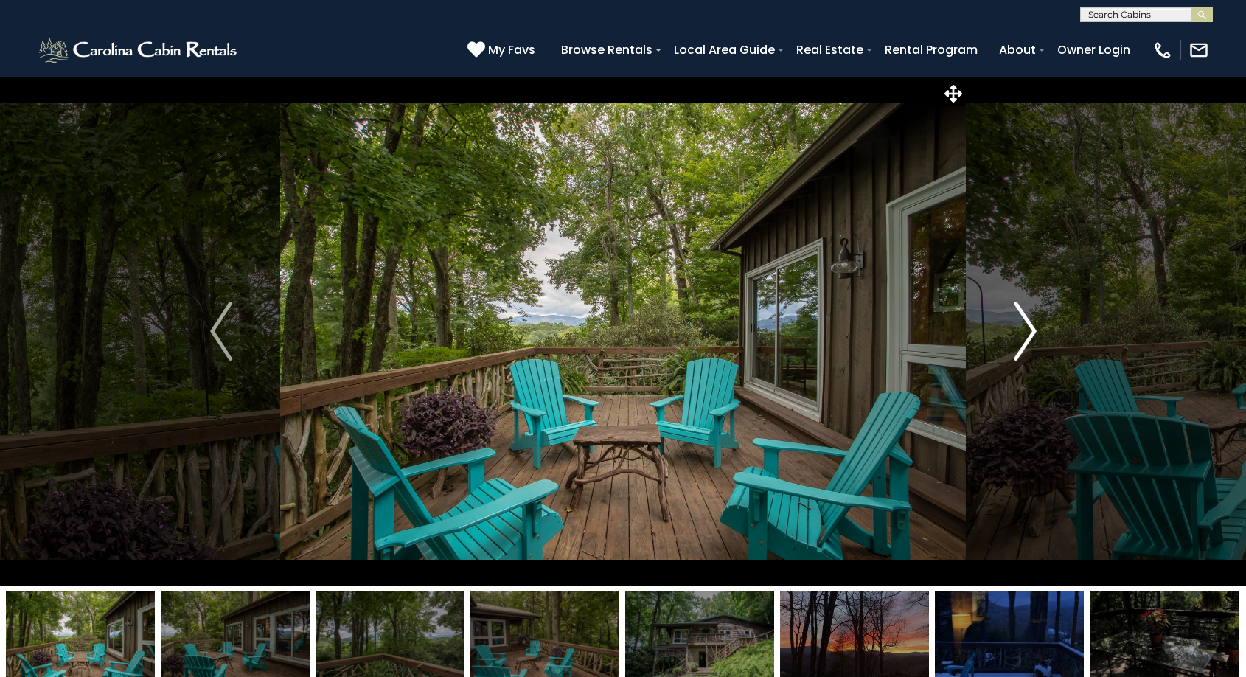
click at [1030, 332] on img "Next" at bounding box center [1025, 331] width 22 height 59
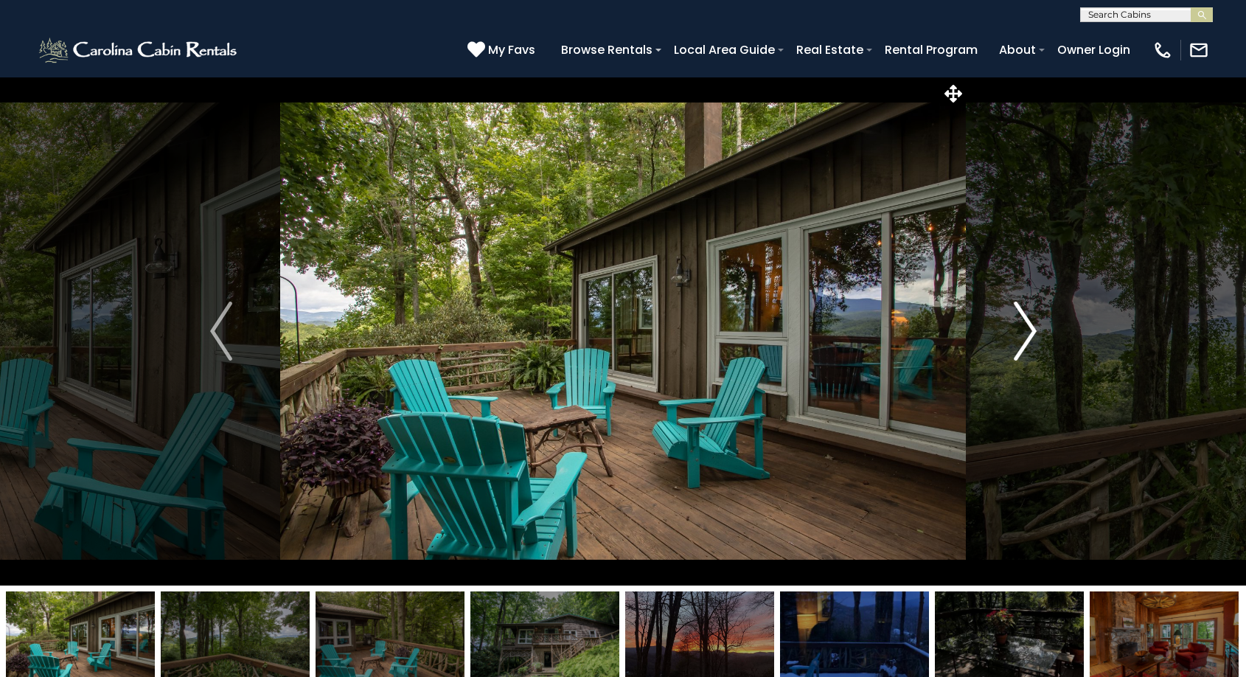
click at [1030, 332] on img "Next" at bounding box center [1025, 331] width 22 height 59
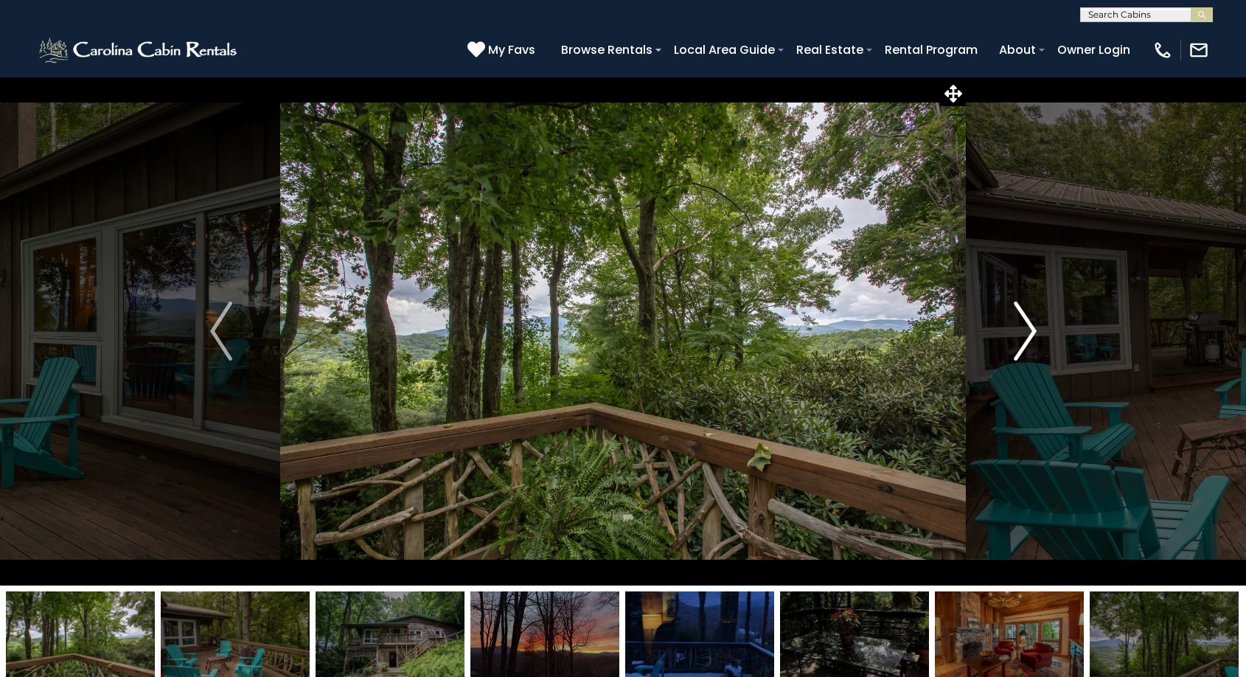
click at [1030, 332] on img "Next" at bounding box center [1025, 331] width 22 height 59
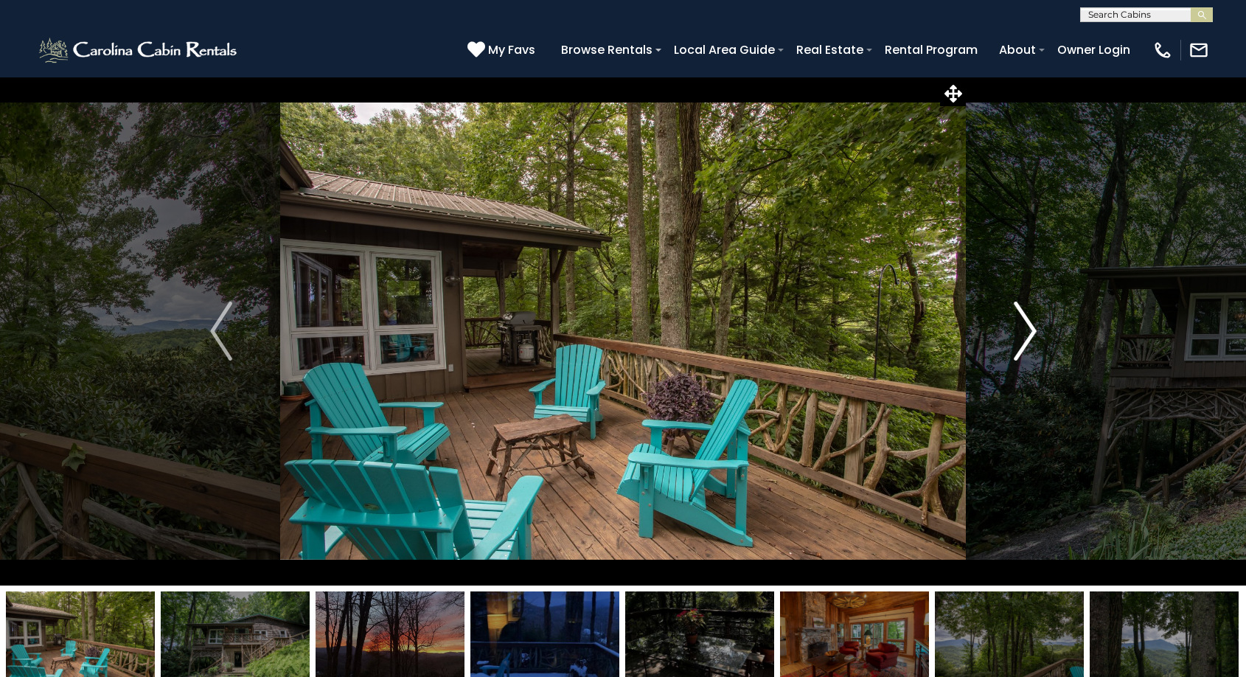
click at [1030, 332] on img "Next" at bounding box center [1025, 331] width 22 height 59
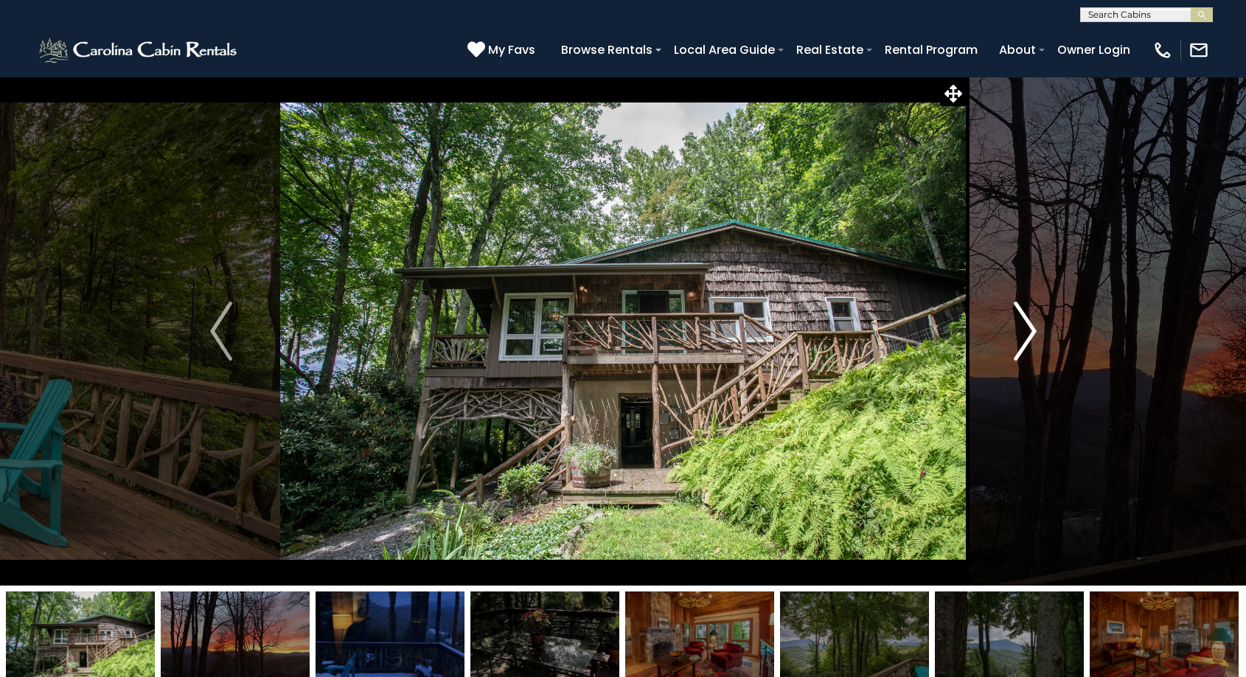
click at [1030, 332] on img "Next" at bounding box center [1025, 331] width 22 height 59
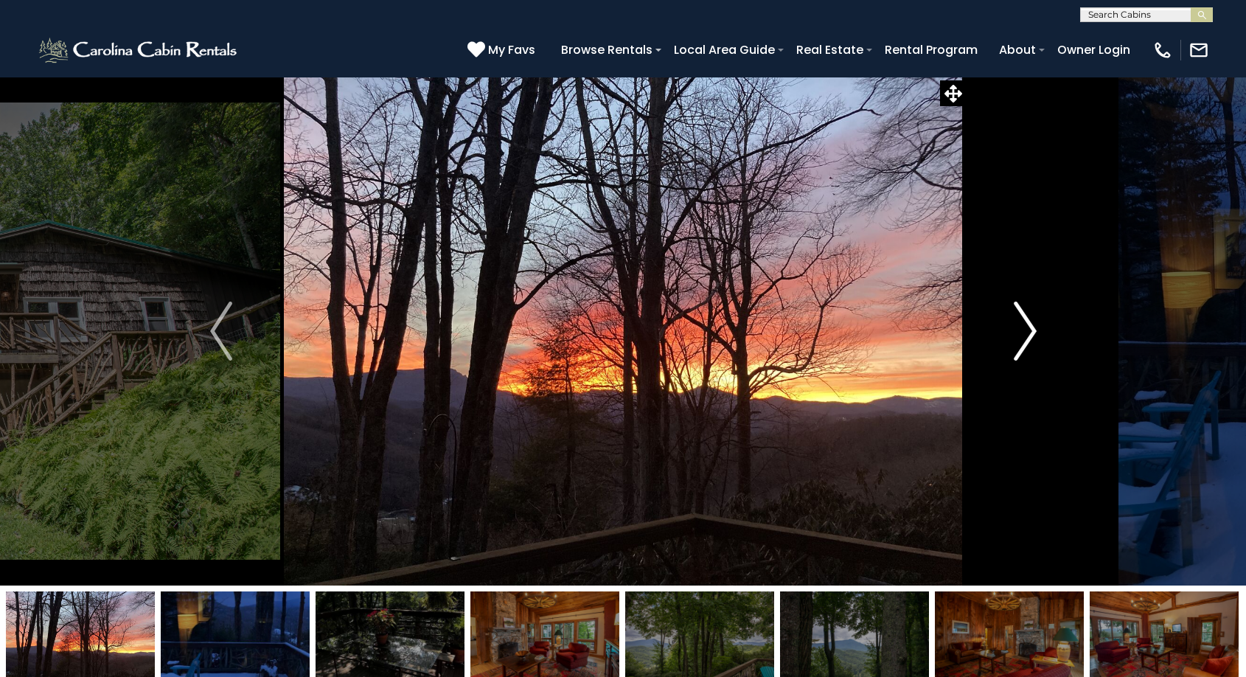
click at [1030, 332] on img "Next" at bounding box center [1025, 331] width 22 height 59
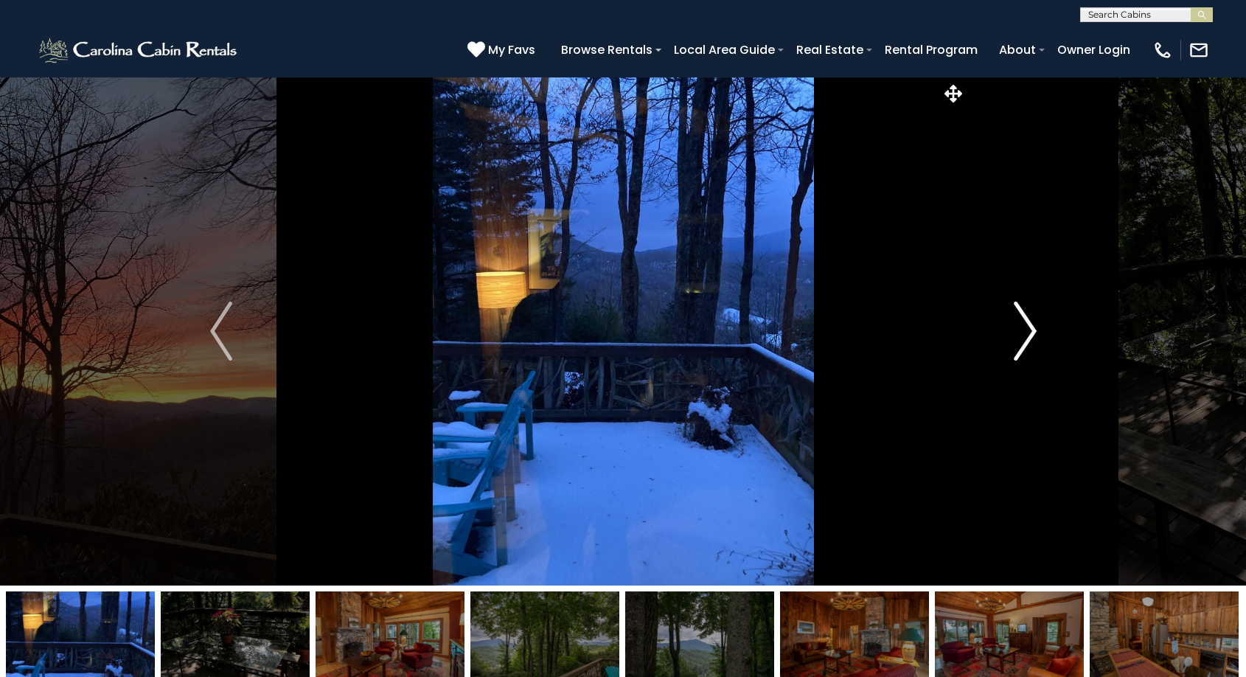
click at [1030, 332] on img "Next" at bounding box center [1025, 331] width 22 height 59
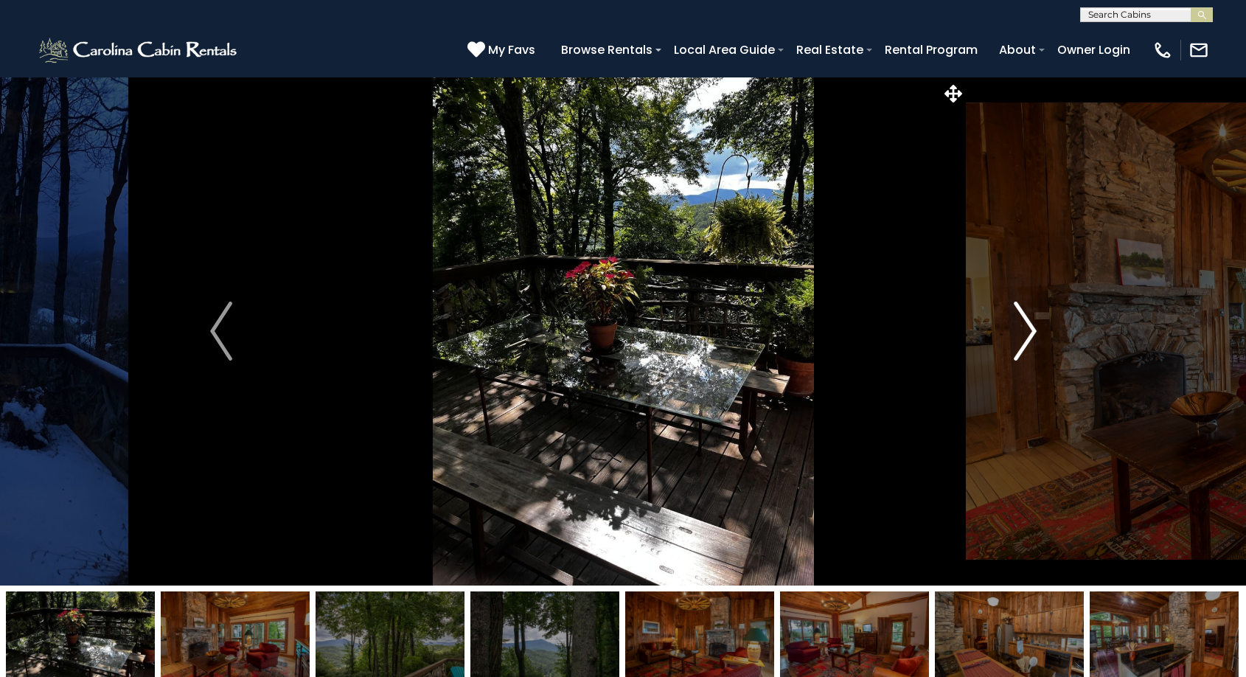
click at [1030, 332] on img "Next" at bounding box center [1025, 331] width 22 height 59
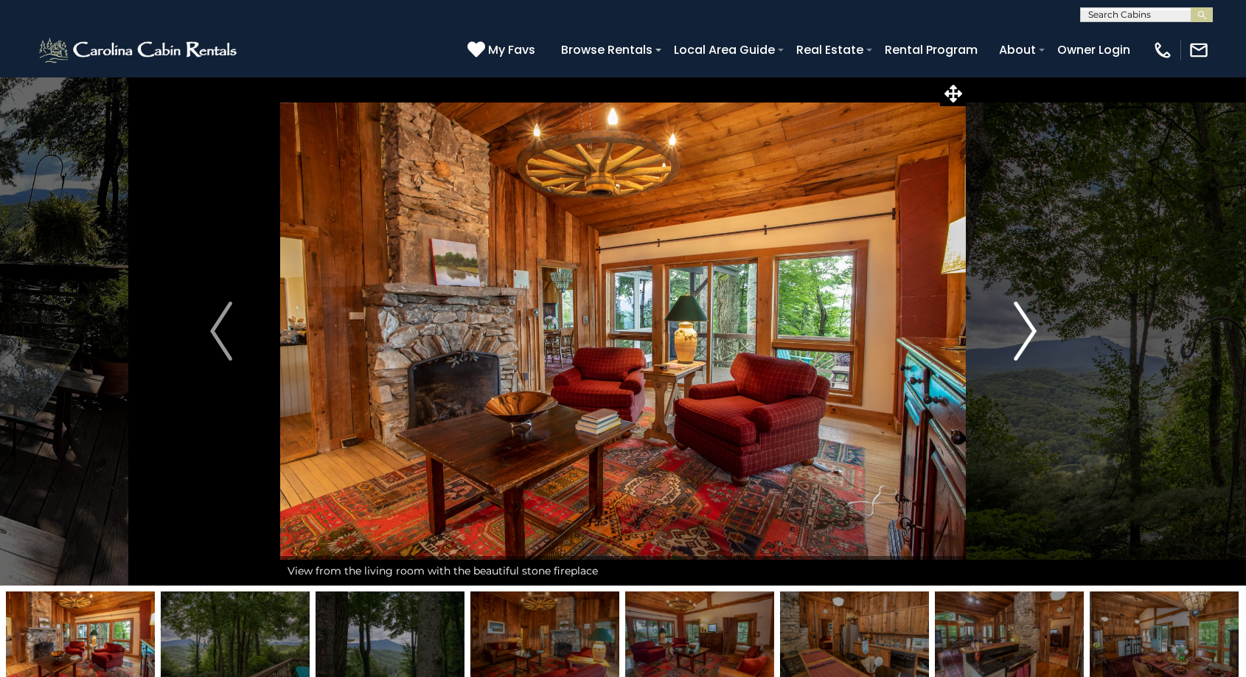
click at [1030, 332] on img "Next" at bounding box center [1025, 331] width 22 height 59
